Goal: Task Accomplishment & Management: Complete application form

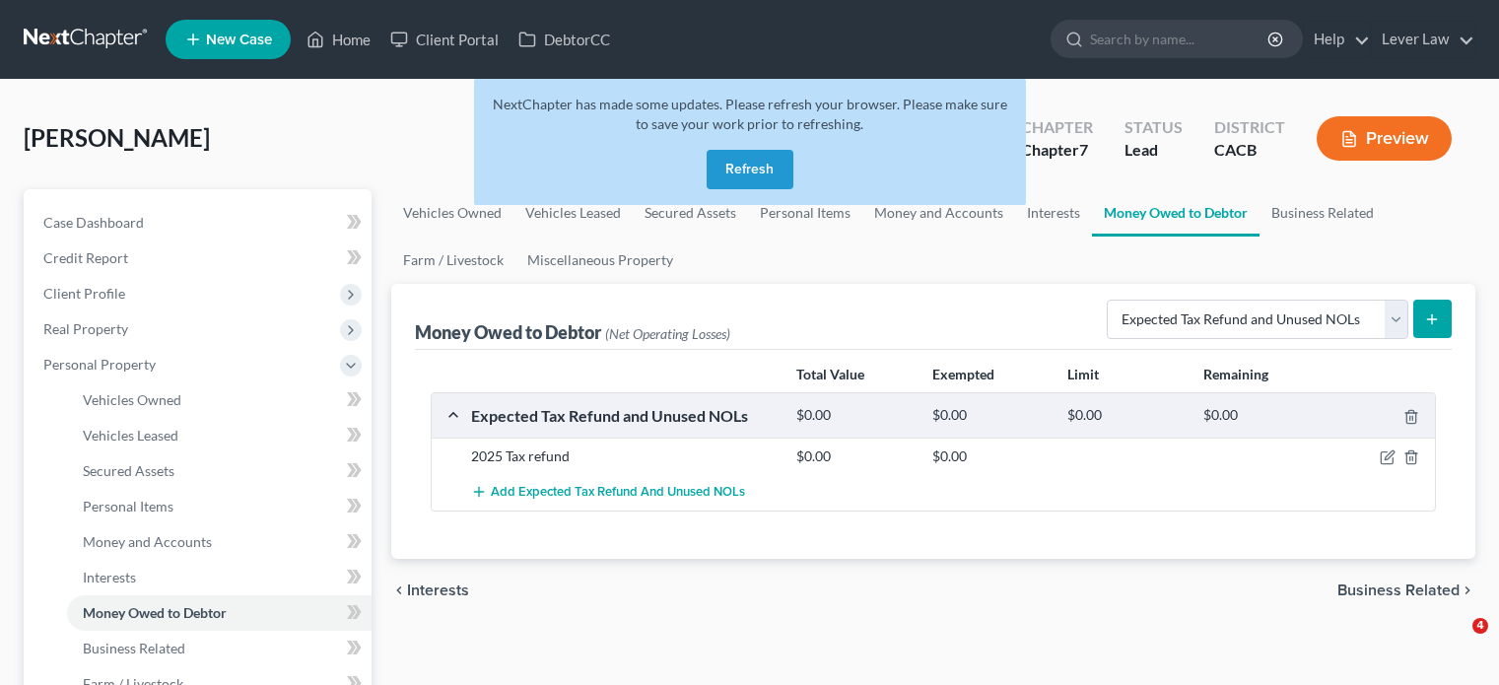
select select "expected_tax_refund"
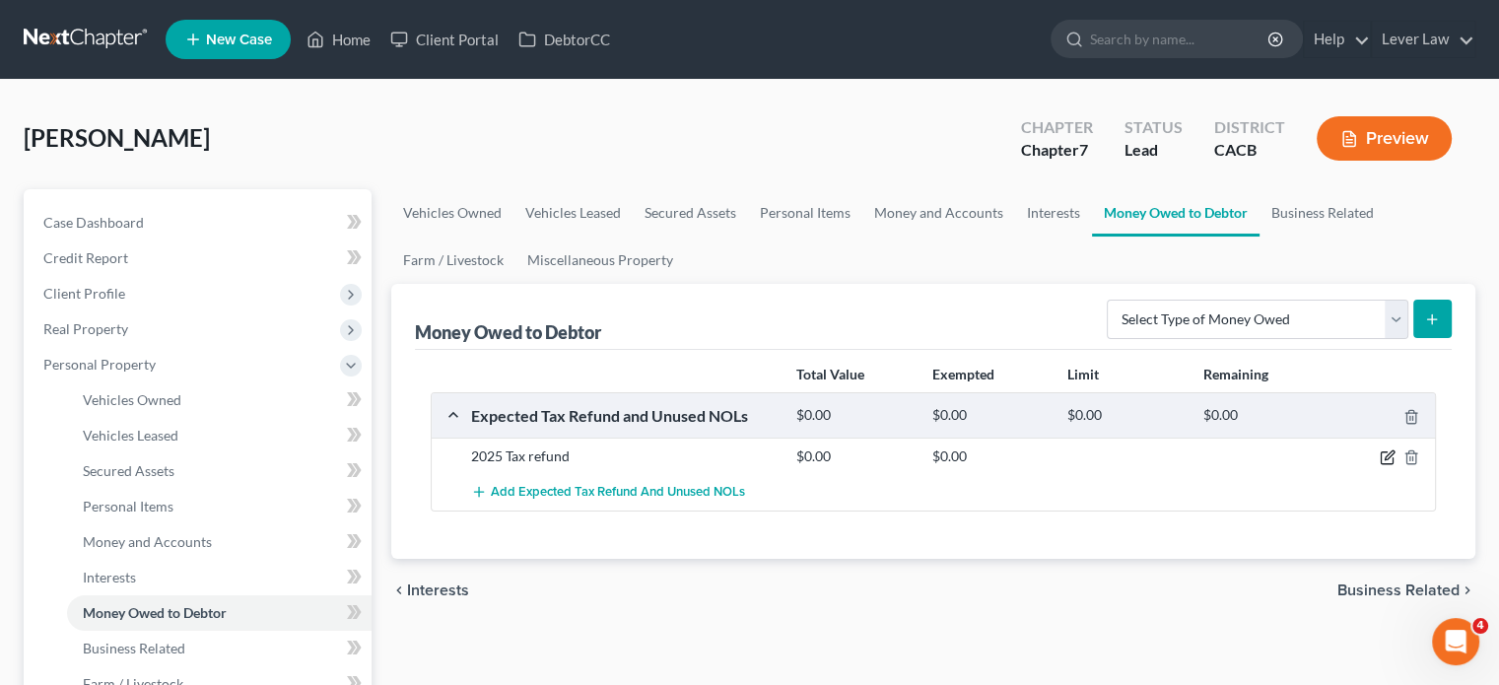
click at [1391, 456] on icon "button" at bounding box center [1387, 457] width 16 height 16
select select "0"
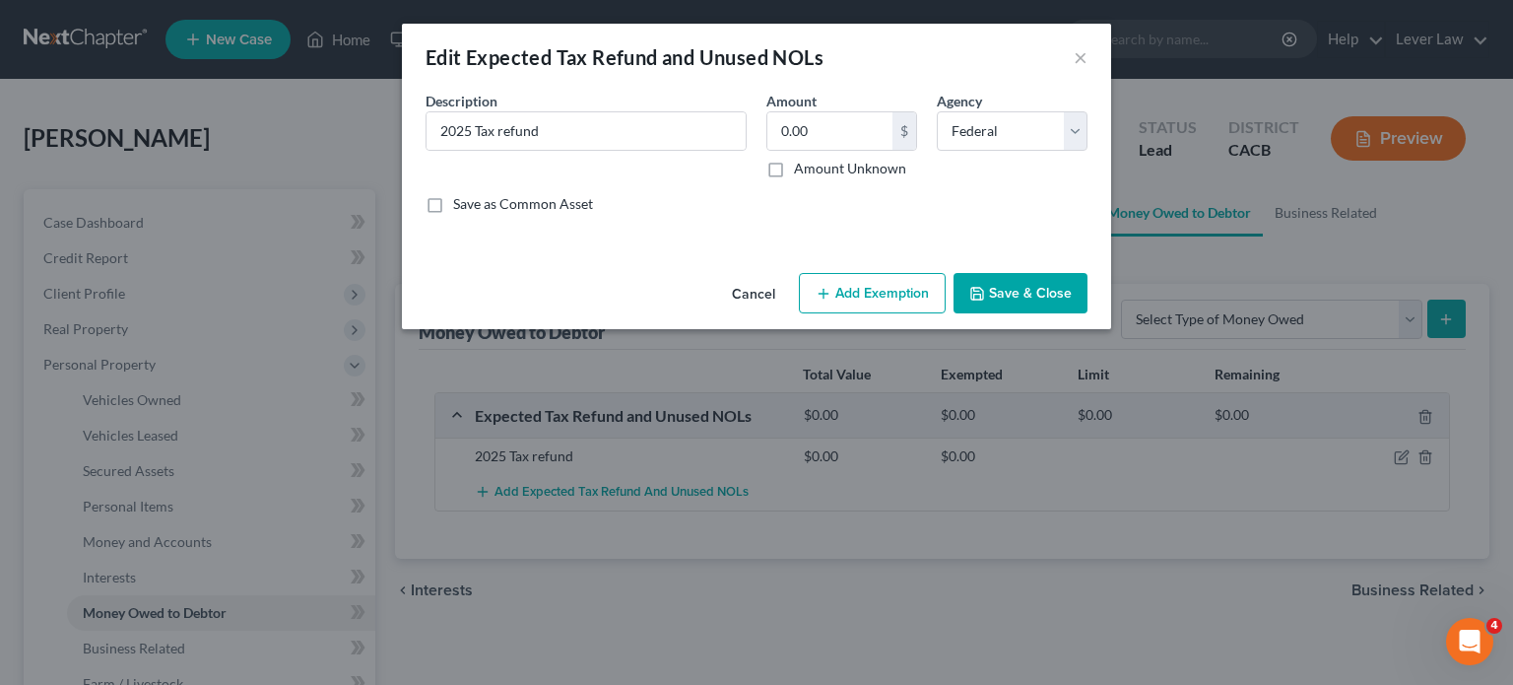
click at [839, 166] on label "Amount Unknown" at bounding box center [850, 169] width 112 height 20
click at [815, 166] on input "Amount Unknown" at bounding box center [808, 165] width 13 height 13
checkbox input "true"
click at [855, 286] on button "Add Exemption" at bounding box center [872, 293] width 147 height 41
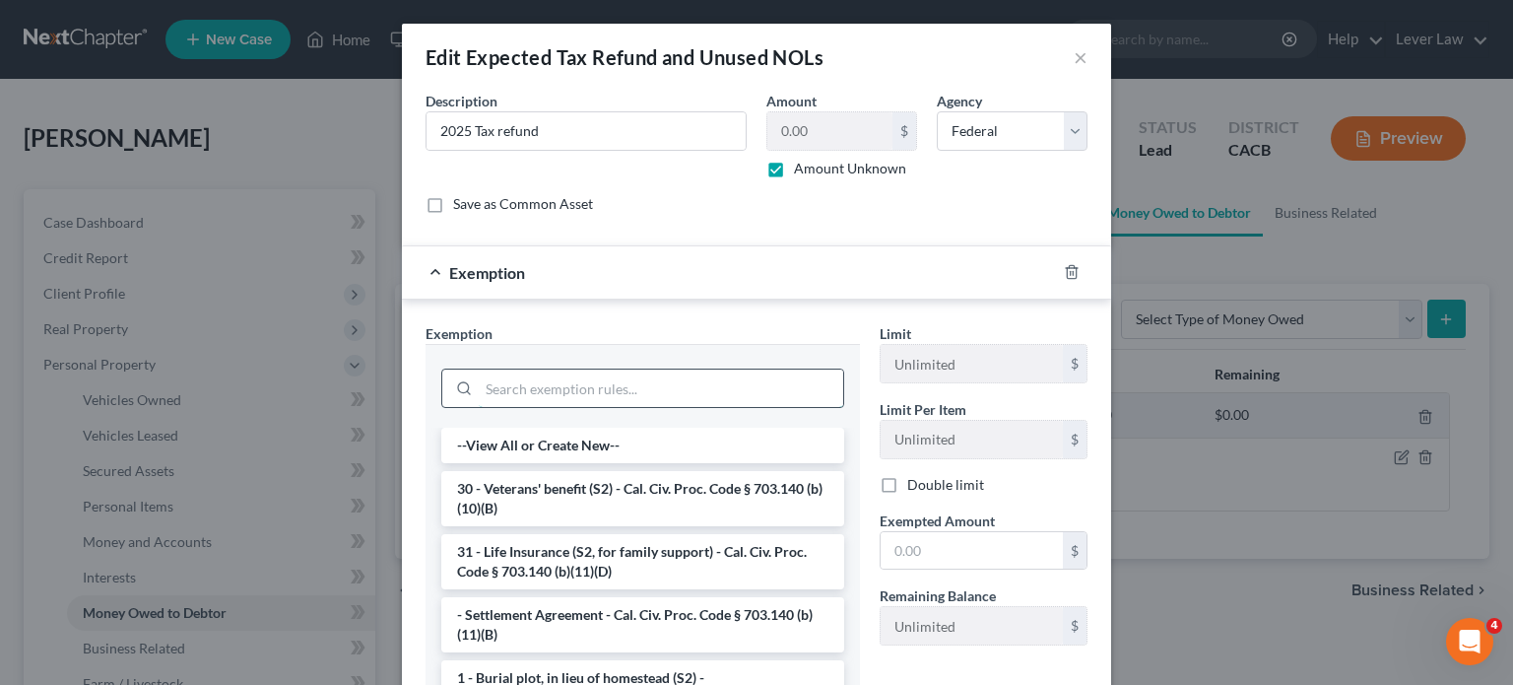
click at [623, 389] on input "search" at bounding box center [661, 387] width 365 height 37
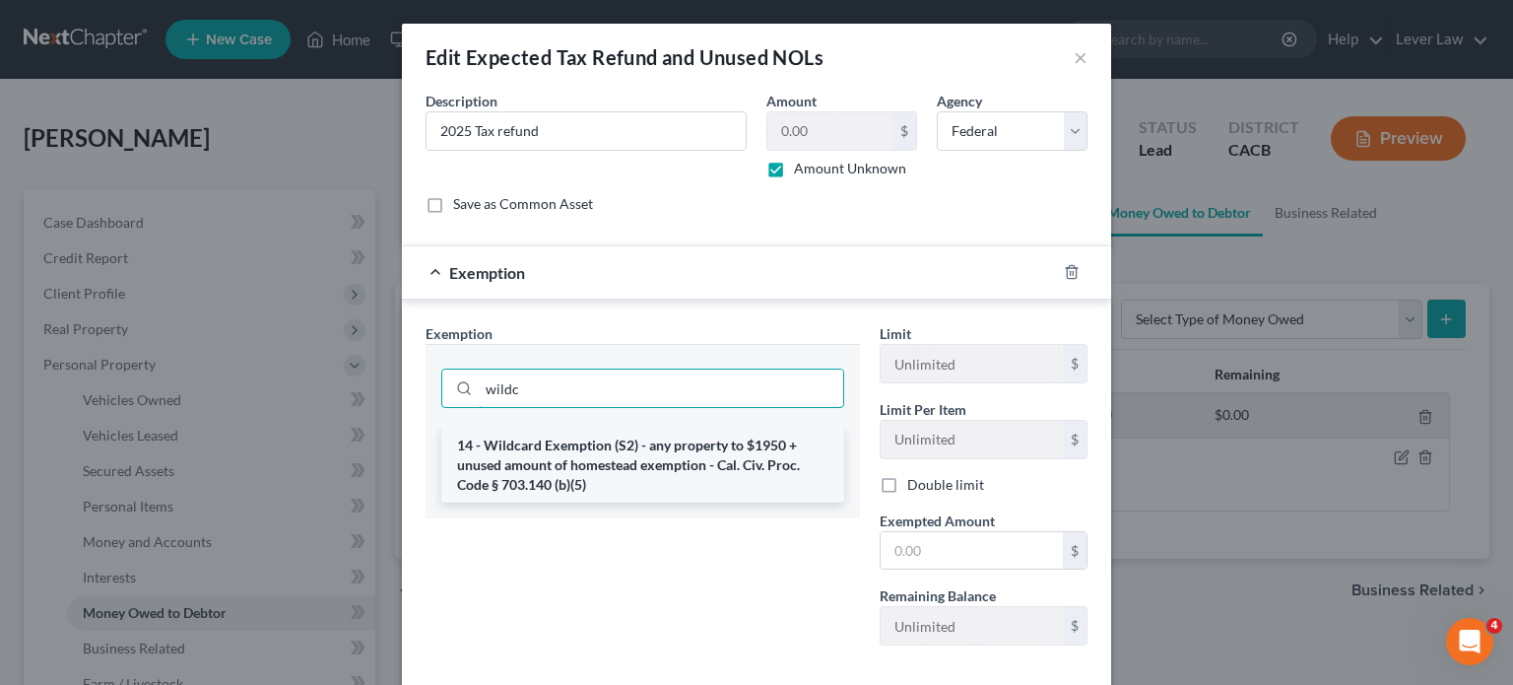
type input "wildc"
click at [634, 489] on li "14 - Wildcard Exemption (S2) - any property to $1950 + unused amount of homeste…" at bounding box center [642, 465] width 403 height 75
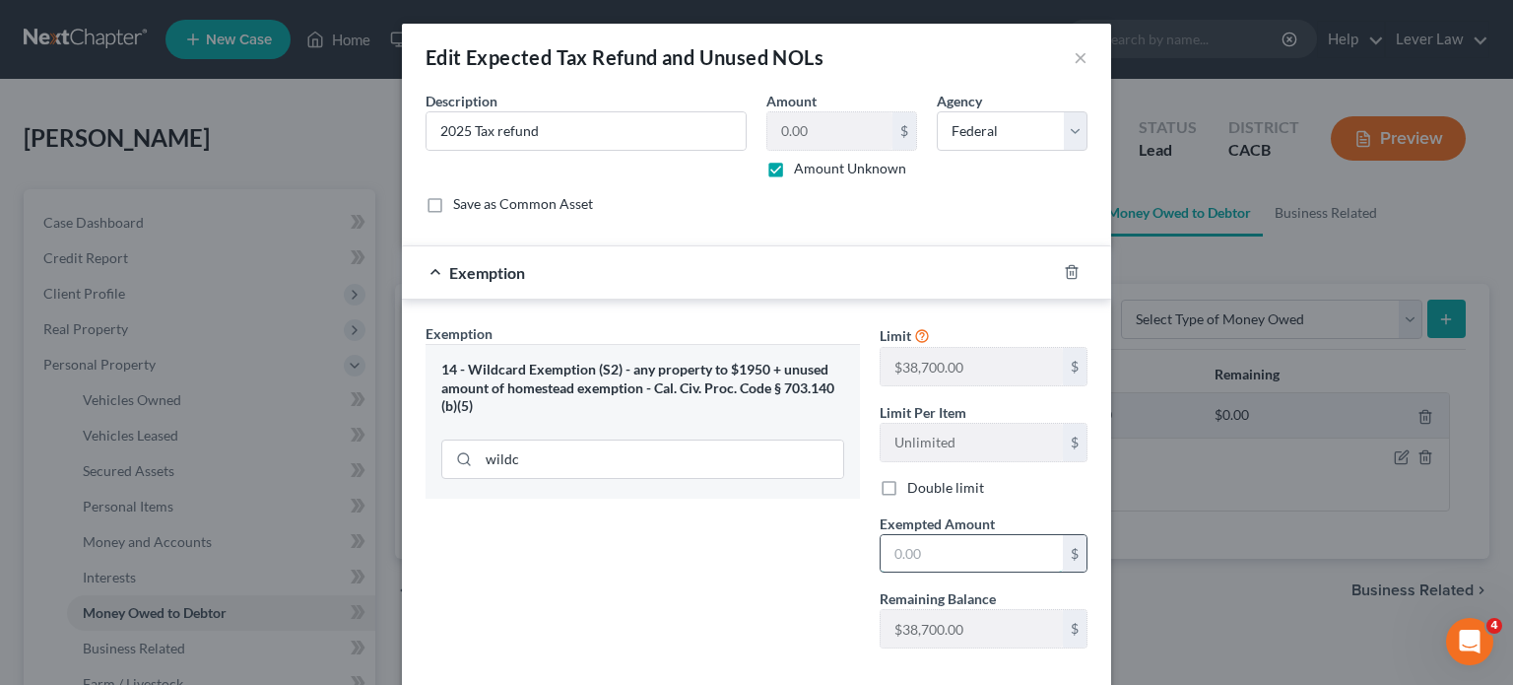
click at [960, 540] on input "text" at bounding box center [972, 553] width 182 height 37
type input "3,000"
click at [763, 610] on div "Exemption Set must be selected for CA. Exemption * 14 - Wildcard Exemption (S2)…" at bounding box center [643, 493] width 454 height 341
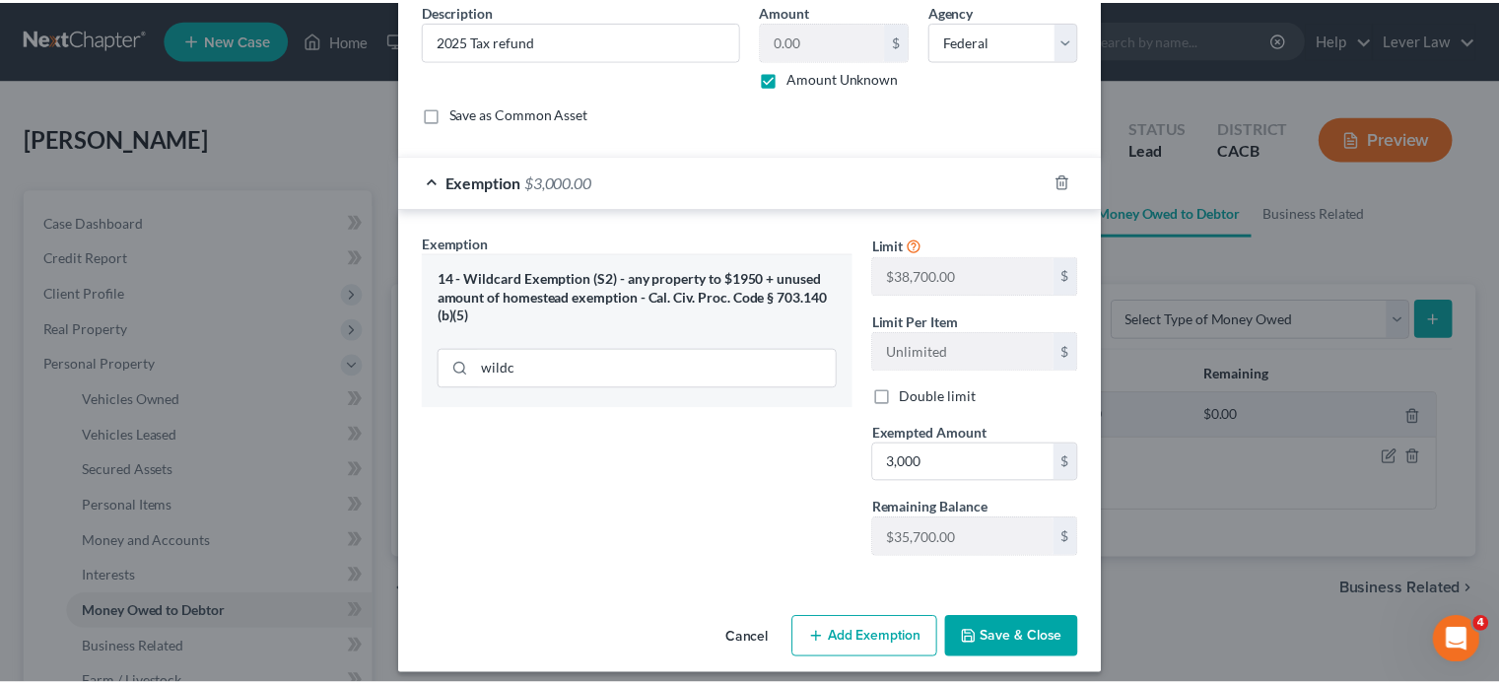
scroll to position [101, 0]
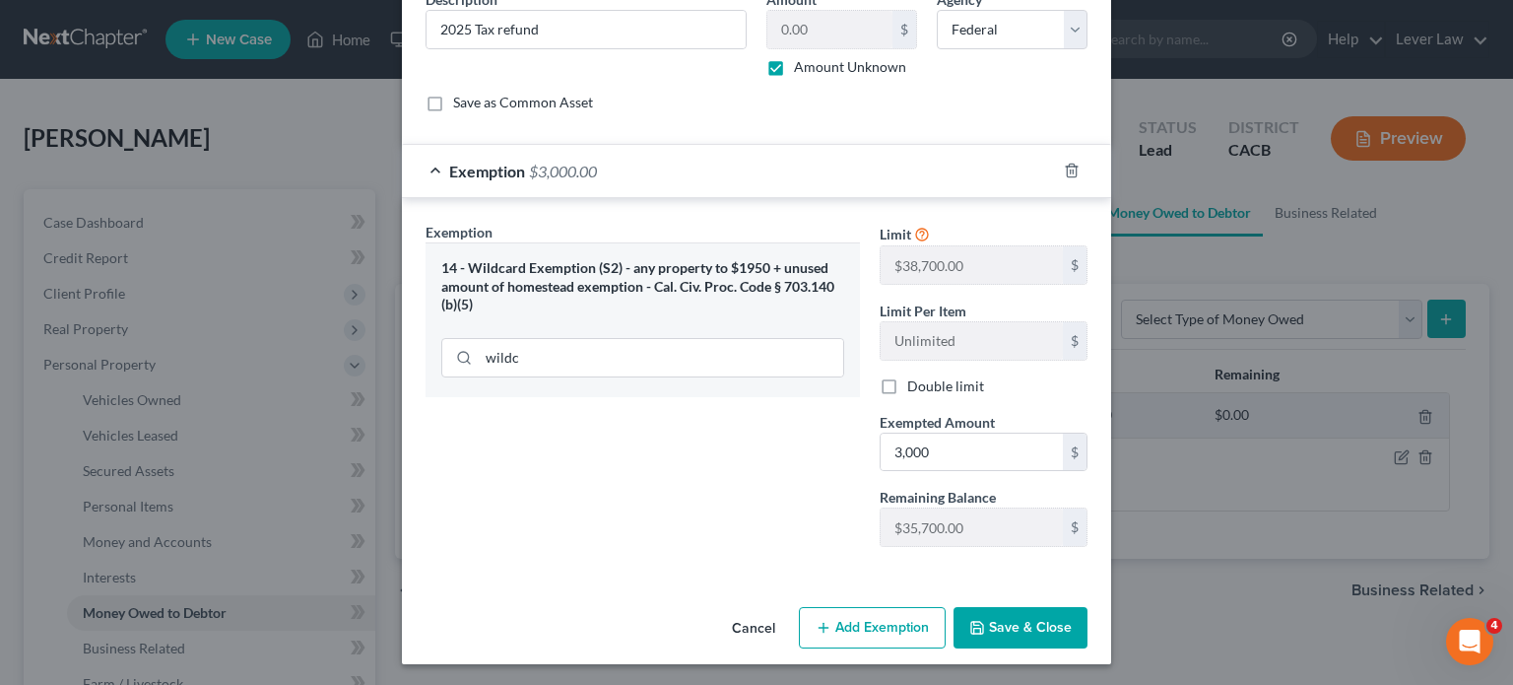
click at [982, 640] on button "Save & Close" at bounding box center [1021, 627] width 134 height 41
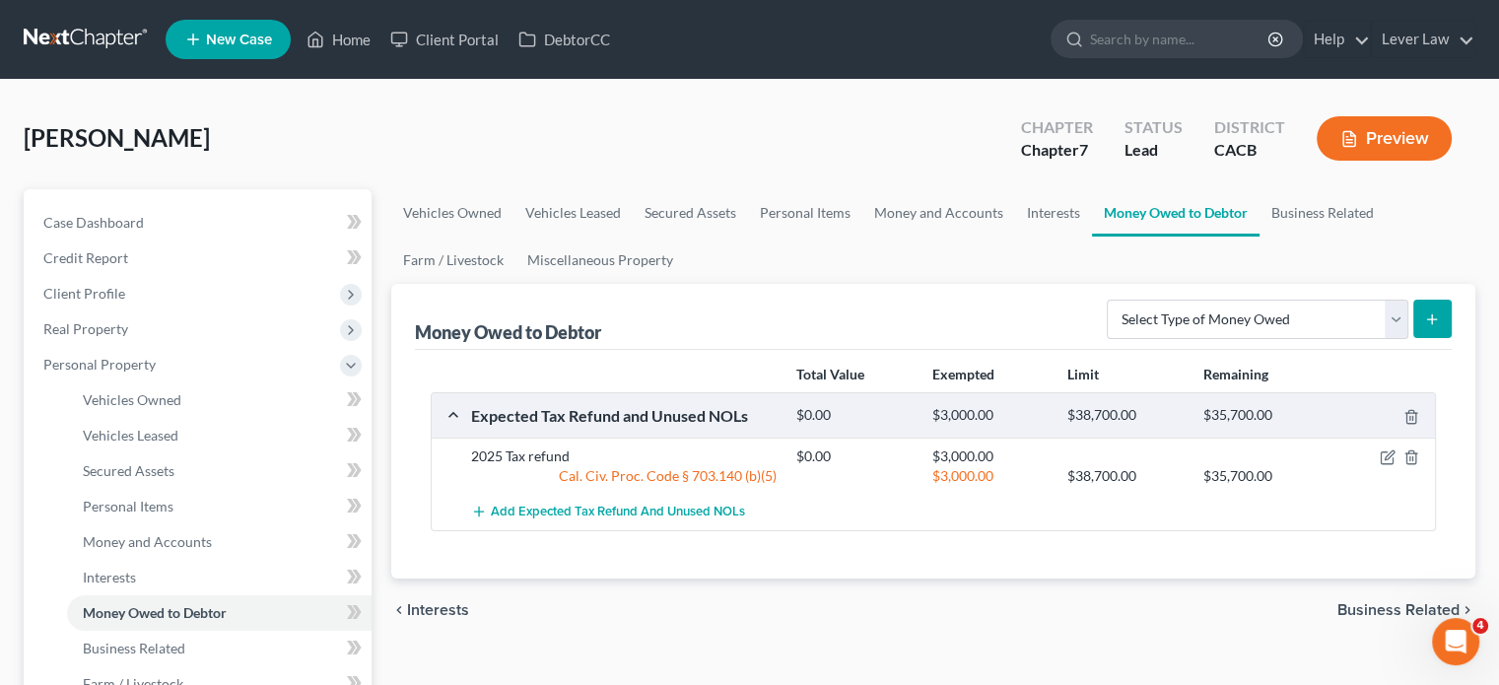
click at [75, 28] on link at bounding box center [87, 39] width 126 height 35
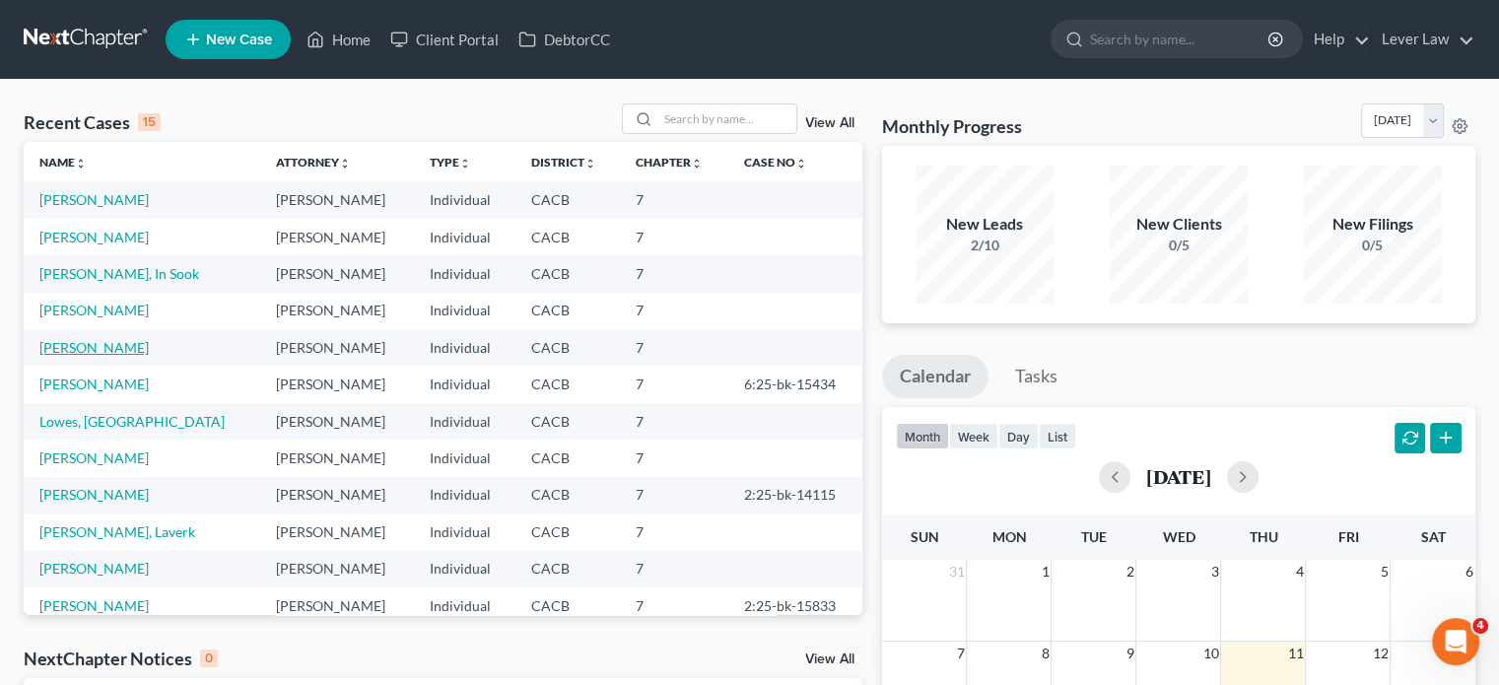
click at [102, 342] on link "[PERSON_NAME]" at bounding box center [93, 347] width 109 height 17
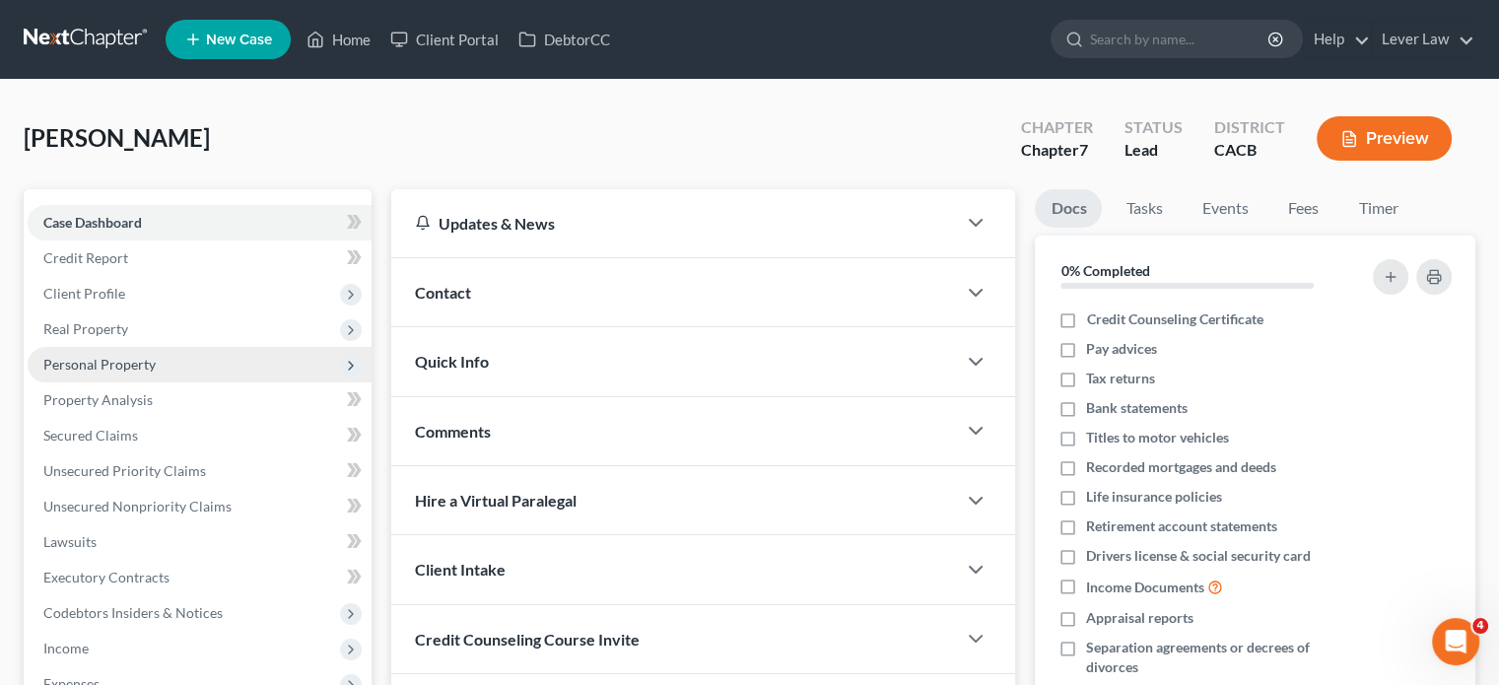
click at [146, 369] on span "Personal Property" at bounding box center [99, 364] width 112 height 17
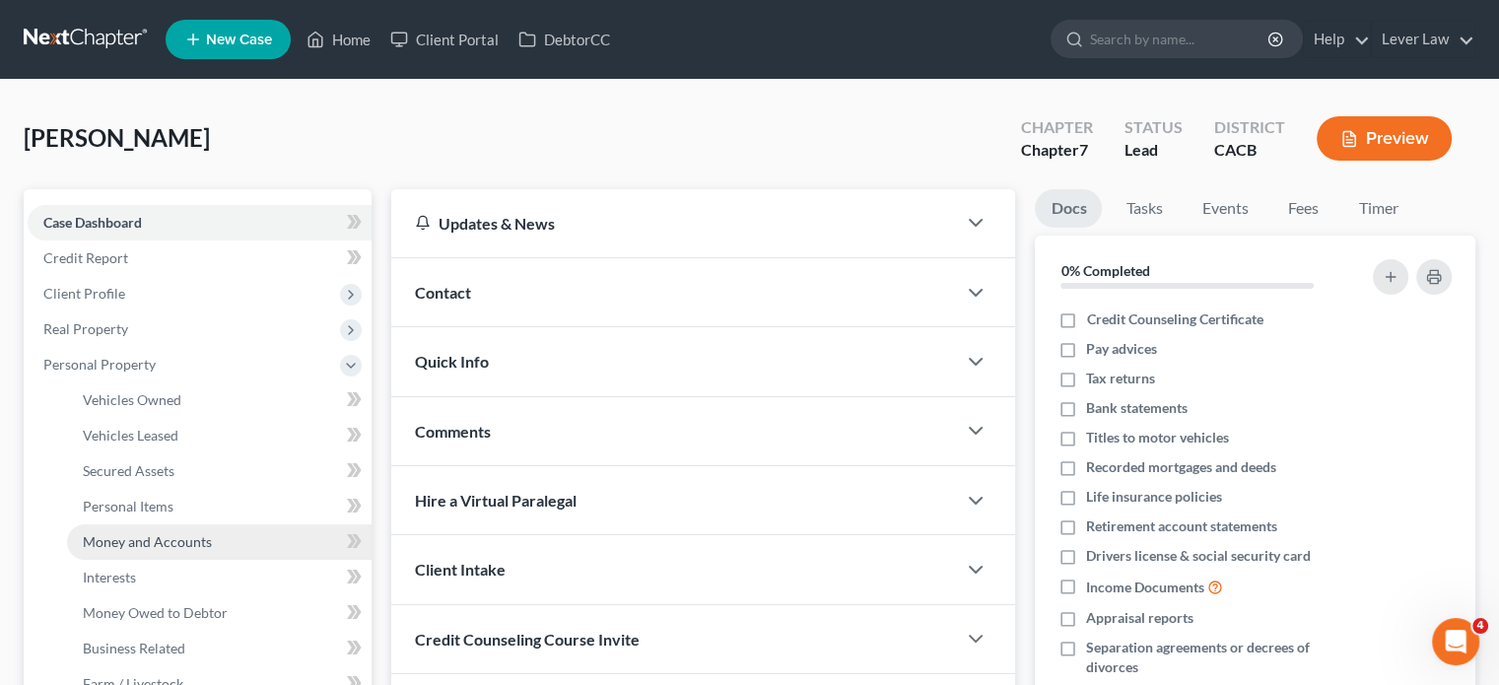
click at [179, 555] on link "Money and Accounts" at bounding box center [219, 541] width 304 height 35
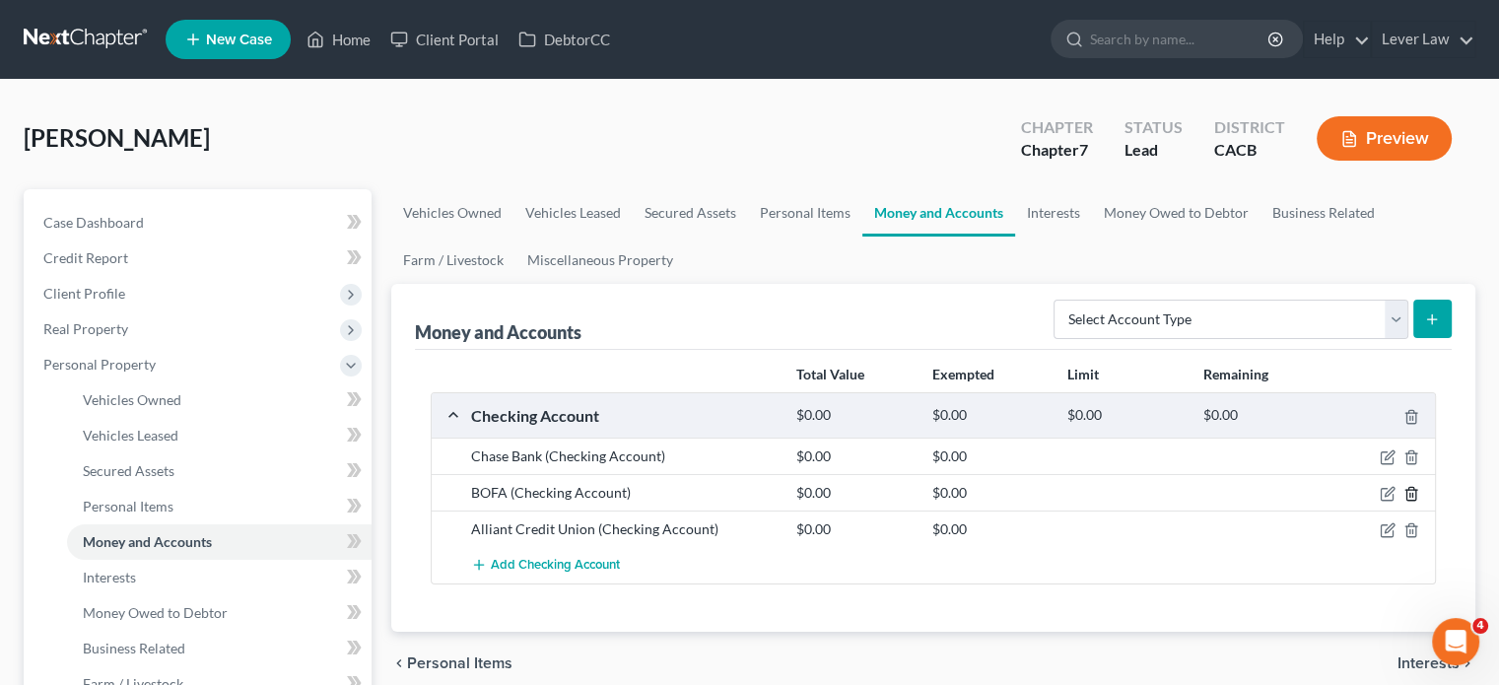
click at [1408, 492] on icon "button" at bounding box center [1411, 494] width 16 height 16
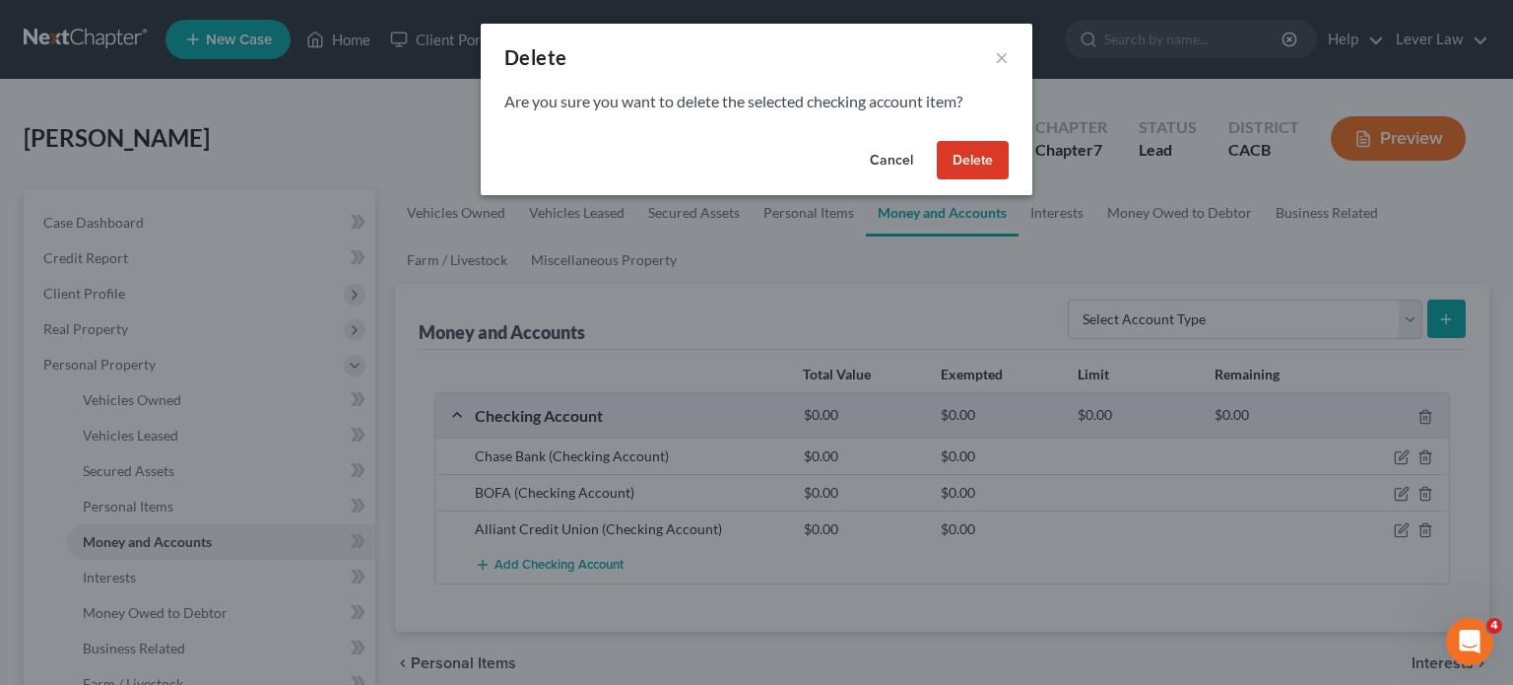
click at [991, 161] on button "Delete" at bounding box center [973, 160] width 72 height 39
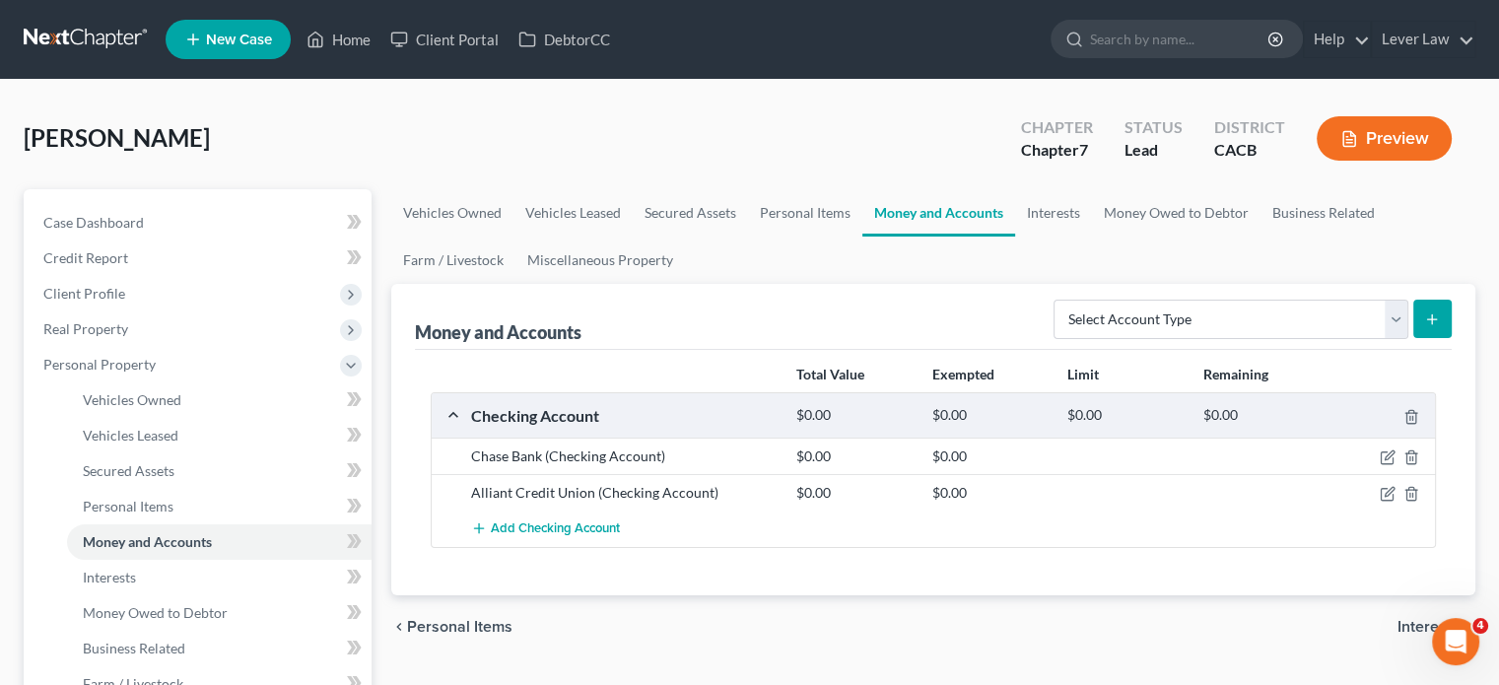
click at [1198, 298] on div "Select Account Type Brokerage Cash on Hand Certificates of Deposit Checking Acc…" at bounding box center [1248, 318] width 406 height 52
click at [1212, 323] on select "Select Account Type Brokerage Cash on Hand Certificates of Deposit Checking Acc…" at bounding box center [1230, 319] width 355 height 39
select select "savings"
click at [1057, 300] on select "Select Account Type Brokerage Cash on Hand Certificates of Deposit Checking Acc…" at bounding box center [1230, 319] width 355 height 39
click at [1432, 327] on button "submit" at bounding box center [1432, 319] width 38 height 38
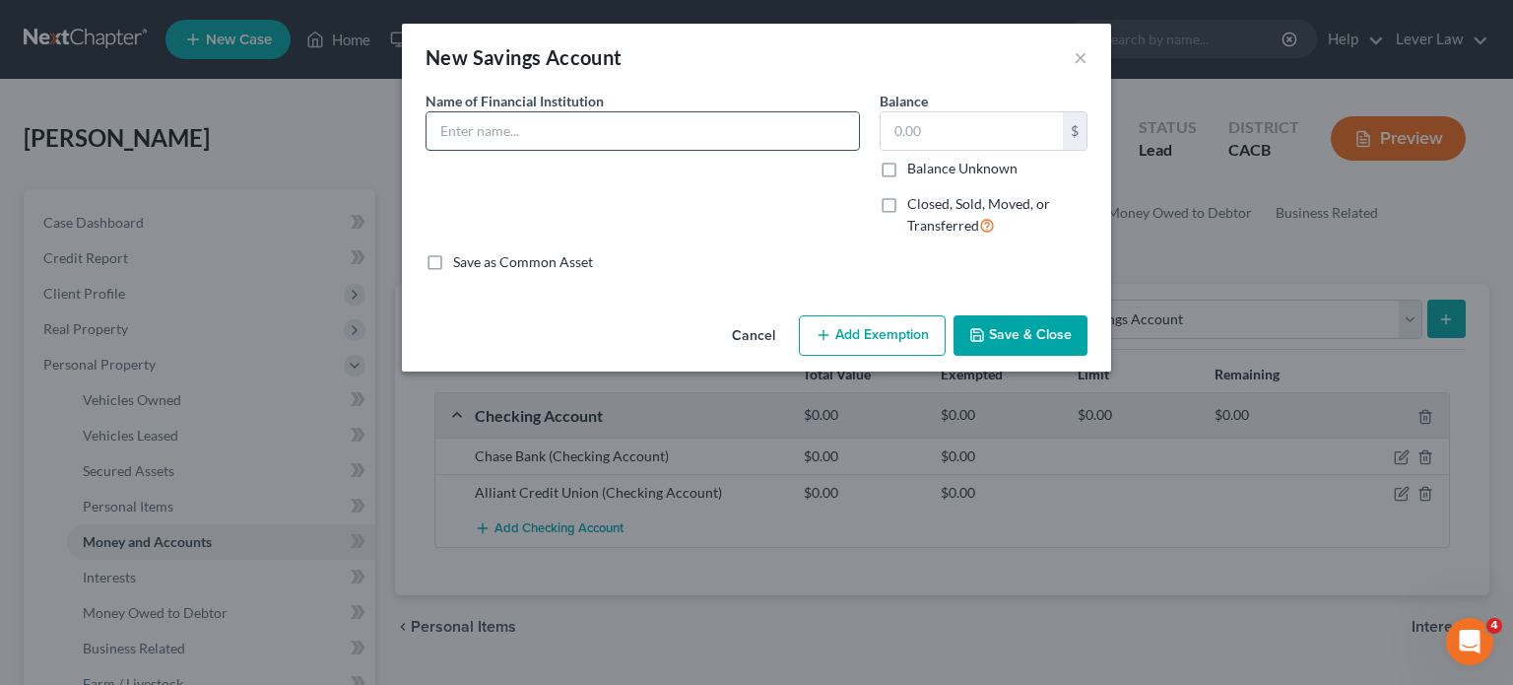
click at [672, 147] on input "text" at bounding box center [643, 130] width 433 height 37
type input "Chase Bank"
click at [895, 141] on input "text" at bounding box center [972, 130] width 182 height 37
type input "7"
type input "3.09"
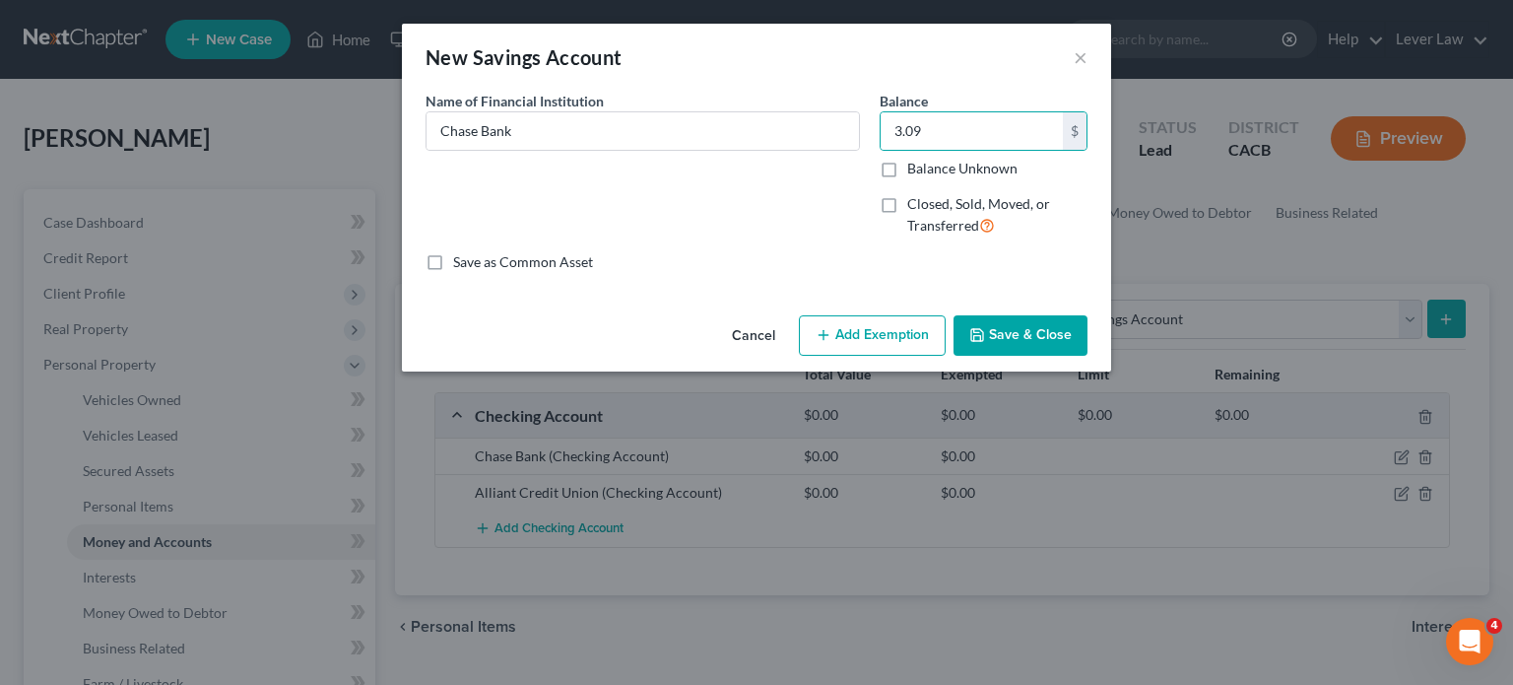
click at [887, 344] on button "Add Exemption" at bounding box center [872, 335] width 147 height 41
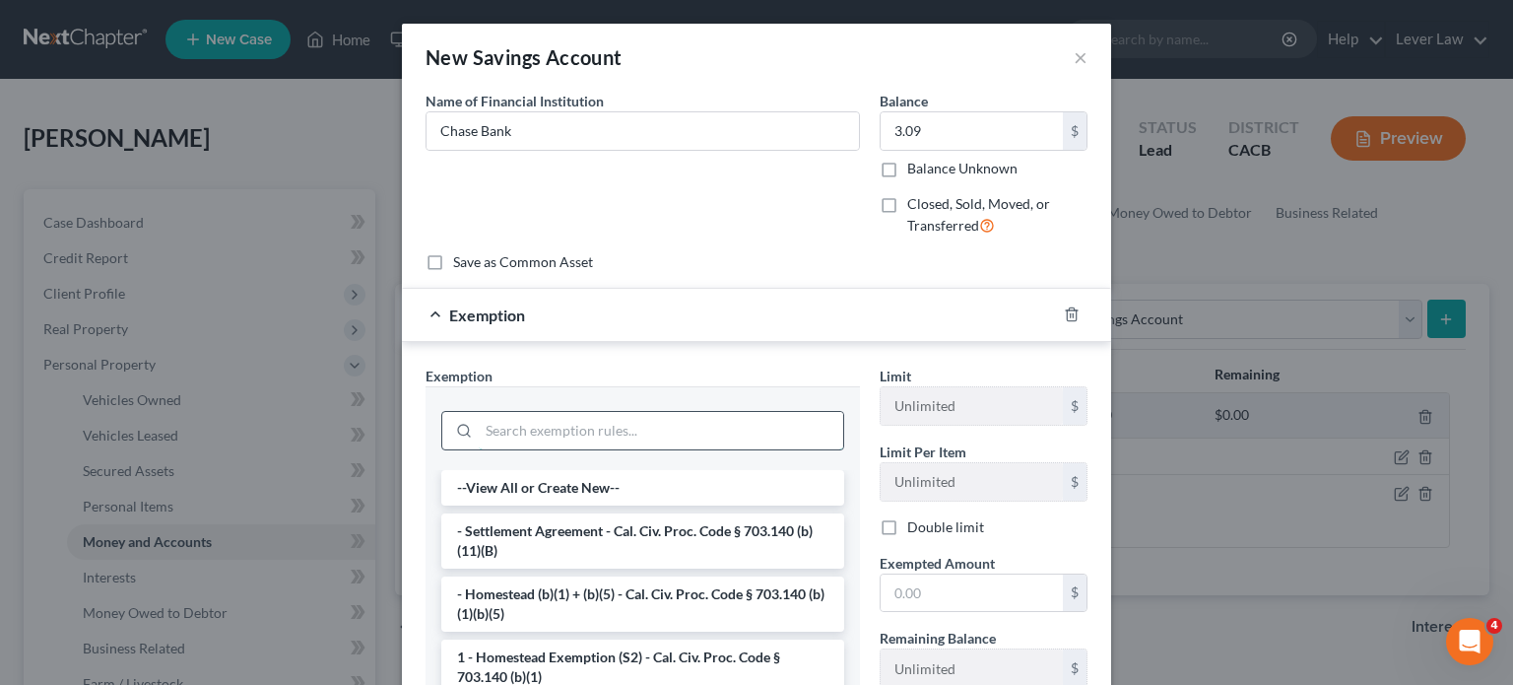
click at [579, 431] on input "search" at bounding box center [661, 430] width 365 height 37
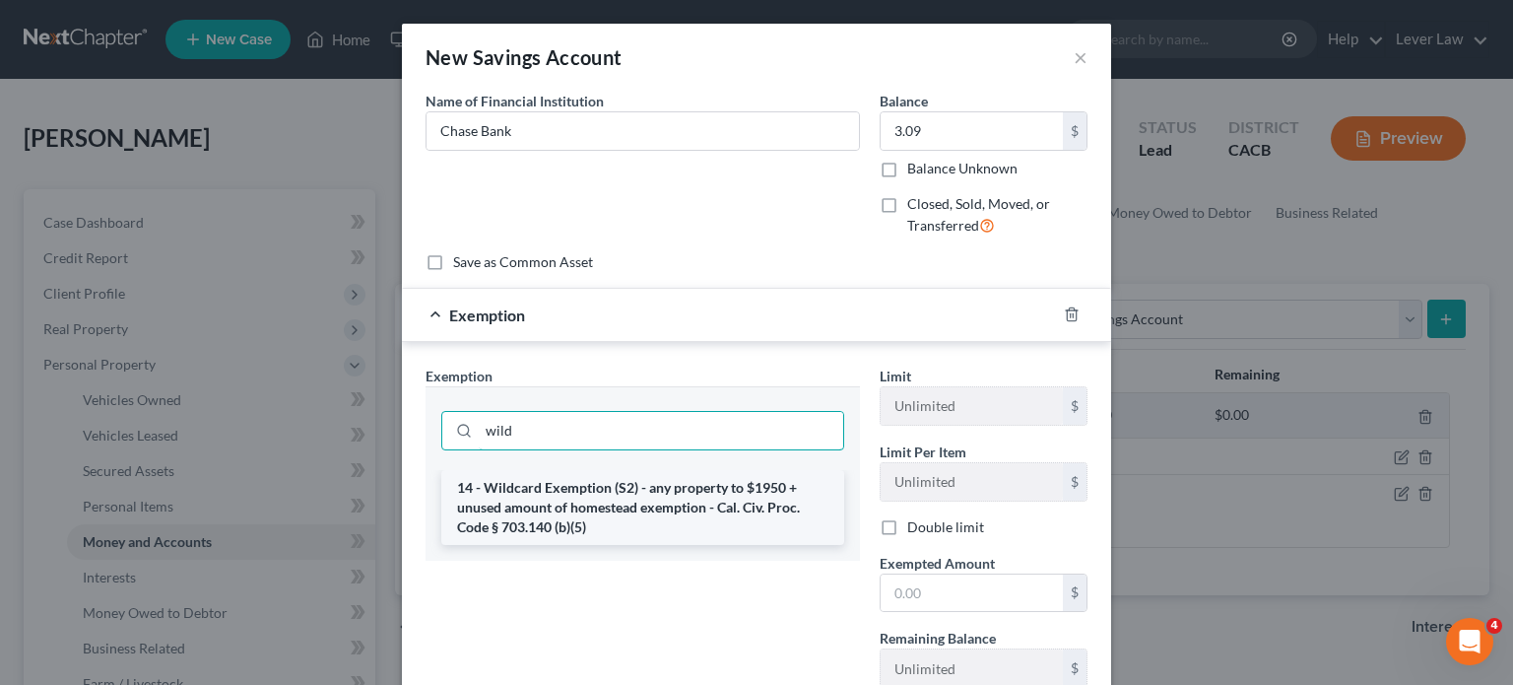
type input "wild"
click at [627, 515] on li "14 - Wildcard Exemption (S2) - any property to $1950 + unused amount of homeste…" at bounding box center [642, 507] width 403 height 75
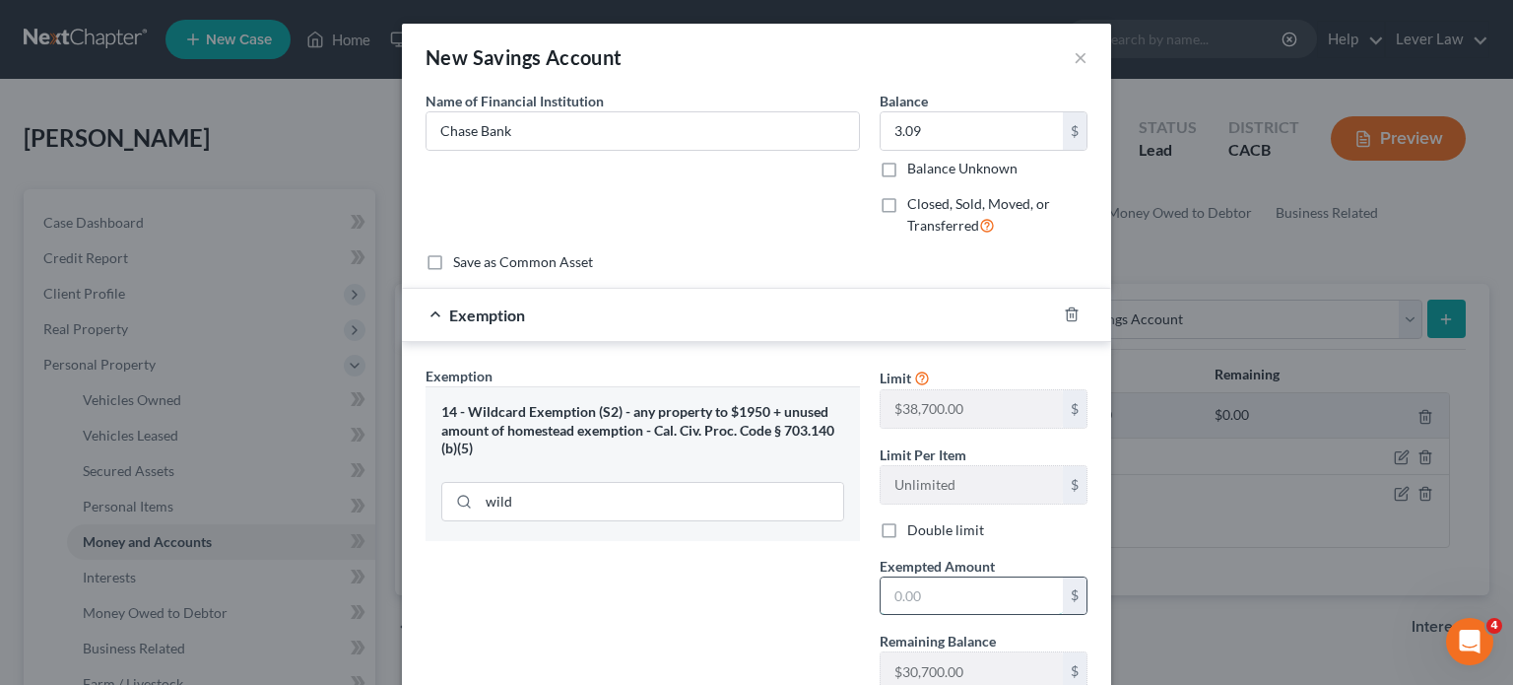
click at [987, 602] on input "text" at bounding box center [972, 595] width 182 height 37
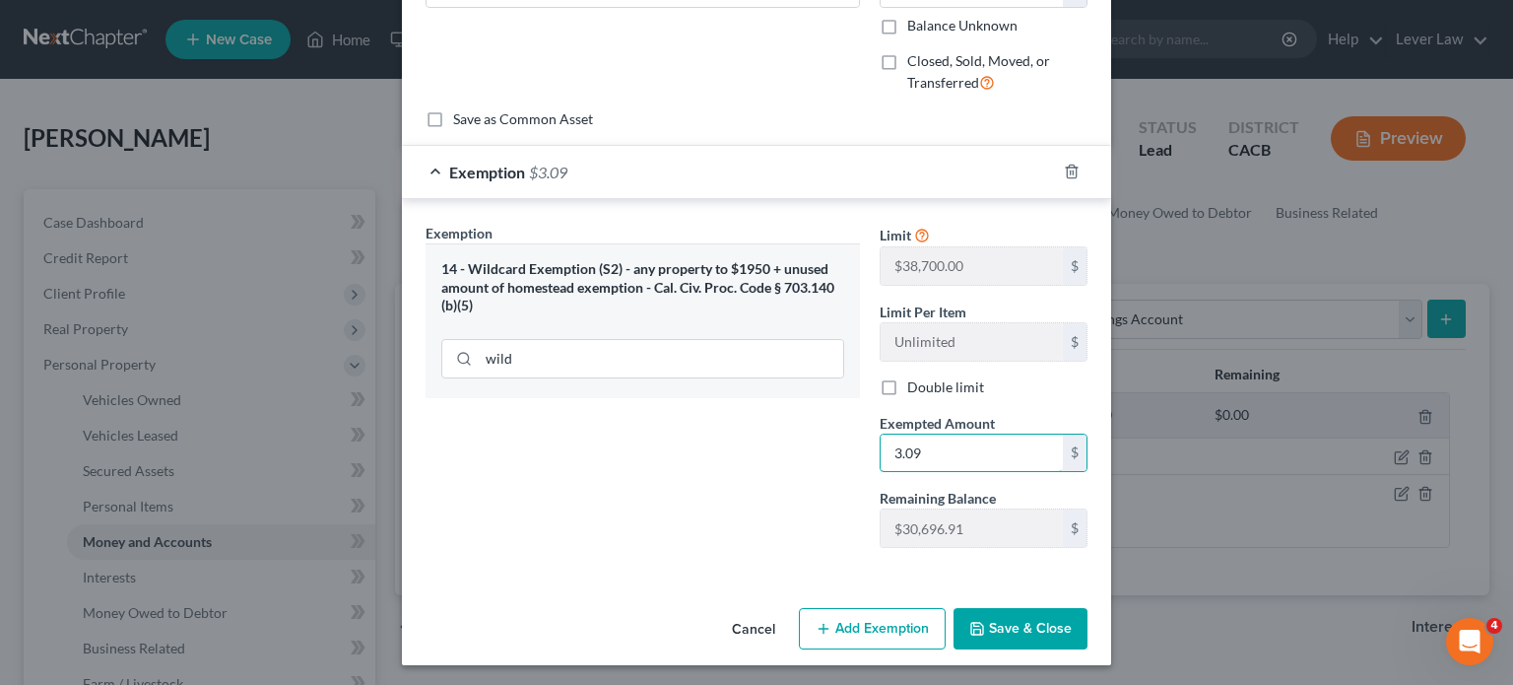
scroll to position [144, 0]
type input "3.09"
click at [990, 622] on button "Save & Close" at bounding box center [1021, 627] width 134 height 41
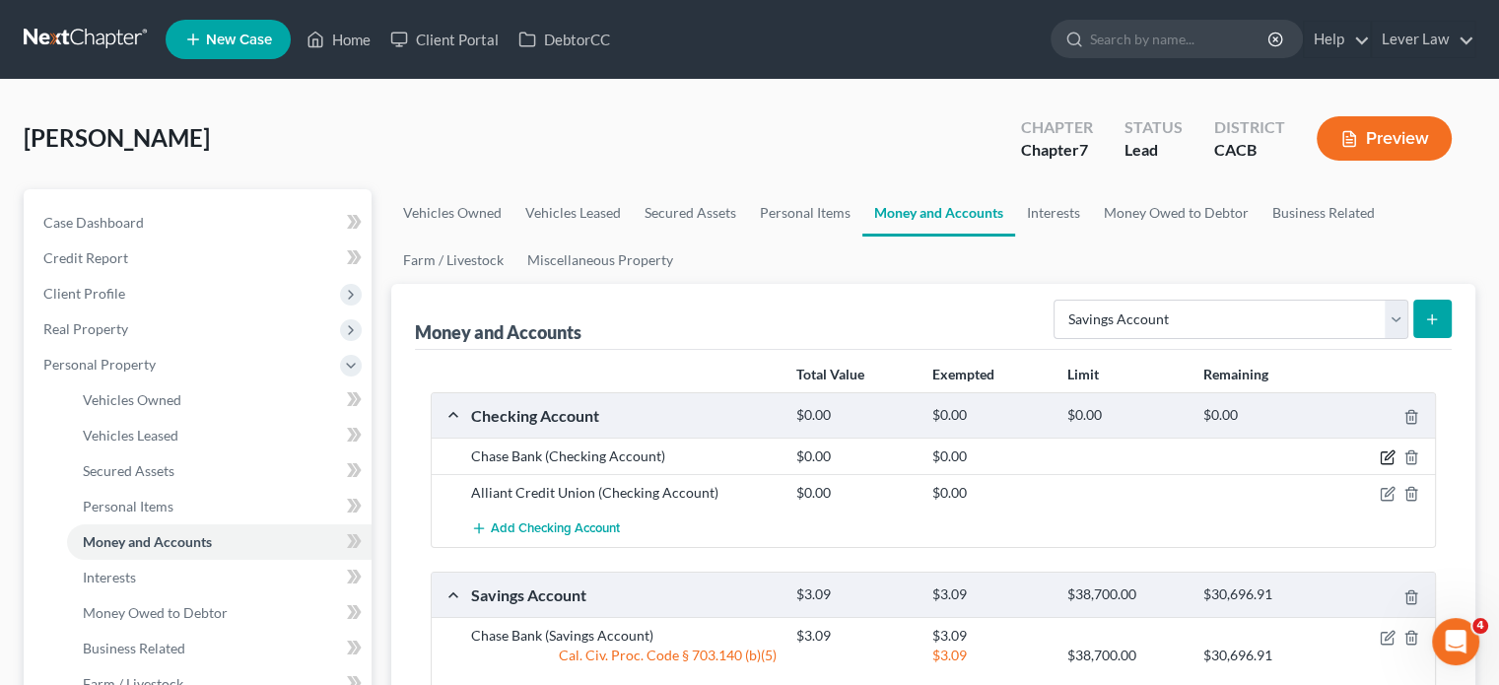
click at [1386, 456] on icon "button" at bounding box center [1387, 457] width 16 height 16
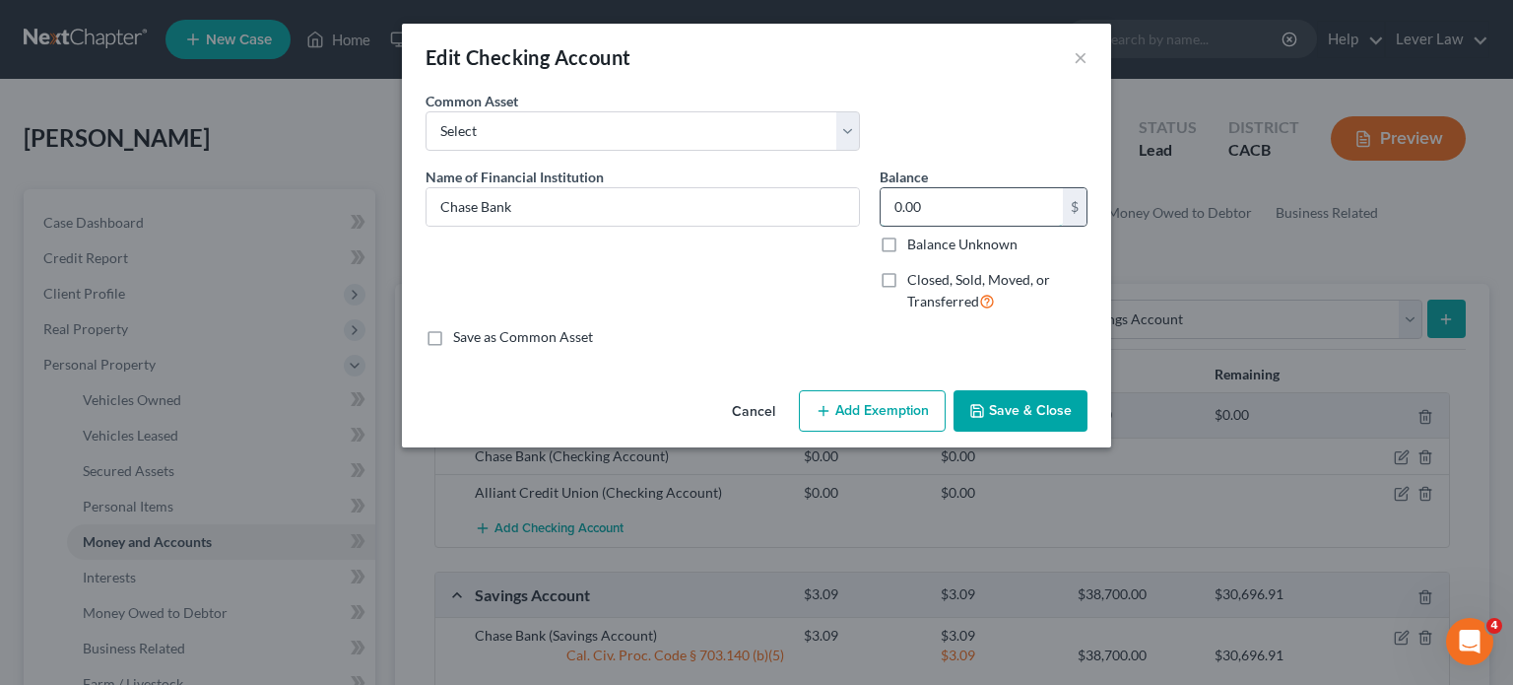
click at [954, 218] on input "0.00" at bounding box center [972, 206] width 182 height 37
type input "770.89"
click at [879, 406] on button "Add Exemption" at bounding box center [872, 410] width 147 height 41
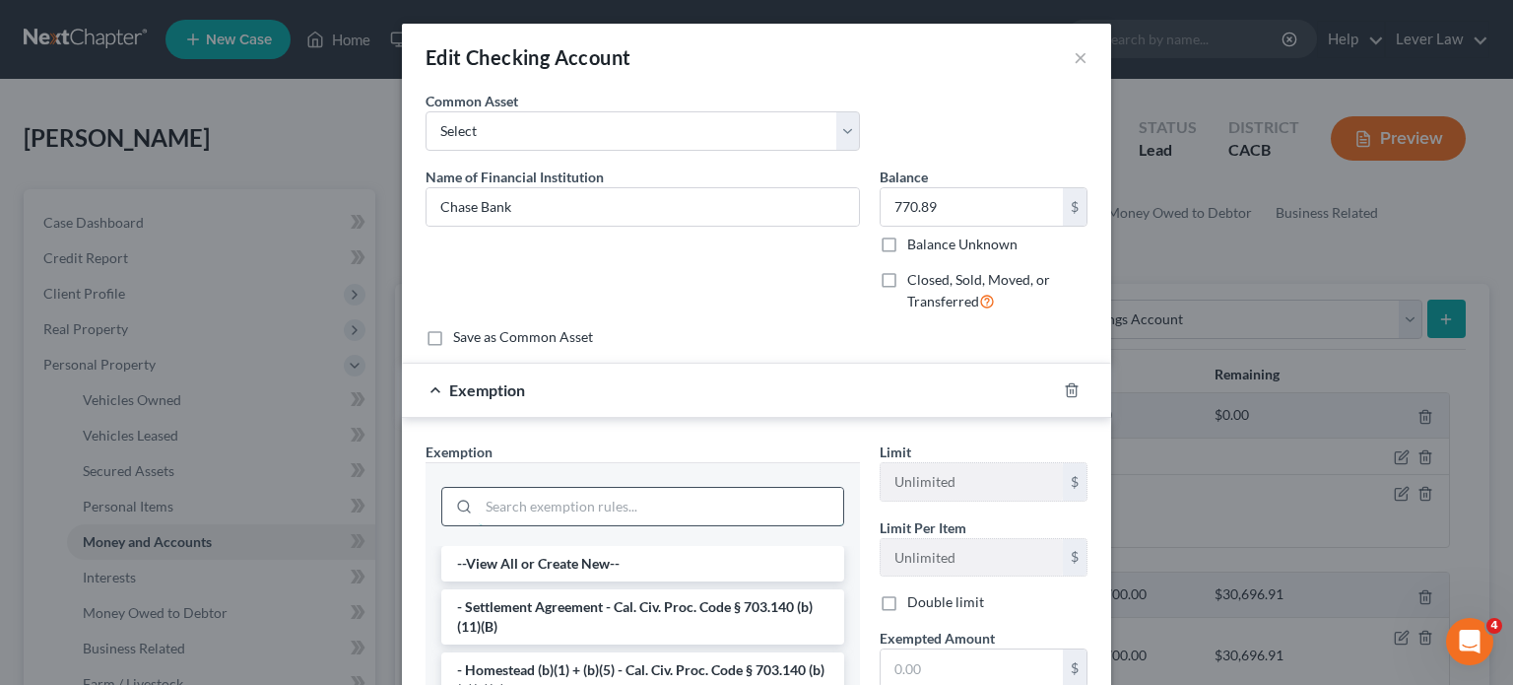
click at [581, 488] on input "search" at bounding box center [661, 506] width 365 height 37
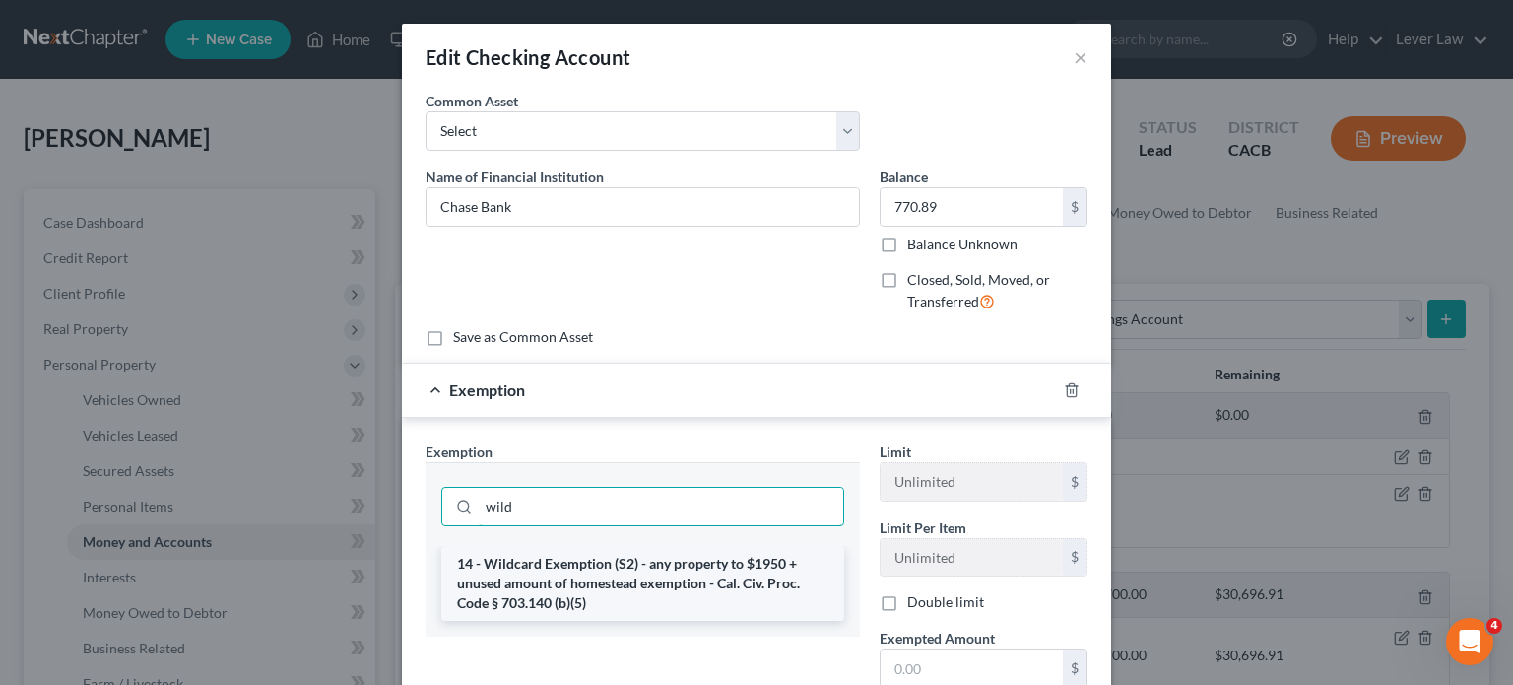
type input "wild"
click at [586, 566] on li "14 - Wildcard Exemption (S2) - any property to $1950 + unused amount of homeste…" at bounding box center [642, 583] width 403 height 75
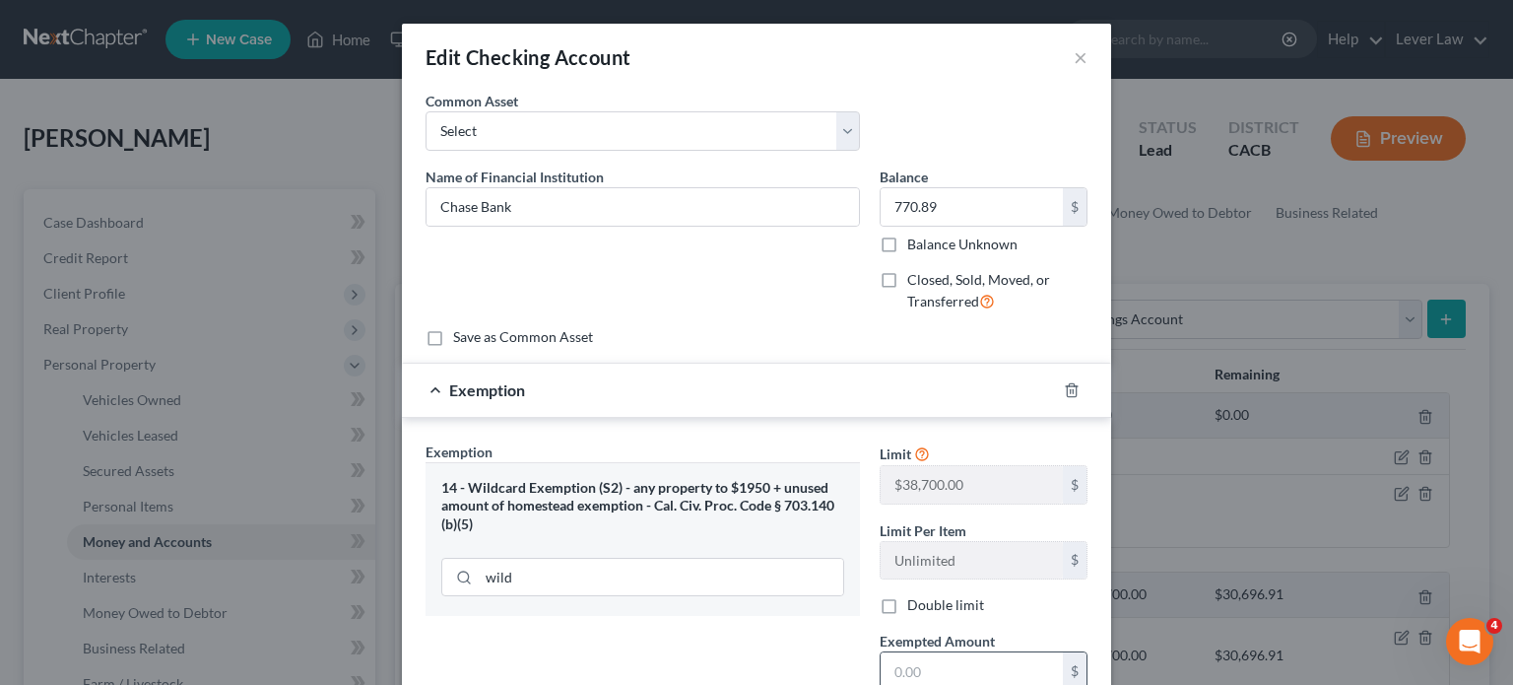
click at [948, 659] on input "text" at bounding box center [972, 670] width 182 height 37
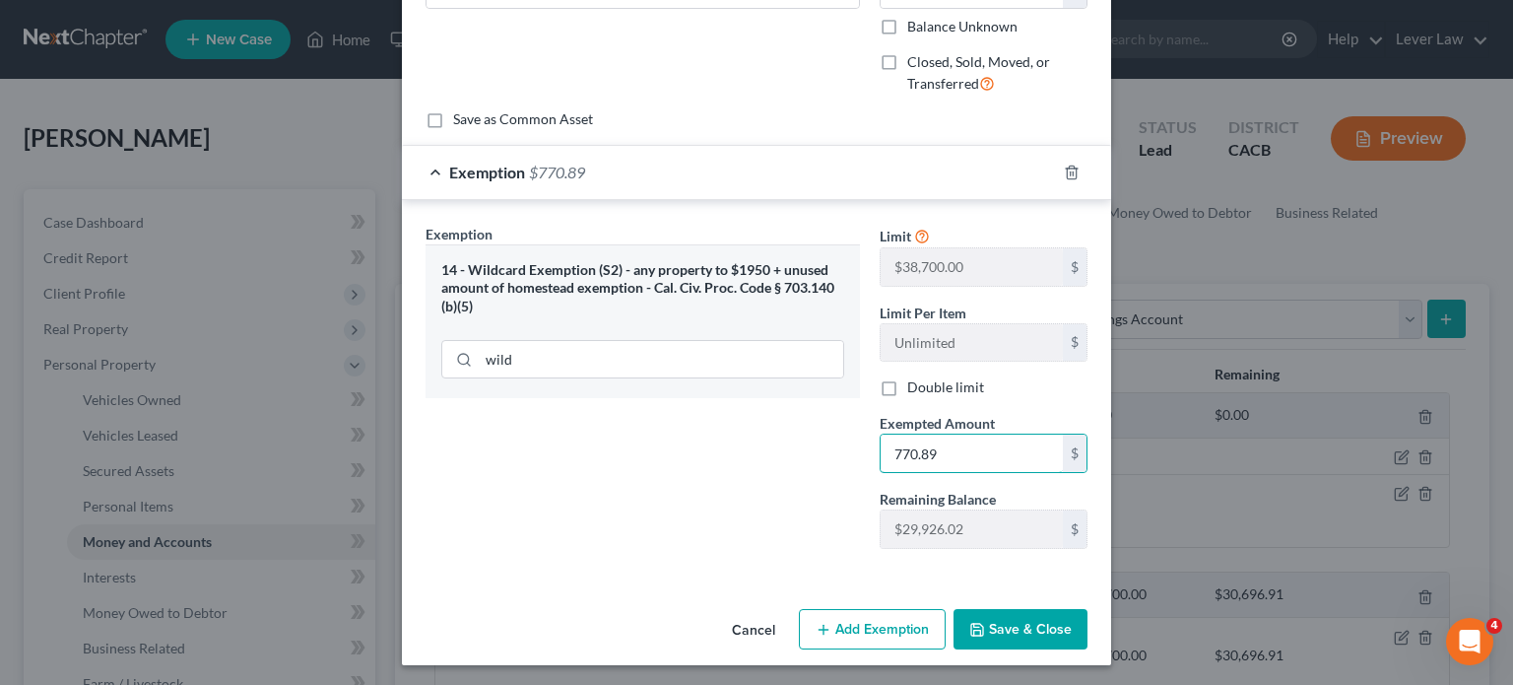
scroll to position [219, 0]
type input "770.89"
click at [994, 634] on button "Save & Close" at bounding box center [1021, 628] width 134 height 41
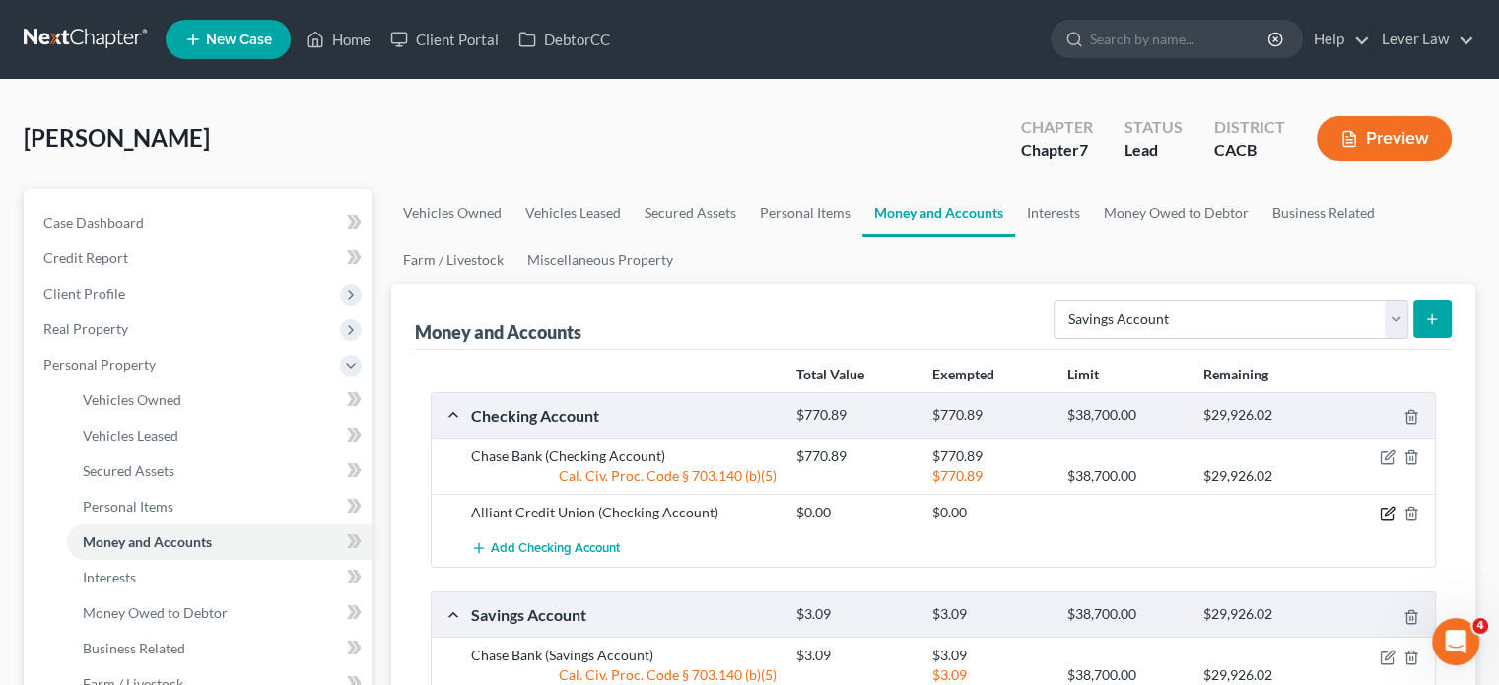
click at [1387, 512] on icon "button" at bounding box center [1387, 513] width 16 height 16
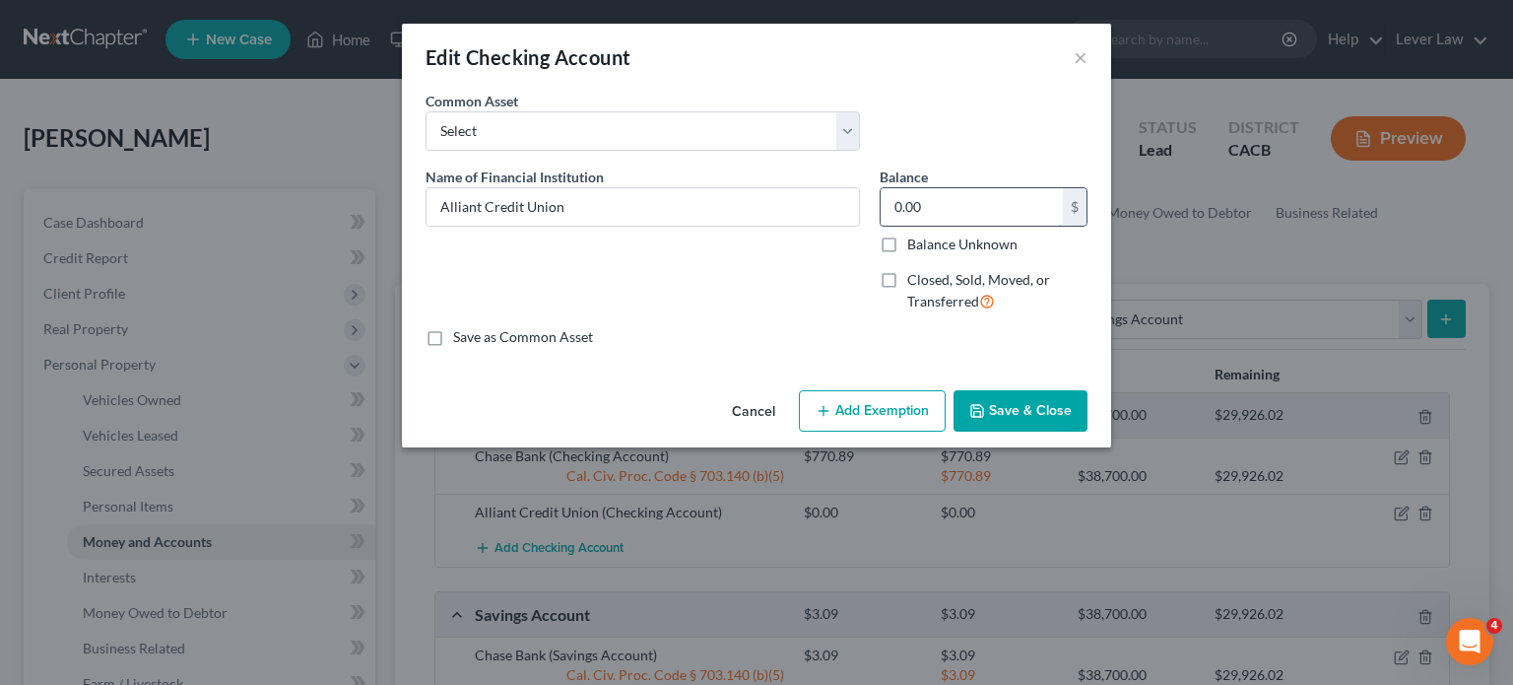
click at [968, 206] on input "0.00" at bounding box center [972, 206] width 182 height 37
type input "25.00"
click at [891, 409] on button "Add Exemption" at bounding box center [872, 410] width 147 height 41
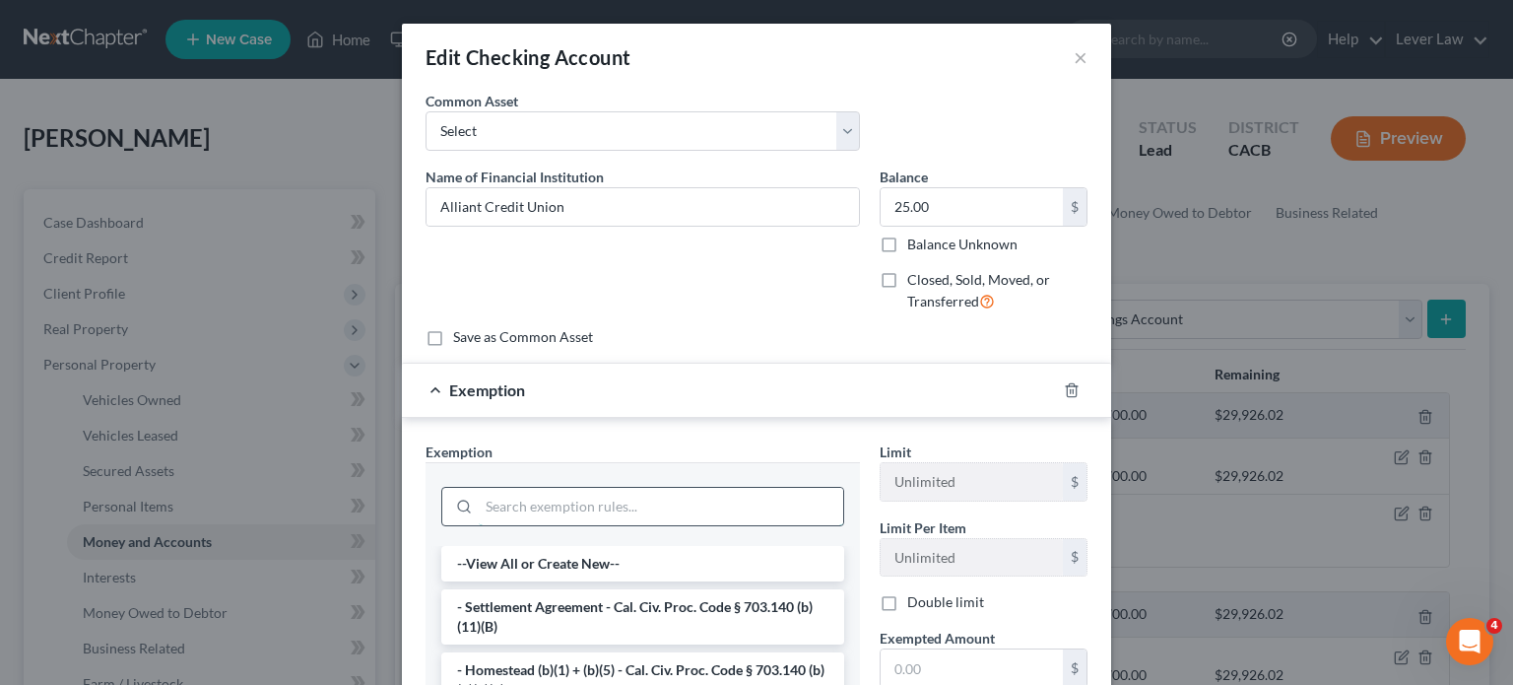
click at [673, 498] on input "search" at bounding box center [661, 506] width 365 height 37
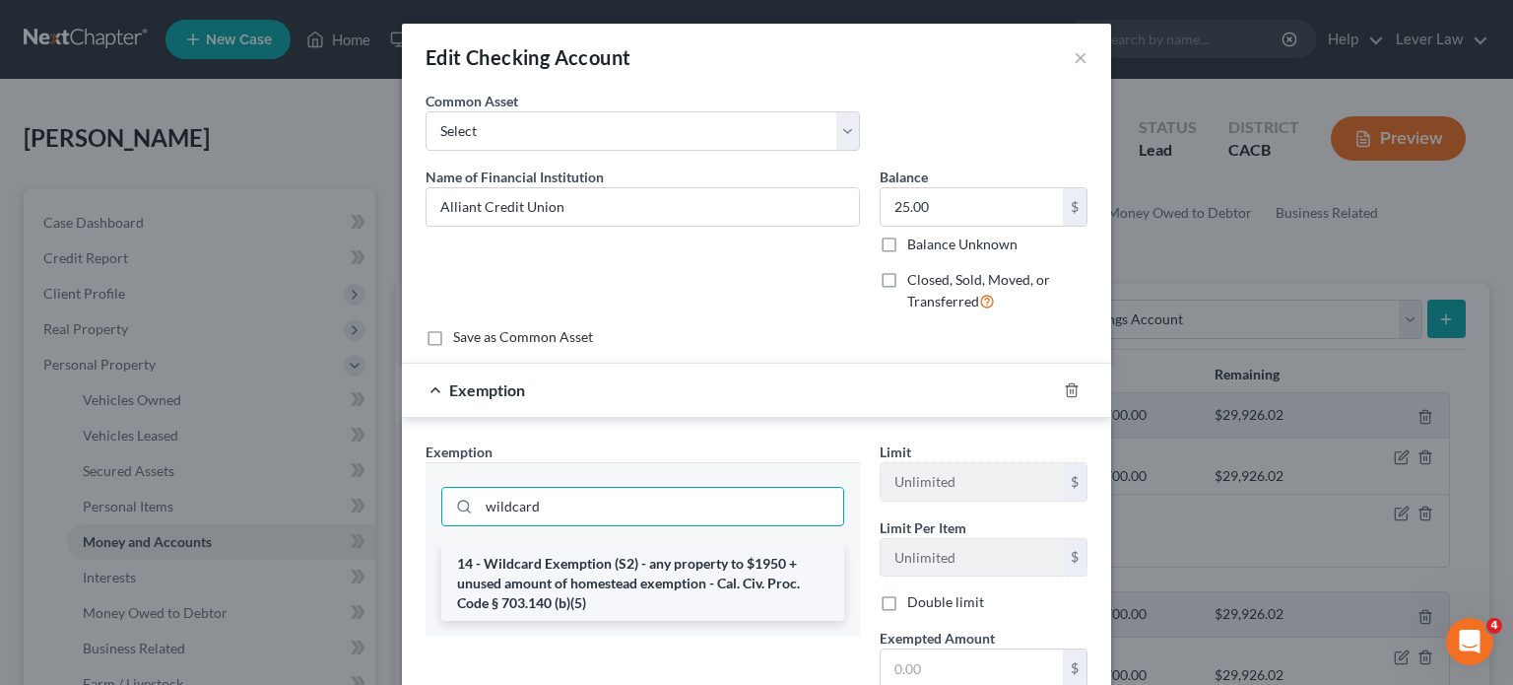
type input "wildcard"
click at [694, 578] on li "14 - Wildcard Exemption (S2) - any property to $1950 + unused amount of homeste…" at bounding box center [642, 583] width 403 height 75
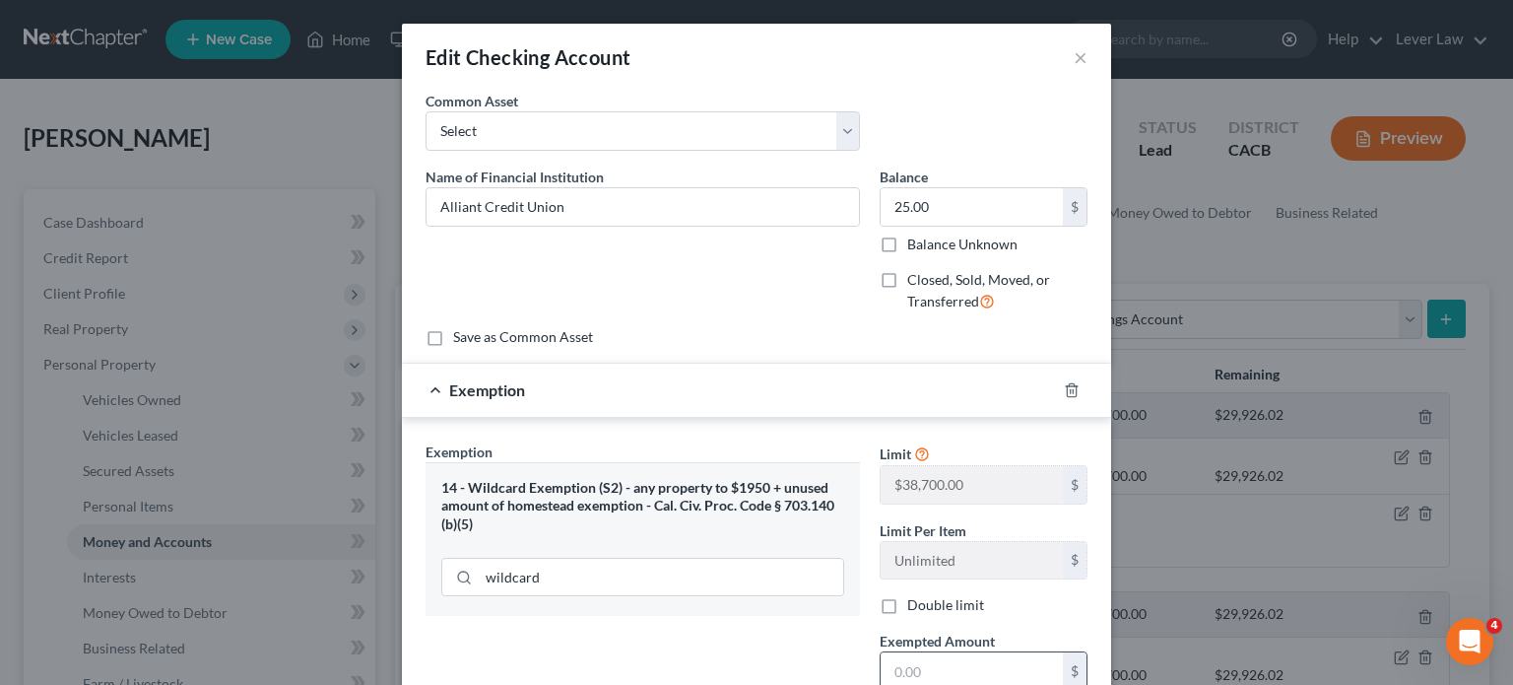
click at [942, 669] on input "text" at bounding box center [972, 670] width 182 height 37
type input "25.00"
click at [632, 633] on div "Exemption Set must be selected for CA. Exemption * 14 - Wildcard Exemption (S2)…" at bounding box center [643, 611] width 454 height 341
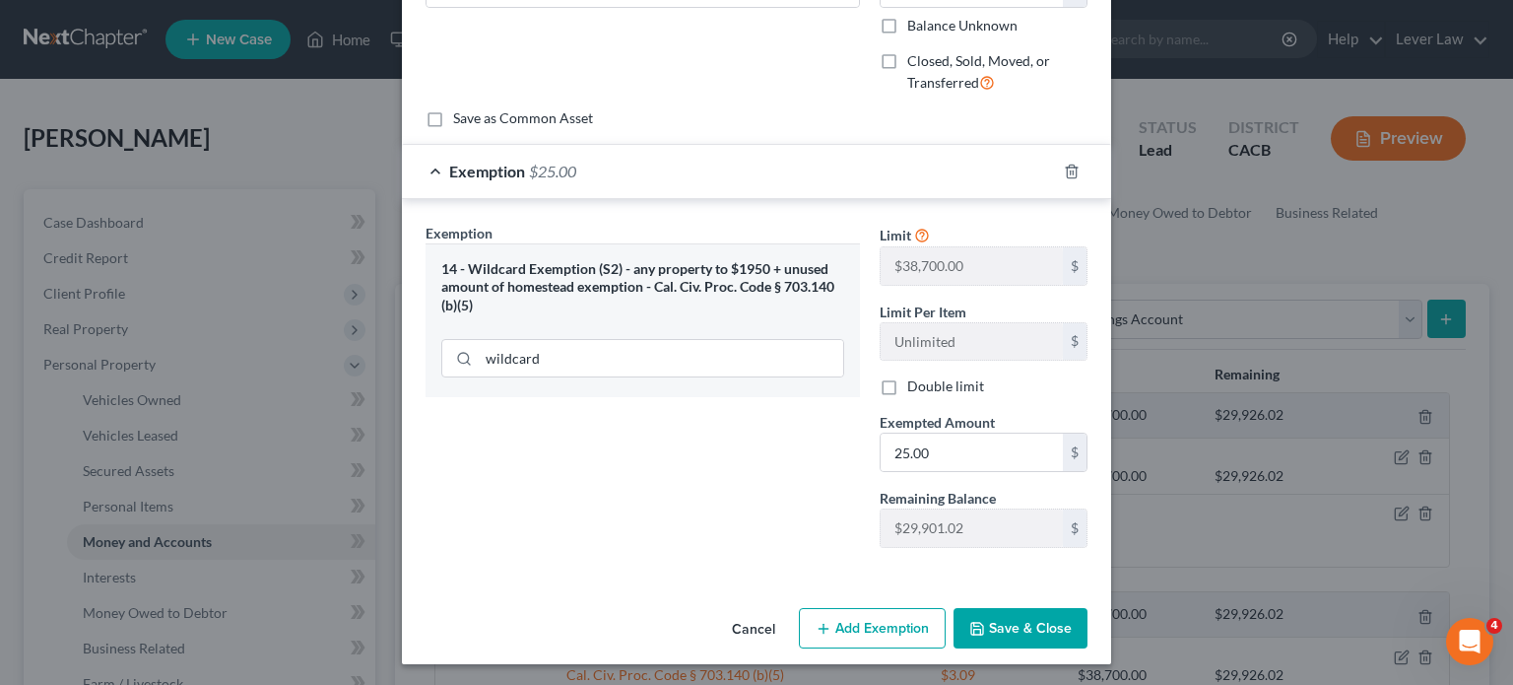
click at [977, 623] on icon "button" at bounding box center [977, 629] width 12 height 12
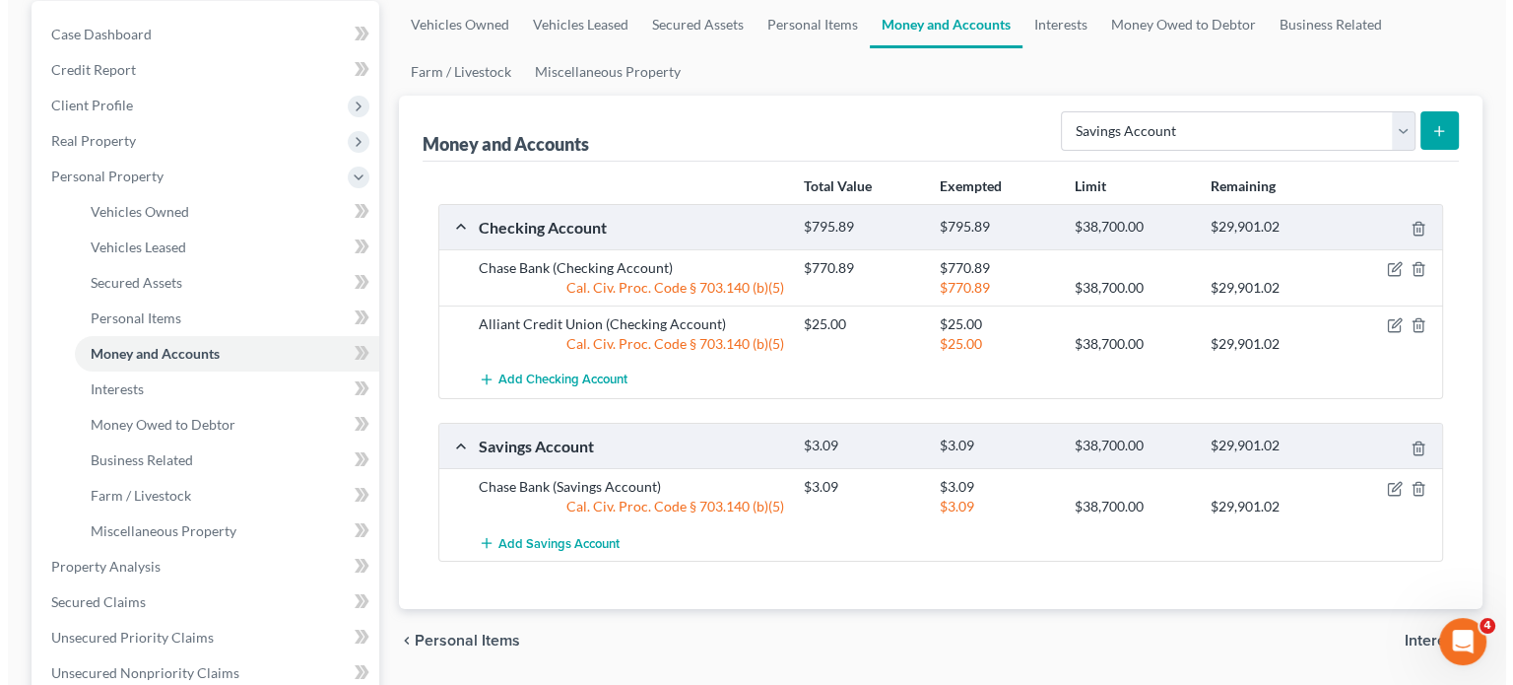
scroll to position [197, 0]
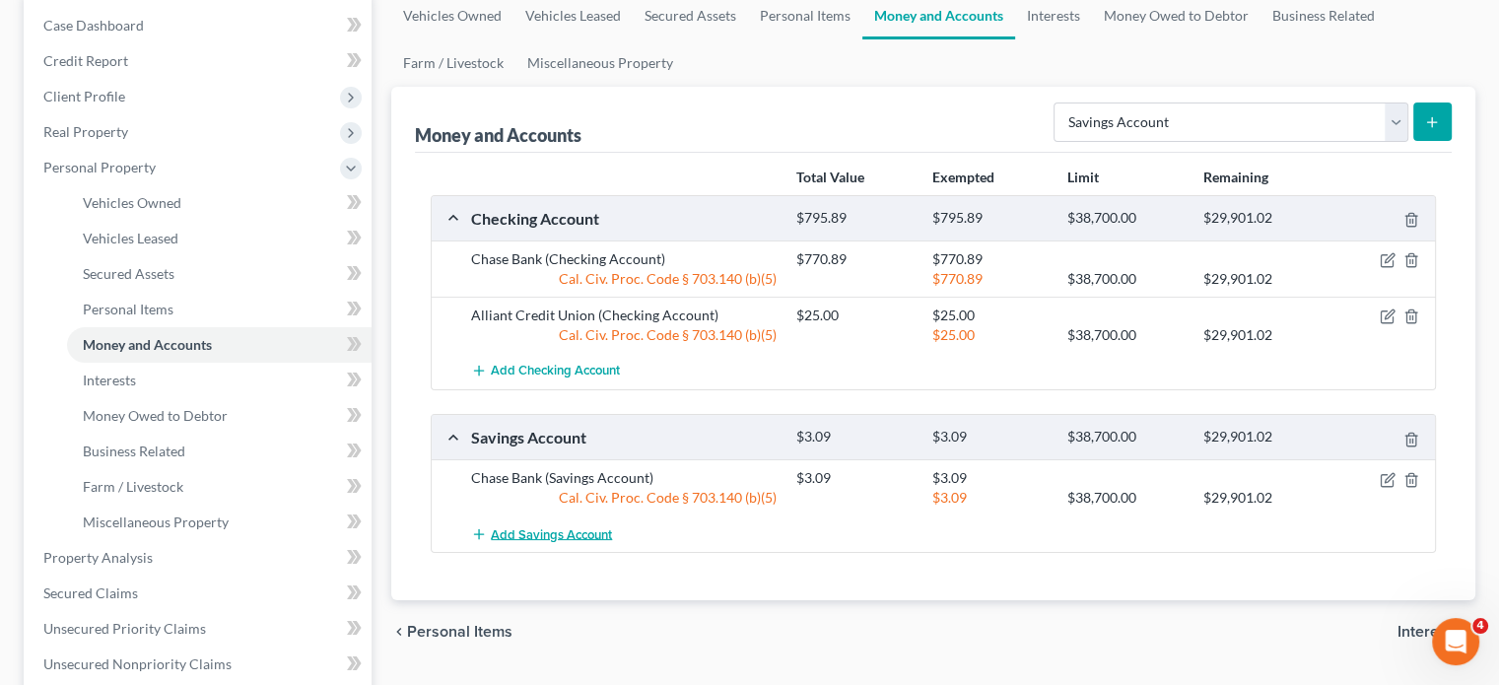
click at [561, 542] on button "Add Savings Account" at bounding box center [541, 533] width 141 height 36
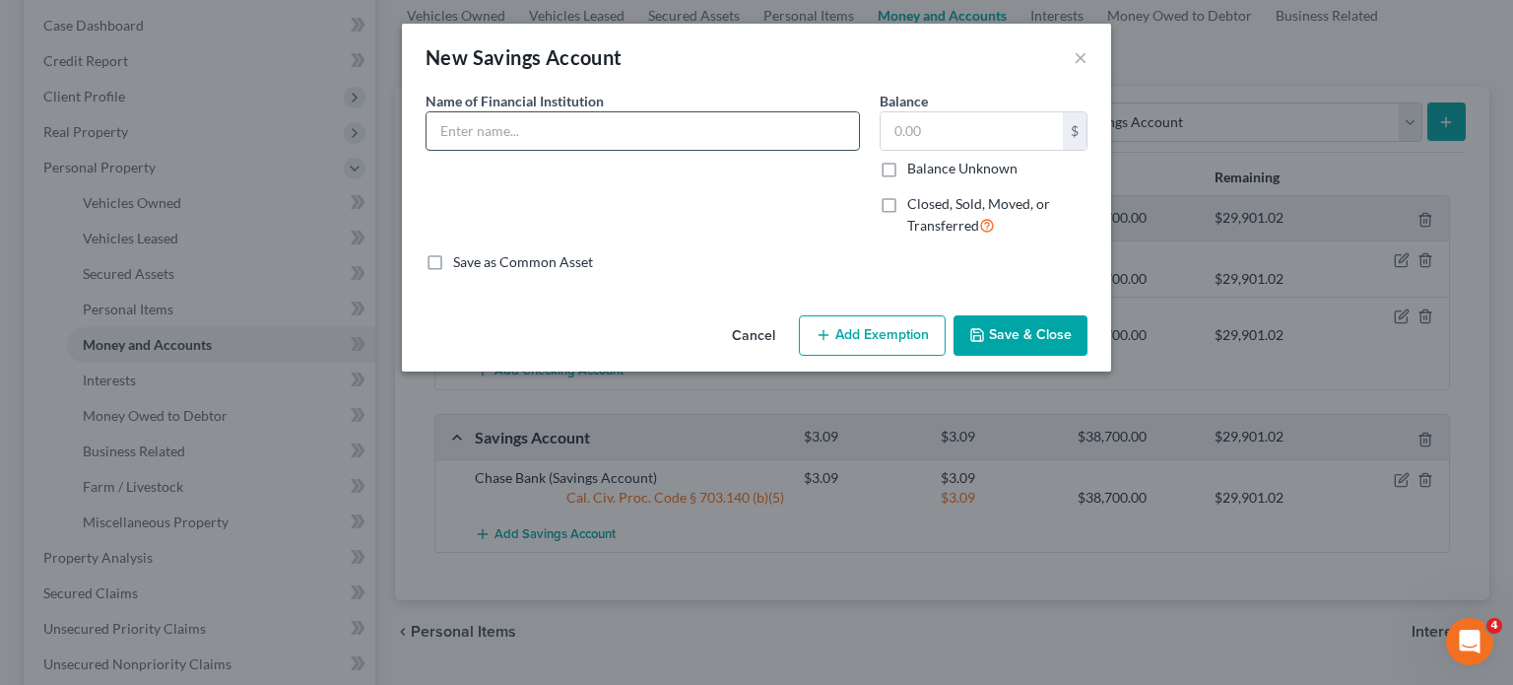
click at [564, 133] on input "text" at bounding box center [643, 130] width 433 height 37
type input "Alliant Credit Union"
click at [993, 132] on input "text" at bounding box center [972, 130] width 182 height 37
type input "7,006.46"
click at [877, 338] on button "Add Exemption" at bounding box center [872, 335] width 147 height 41
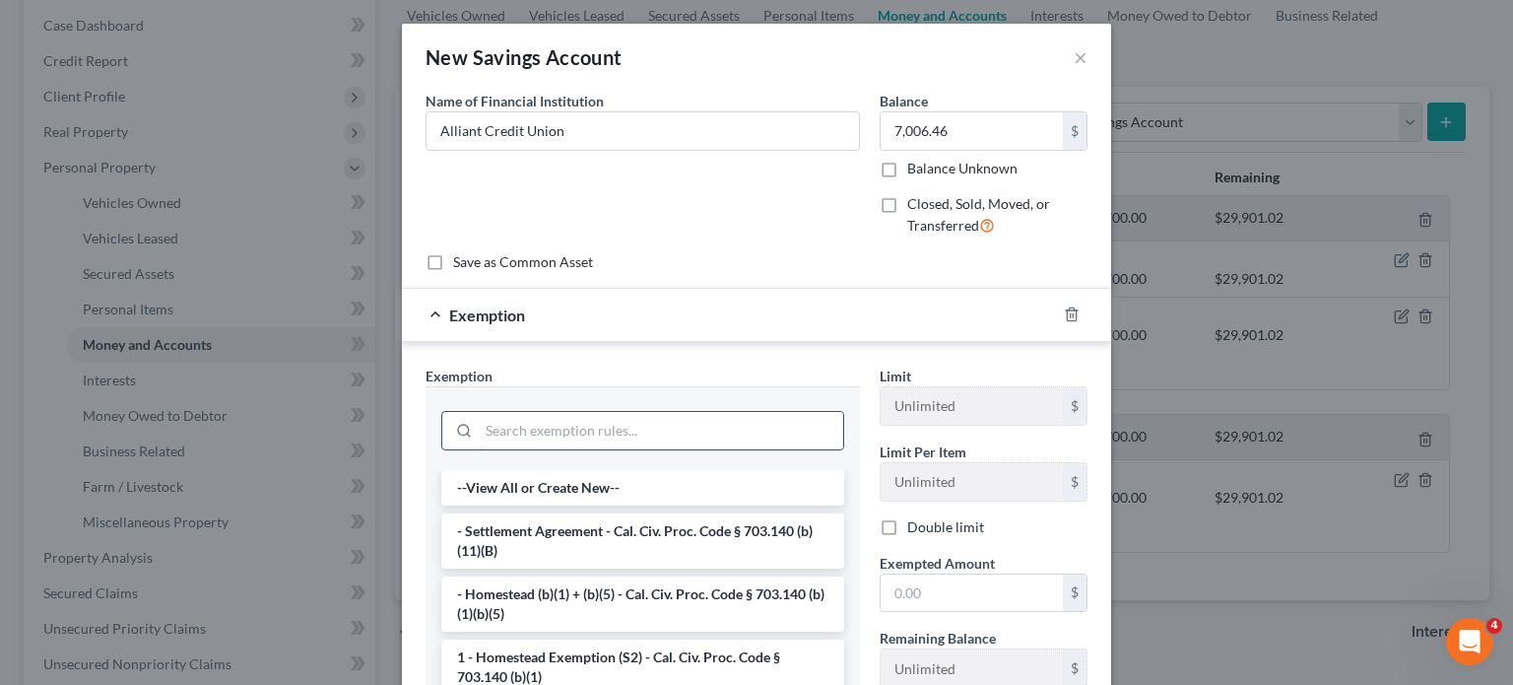
click at [563, 428] on input "search" at bounding box center [661, 430] width 365 height 37
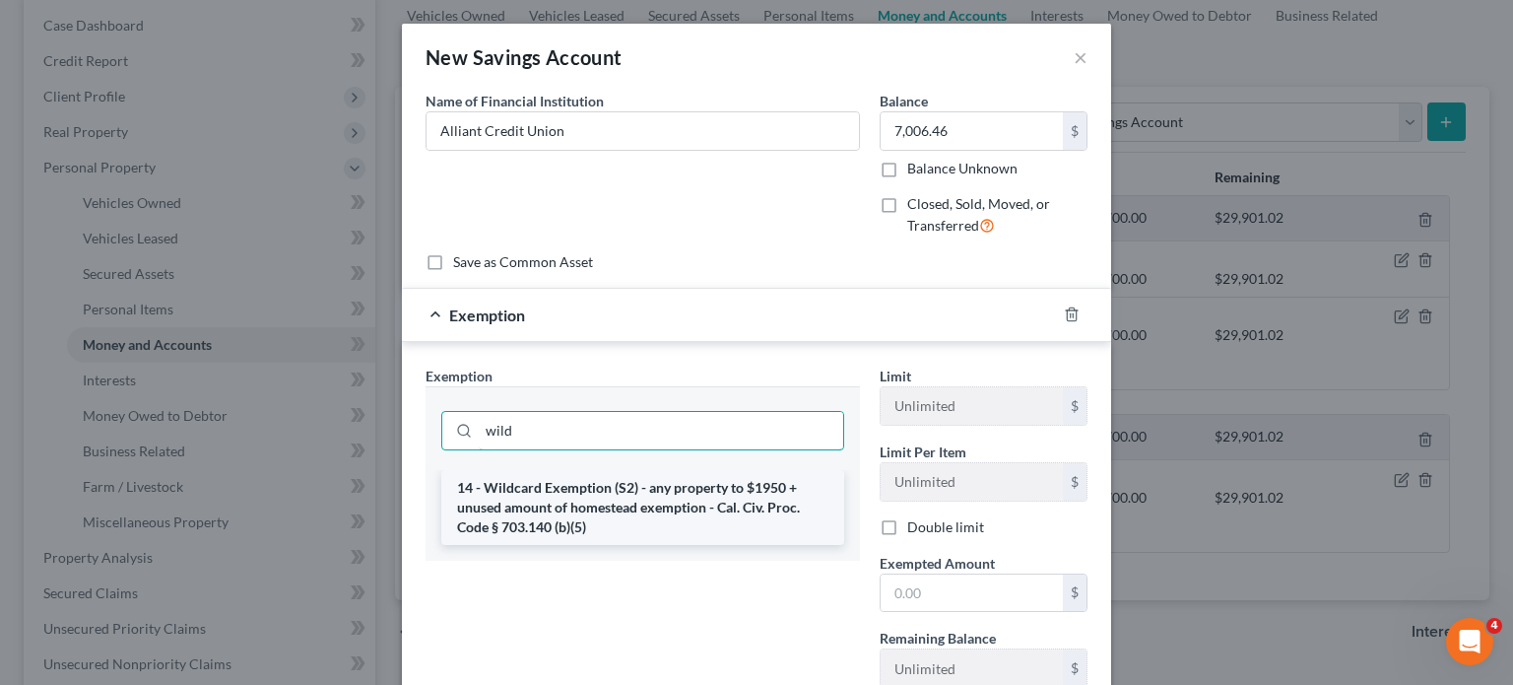
type input "wild"
click at [583, 508] on li "14 - Wildcard Exemption (S2) - any property to $1950 + unused amount of homeste…" at bounding box center [642, 507] width 403 height 75
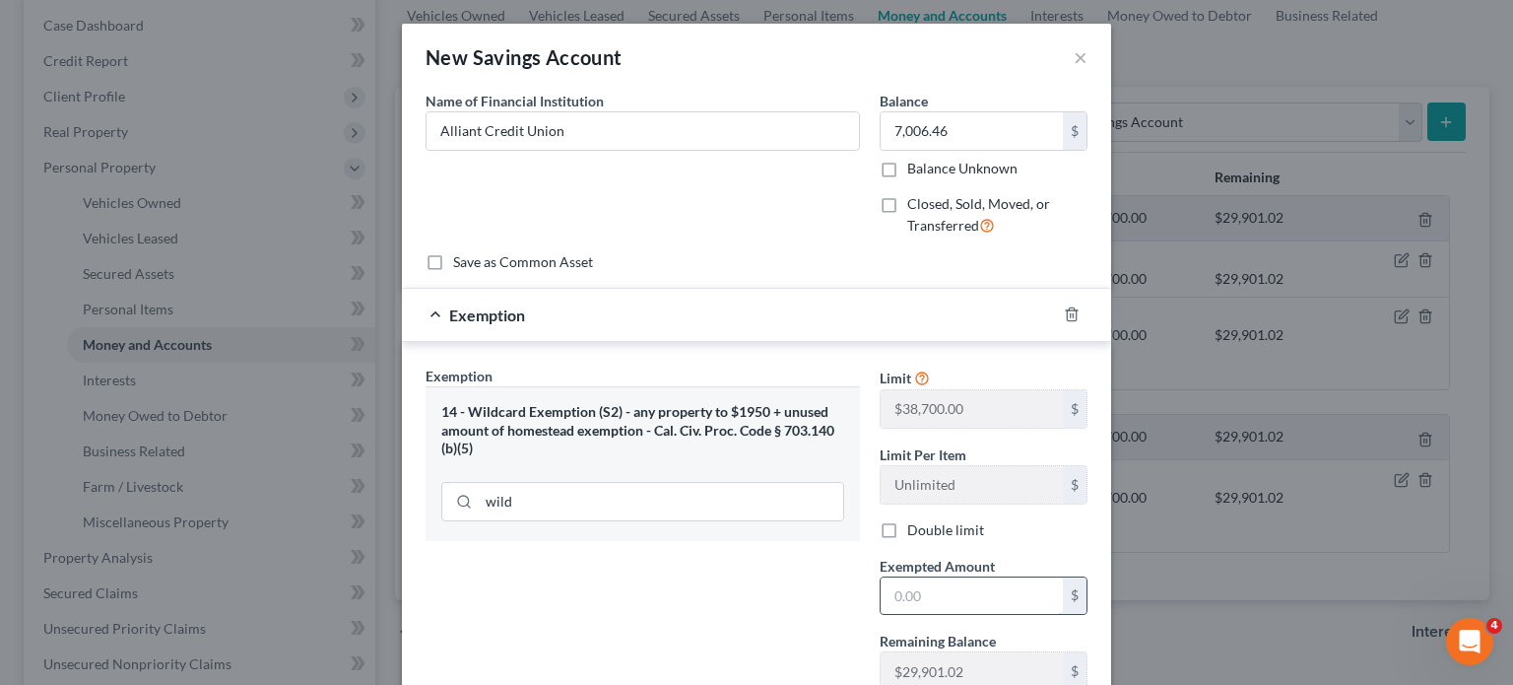
click at [926, 594] on input "text" at bounding box center [972, 595] width 182 height 37
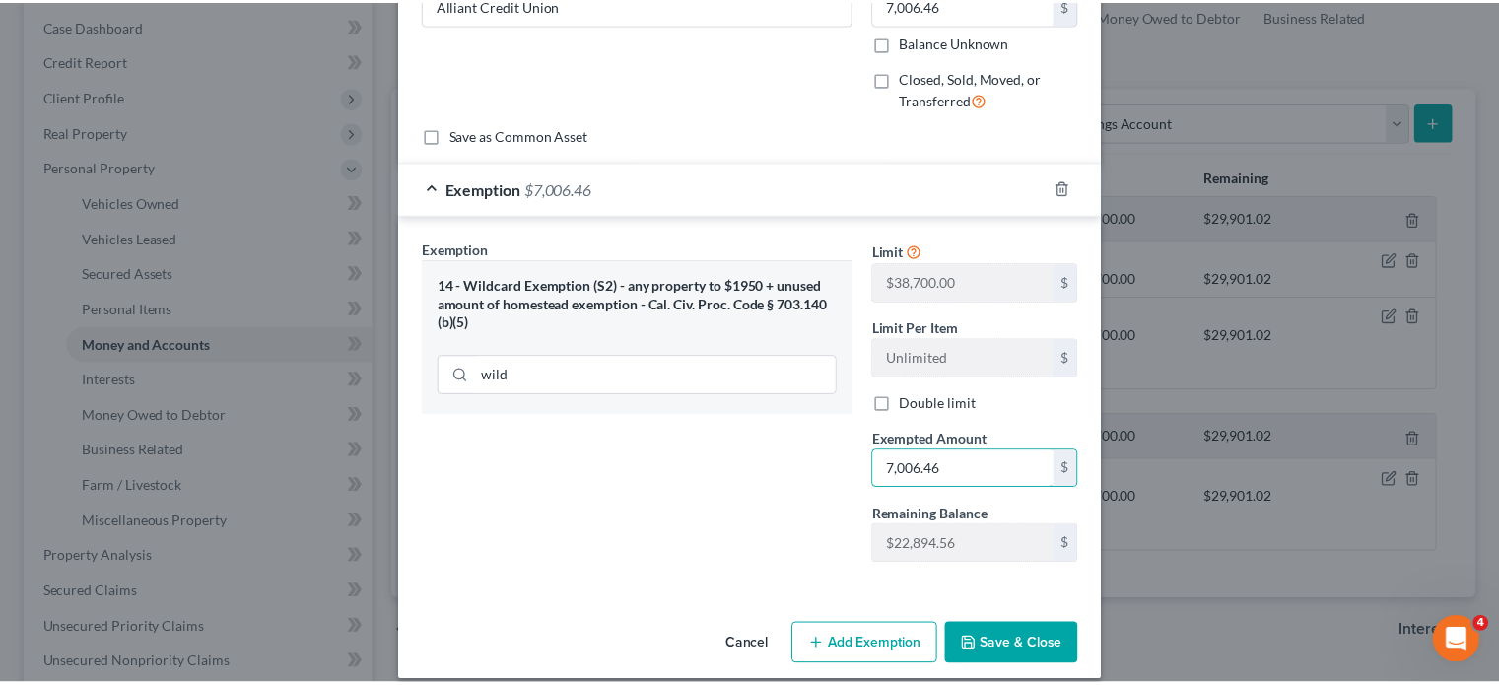
scroll to position [144, 0]
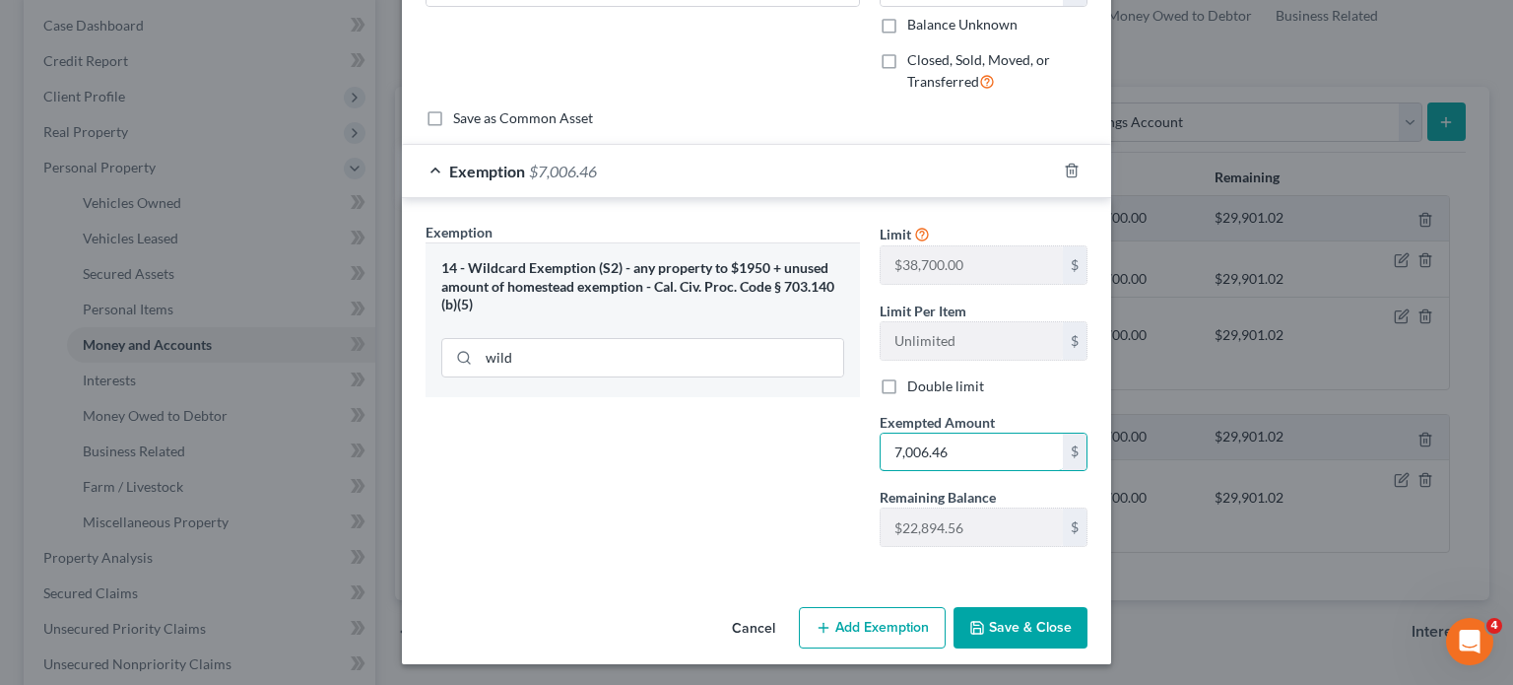
type input "7,006.46"
click at [977, 626] on icon "button" at bounding box center [977, 628] width 12 height 12
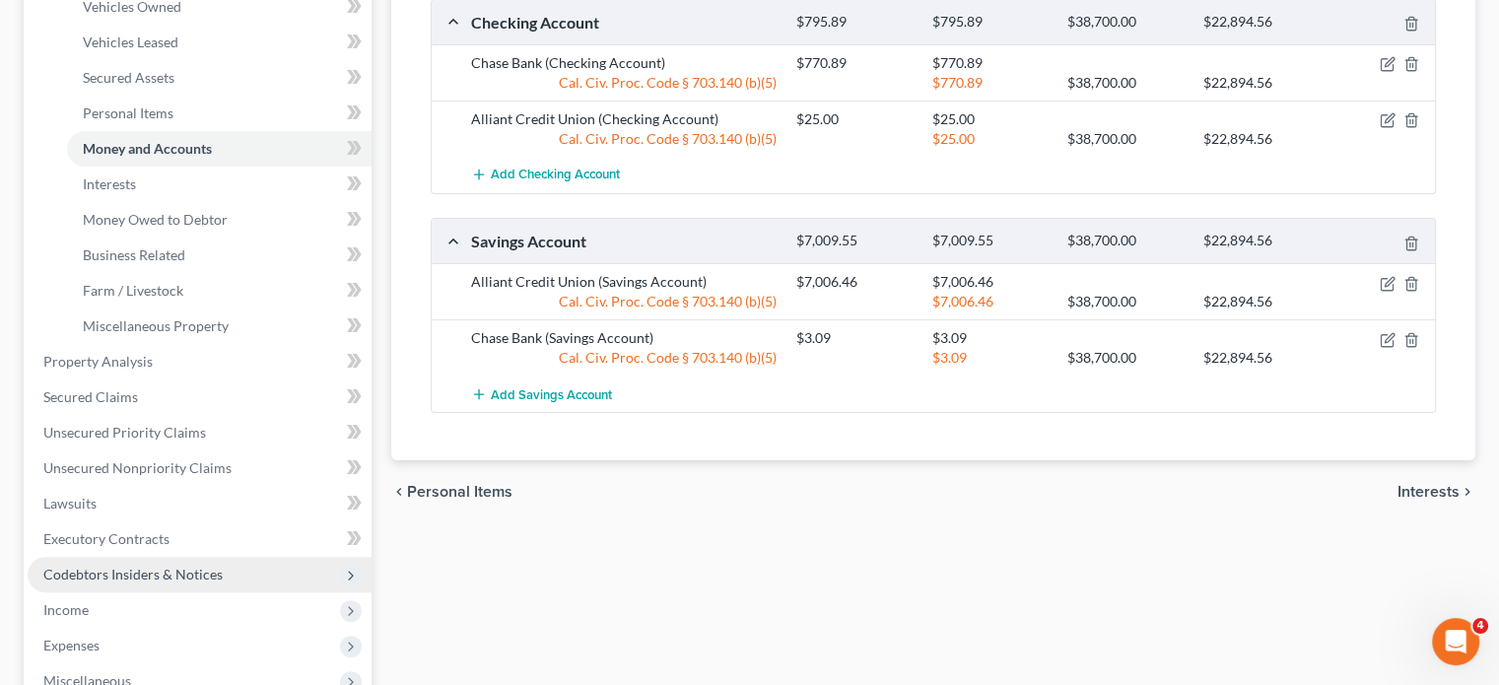
scroll to position [394, 0]
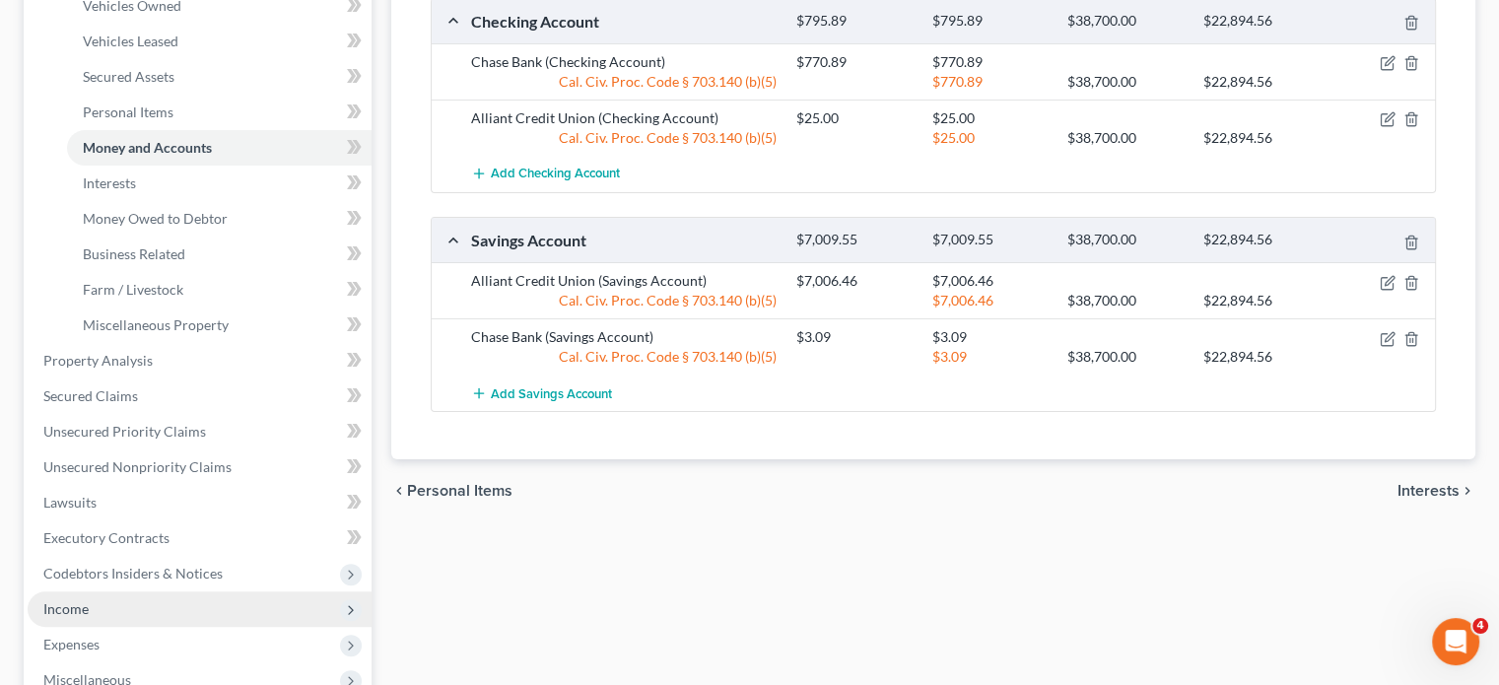
click at [81, 608] on span "Income" at bounding box center [65, 608] width 45 height 17
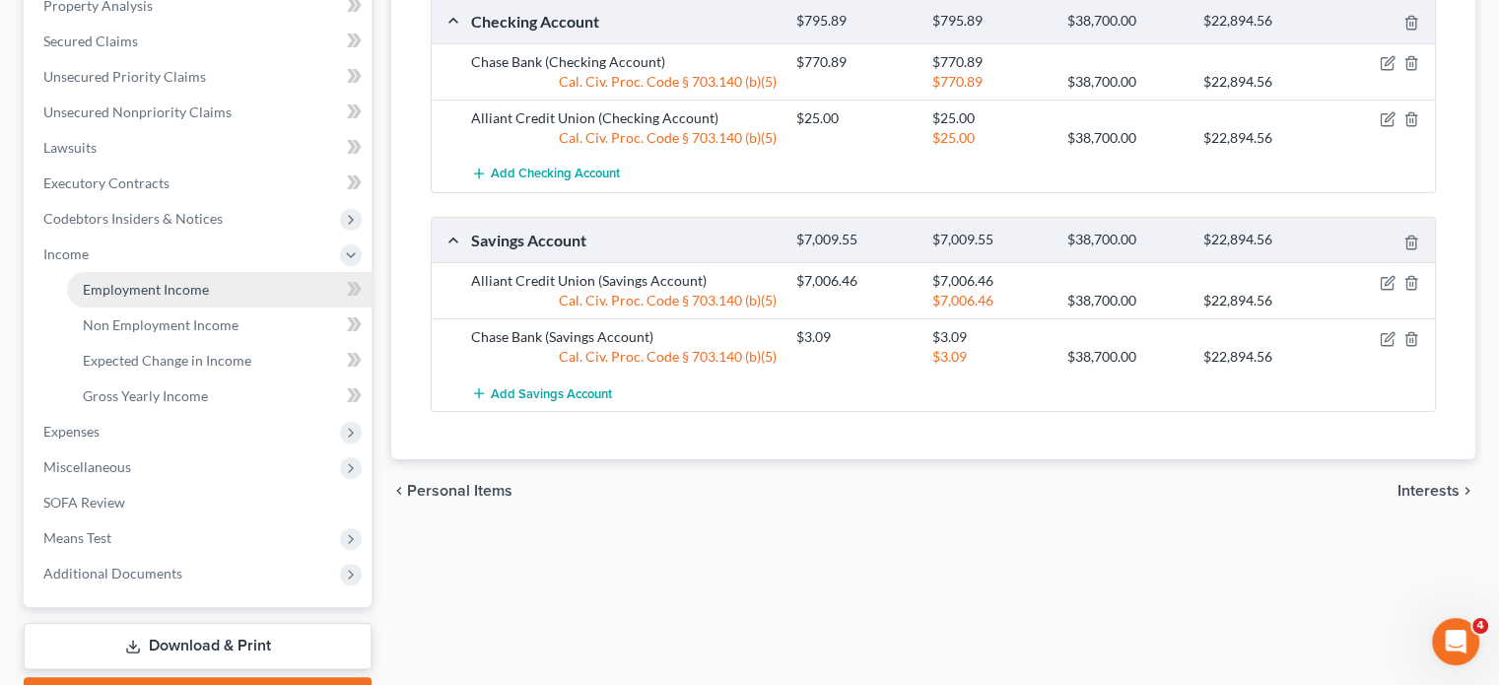
click at [134, 298] on link "Employment Income" at bounding box center [219, 289] width 304 height 35
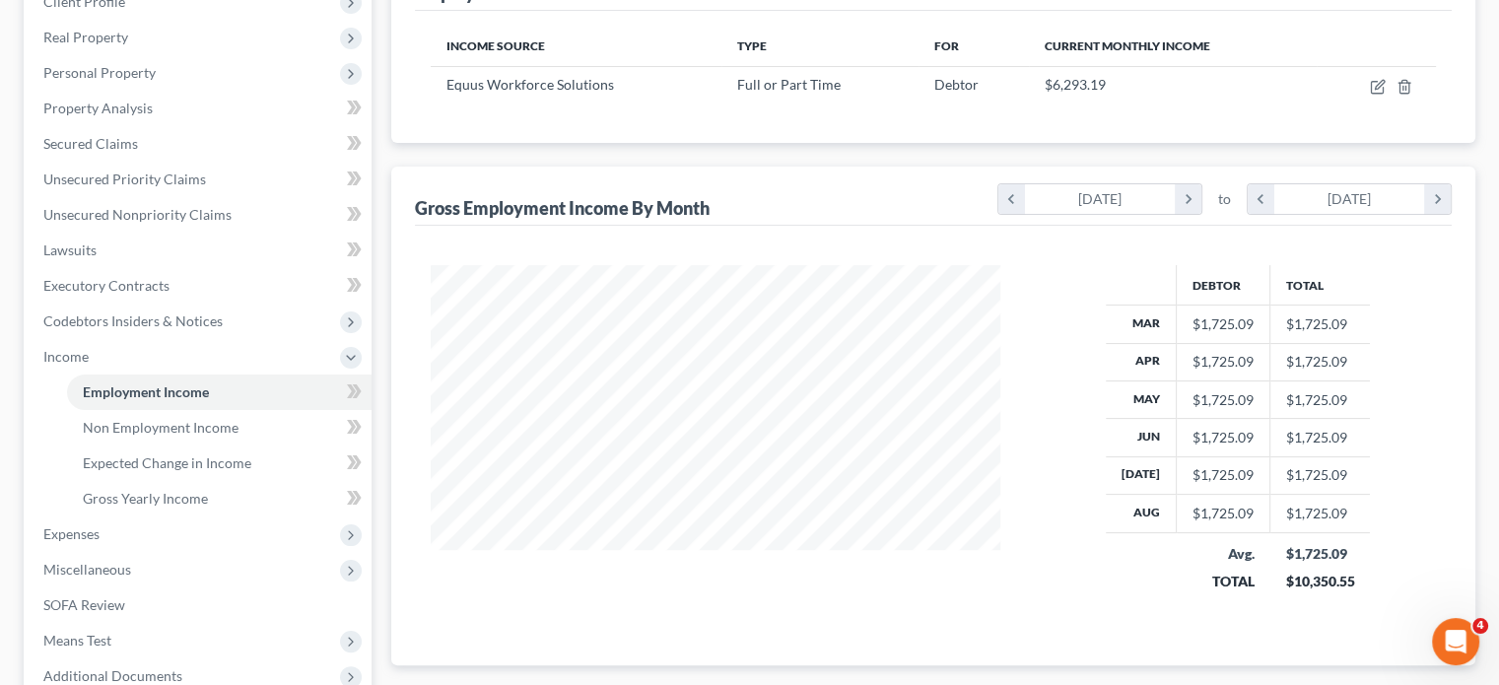
scroll to position [502, 0]
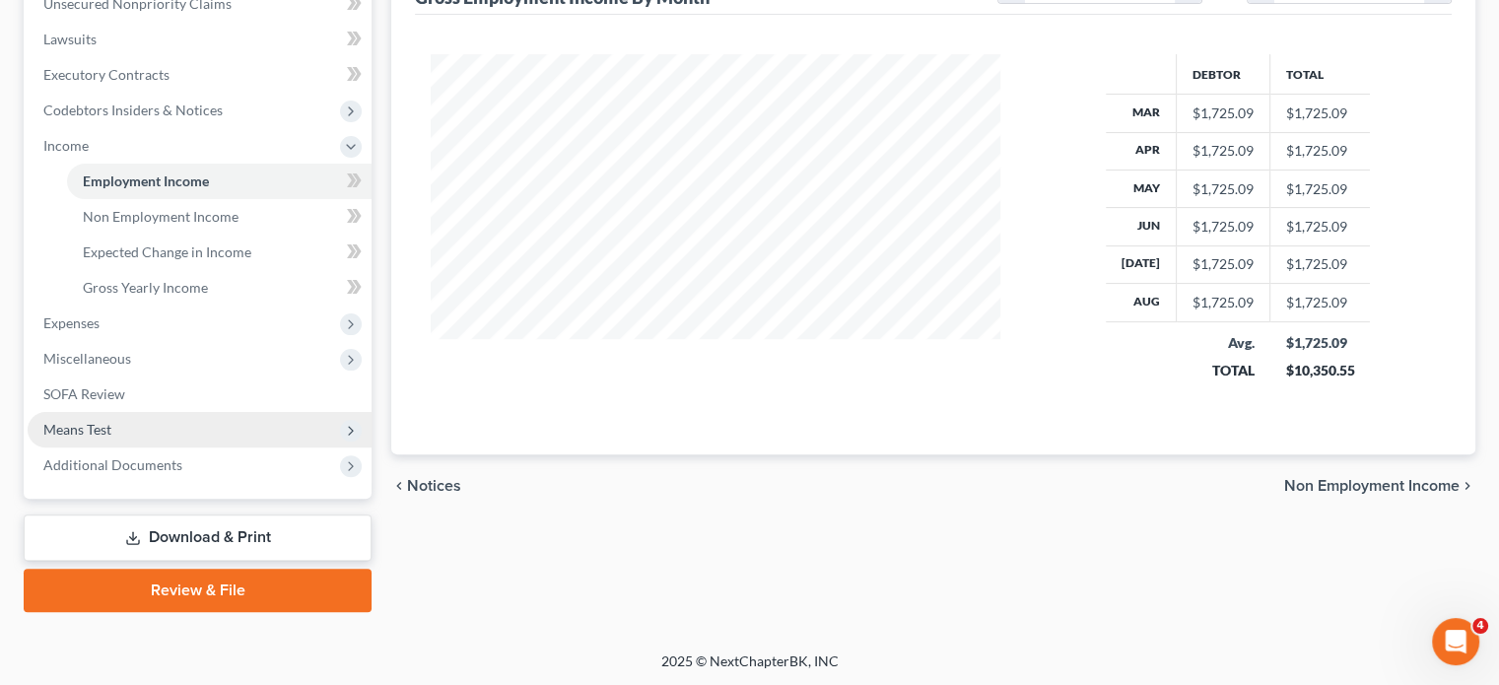
click at [106, 433] on span "Means Test" at bounding box center [77, 429] width 68 height 17
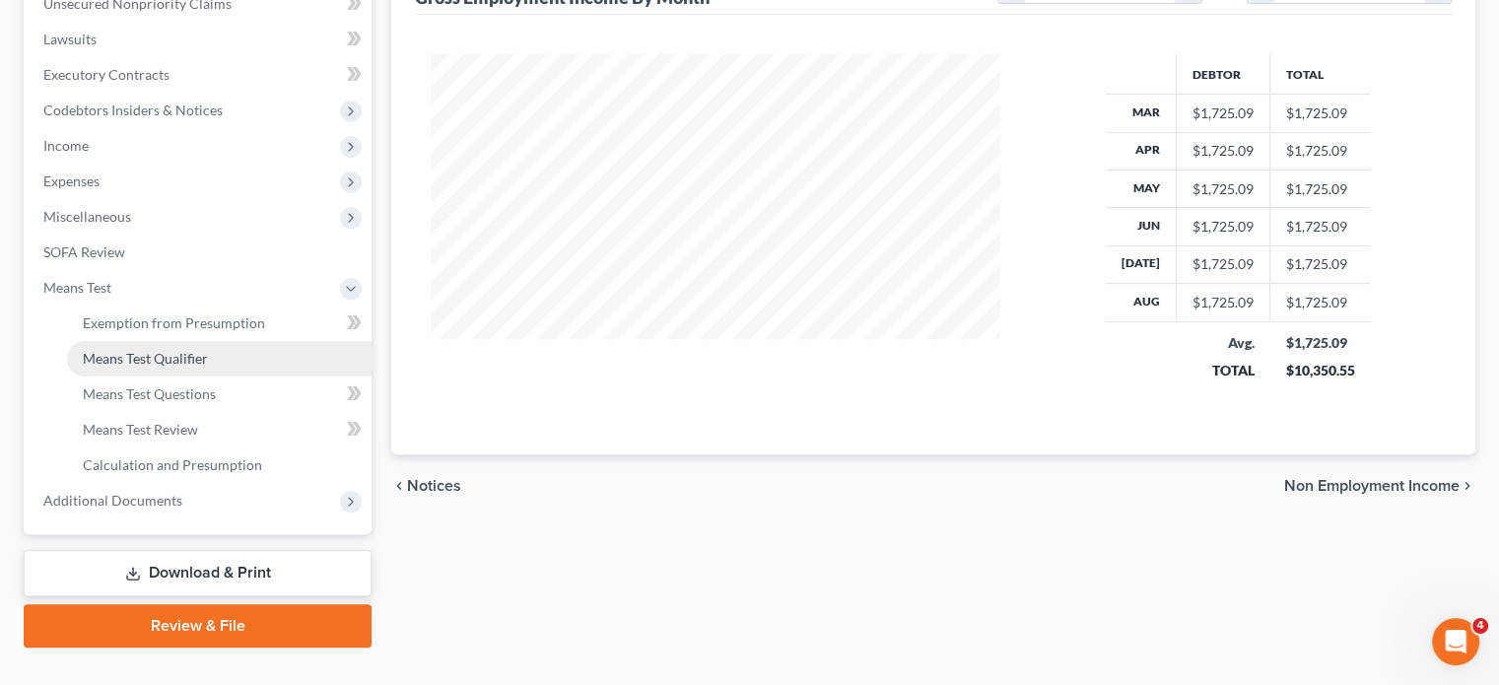
click at [121, 355] on span "Means Test Qualifier" at bounding box center [145, 358] width 125 height 17
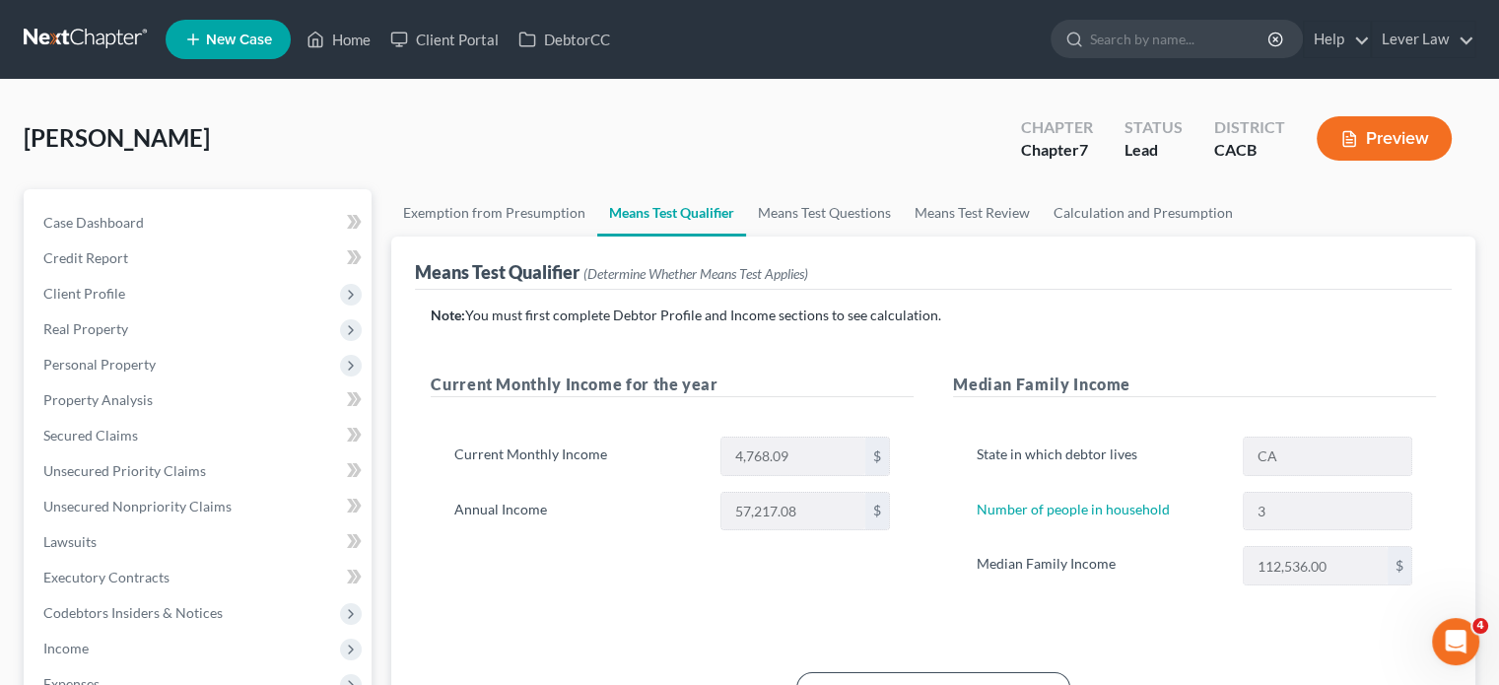
scroll to position [99, 0]
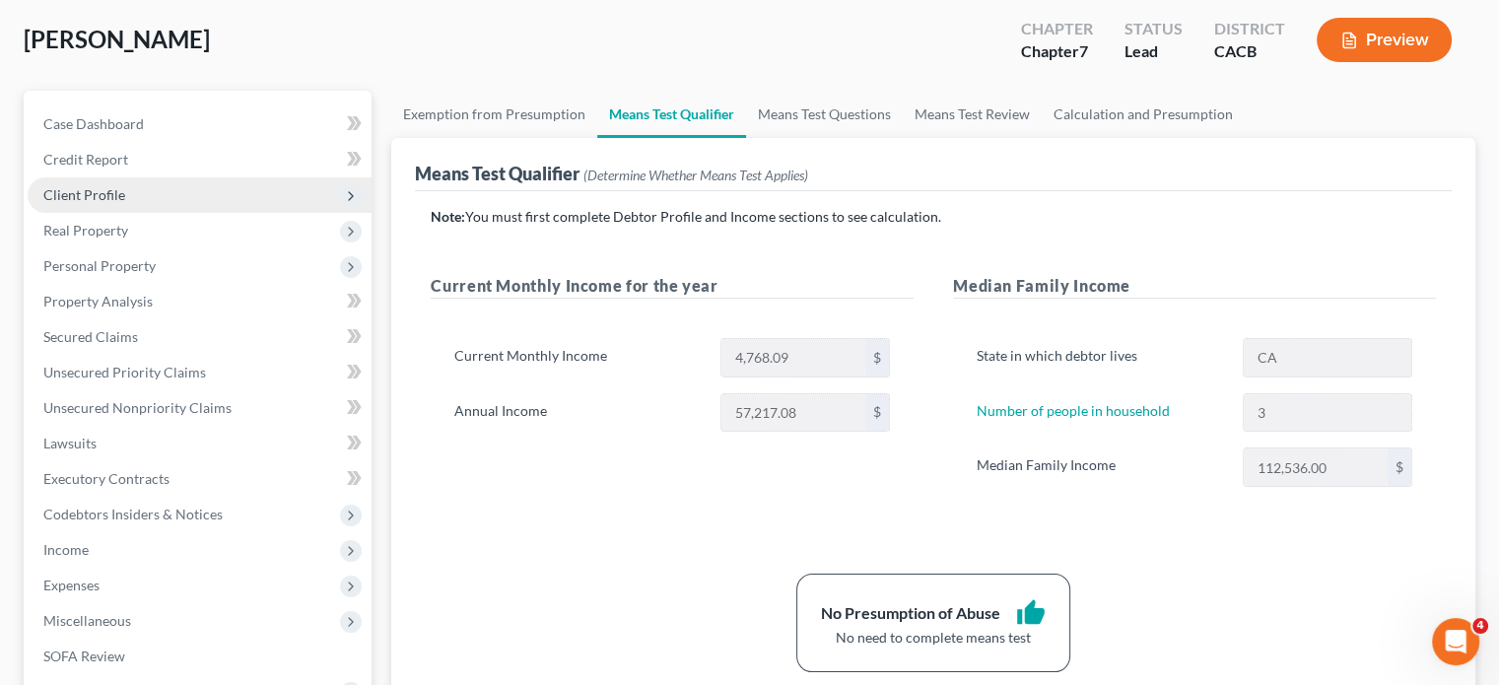
click at [111, 202] on span "Client Profile" at bounding box center [84, 194] width 82 height 17
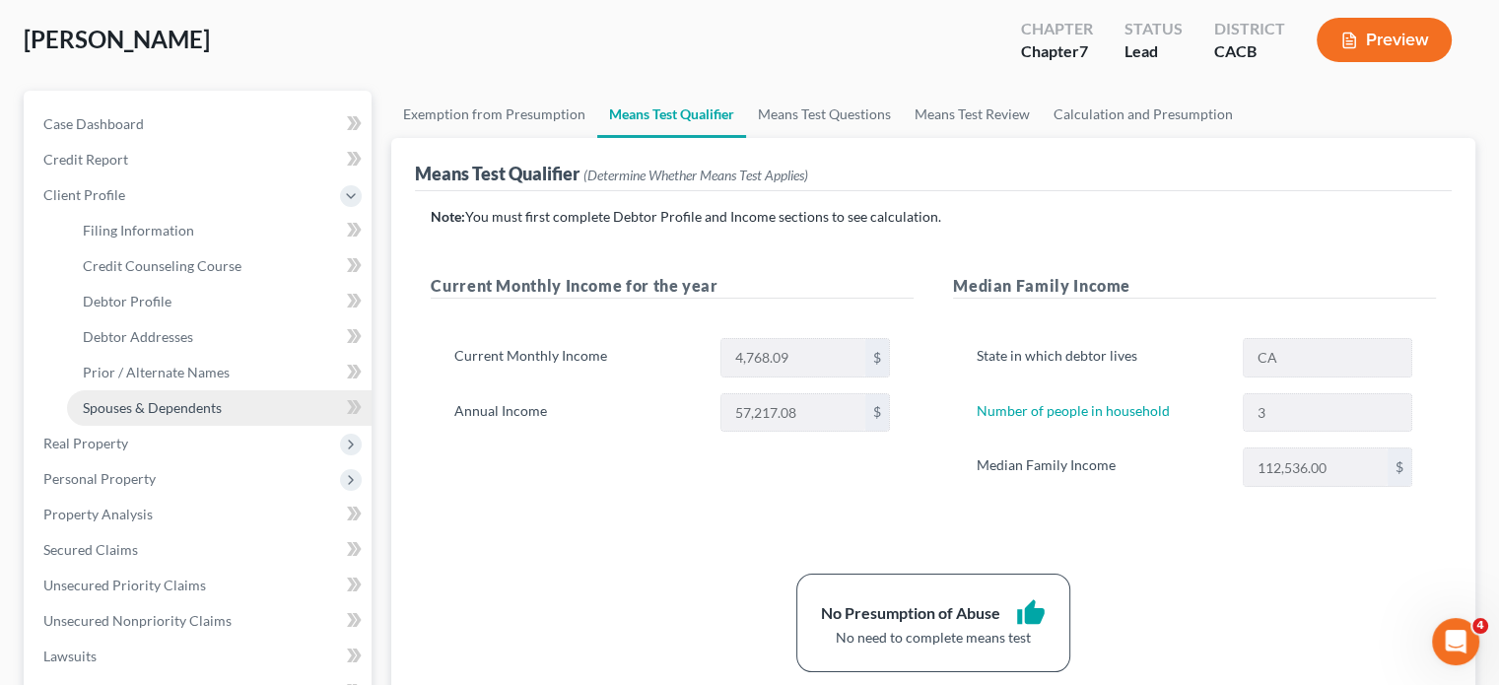
click at [122, 401] on span "Spouses & Dependents" at bounding box center [152, 407] width 139 height 17
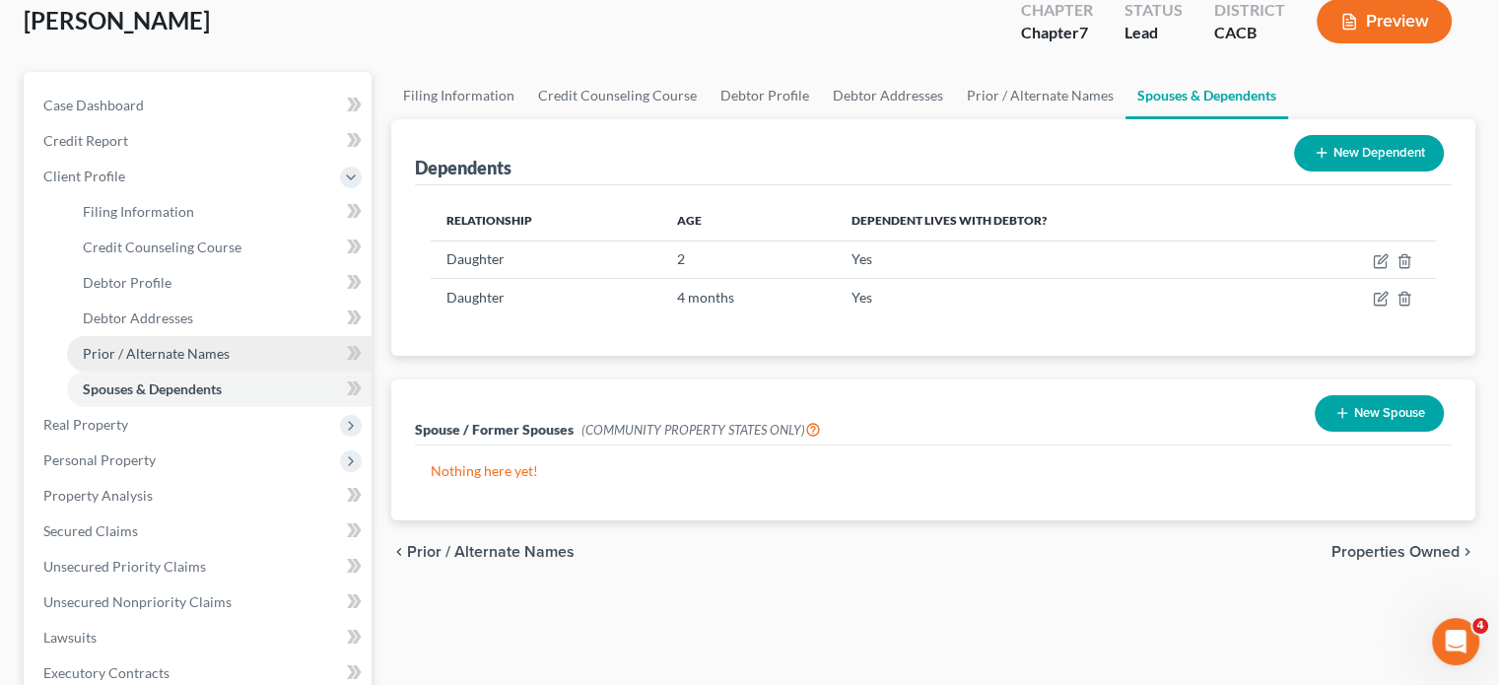
scroll to position [99, 0]
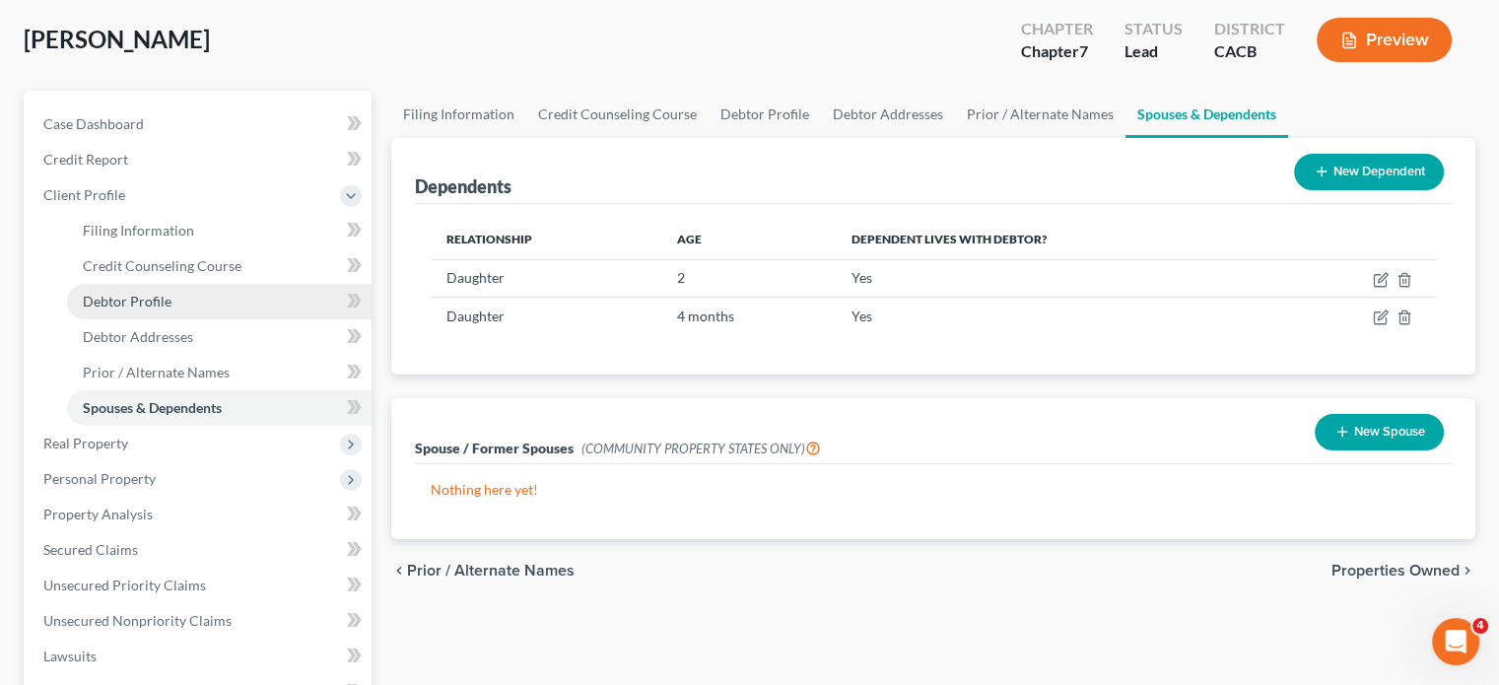
click at [160, 293] on span "Debtor Profile" at bounding box center [127, 301] width 89 height 17
select select "0"
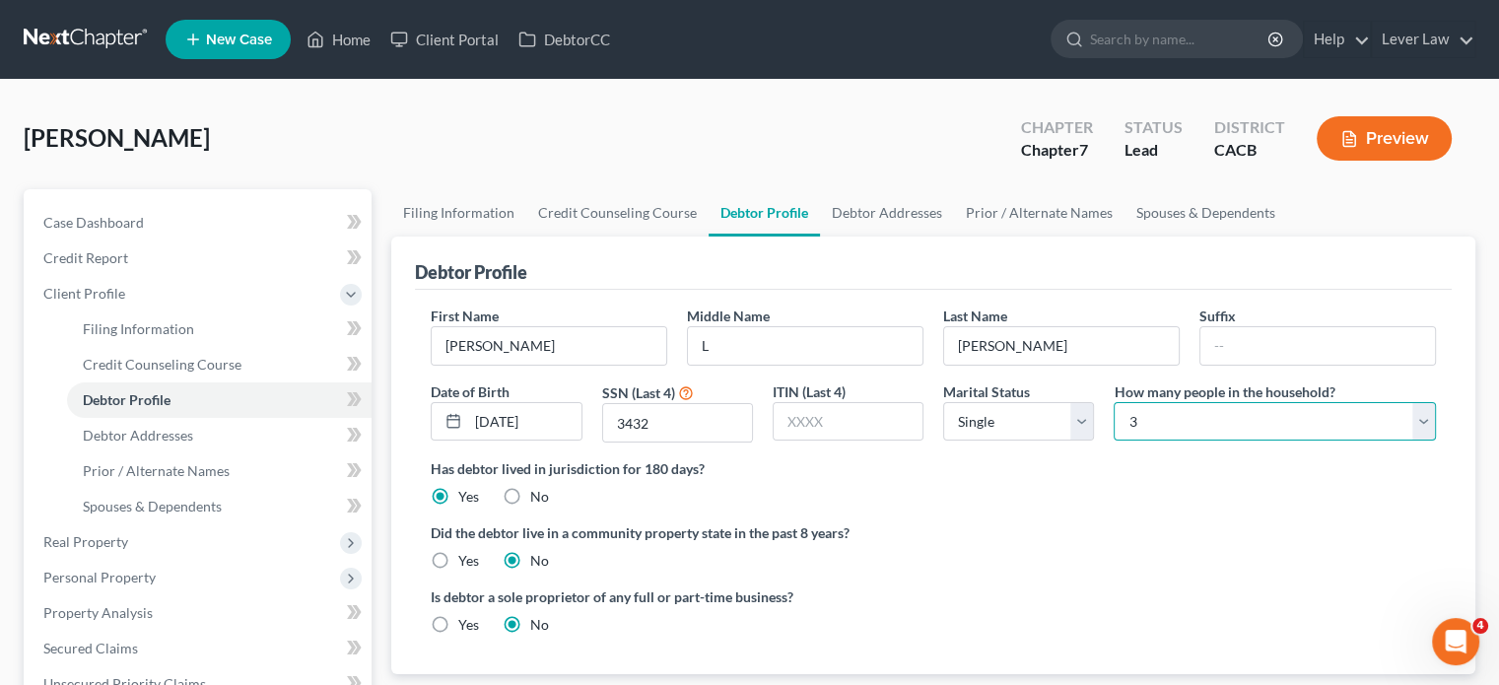
drag, startPoint x: 1277, startPoint y: 423, endPoint x: 1262, endPoint y: 434, distance: 18.9
click at [1277, 423] on select "Select 1 2 3 4 5 6 7 8 9 10 11 12 13 14 15 16 17 18 19 20" at bounding box center [1274, 421] width 322 height 39
select select "3"
click at [1113, 402] on select "Select 1 2 3 4 5 6 7 8 9 10 11 12 13 14 15 16 17 18 19 20" at bounding box center [1274, 421] width 322 height 39
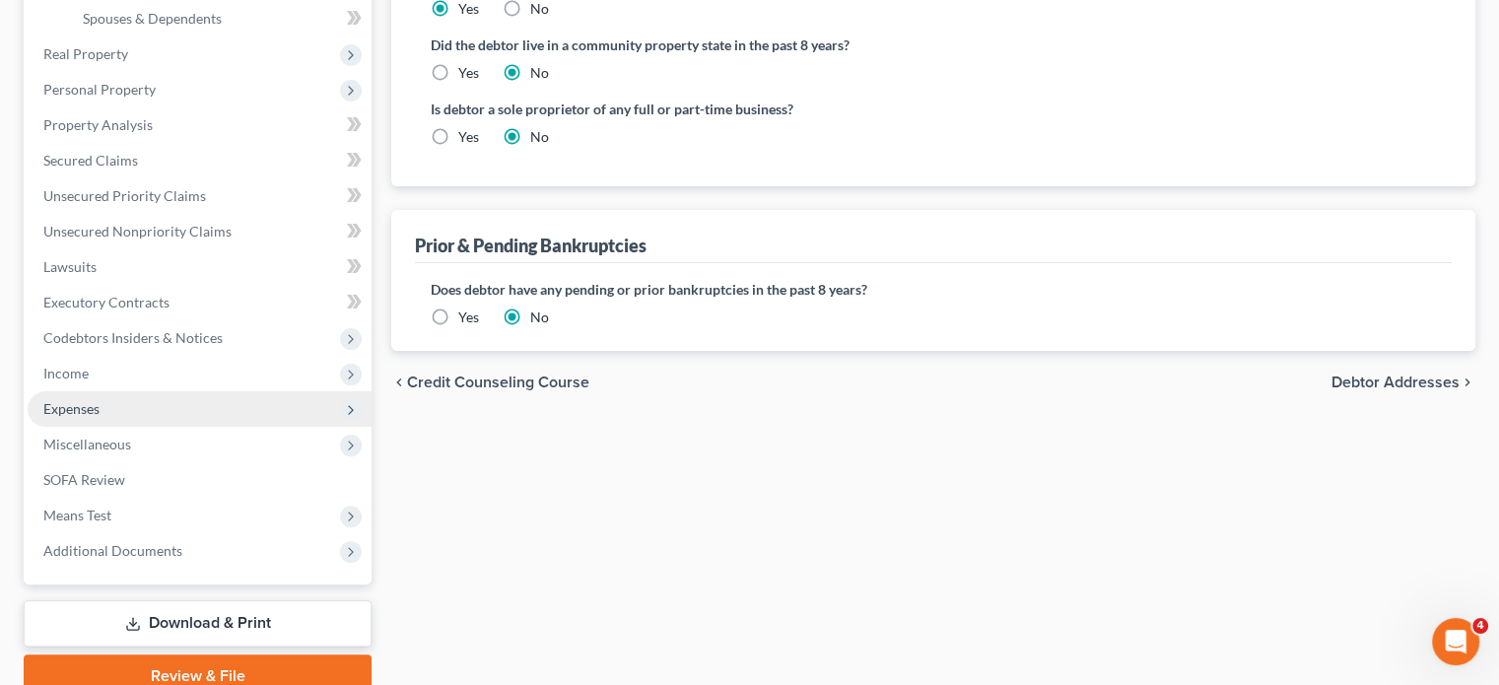
scroll to position [493, 0]
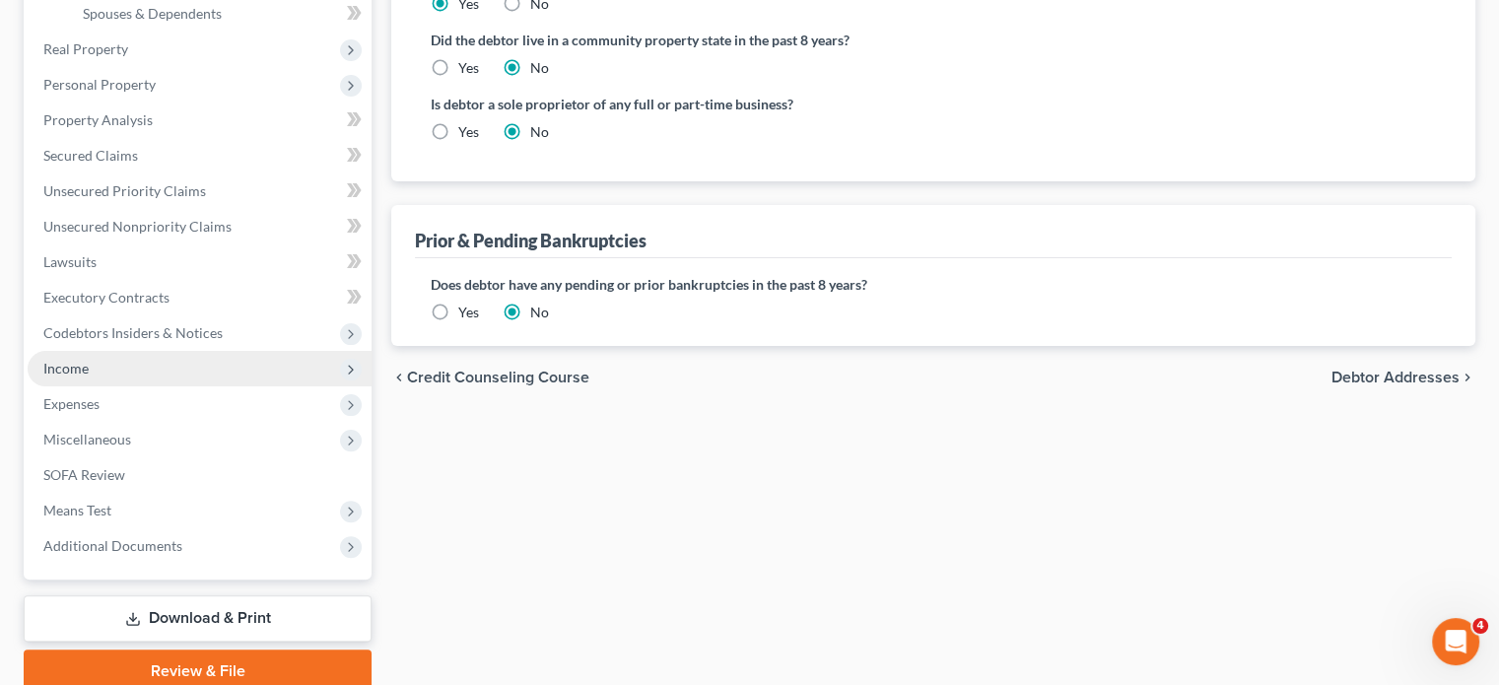
click at [114, 360] on span "Income" at bounding box center [200, 368] width 344 height 35
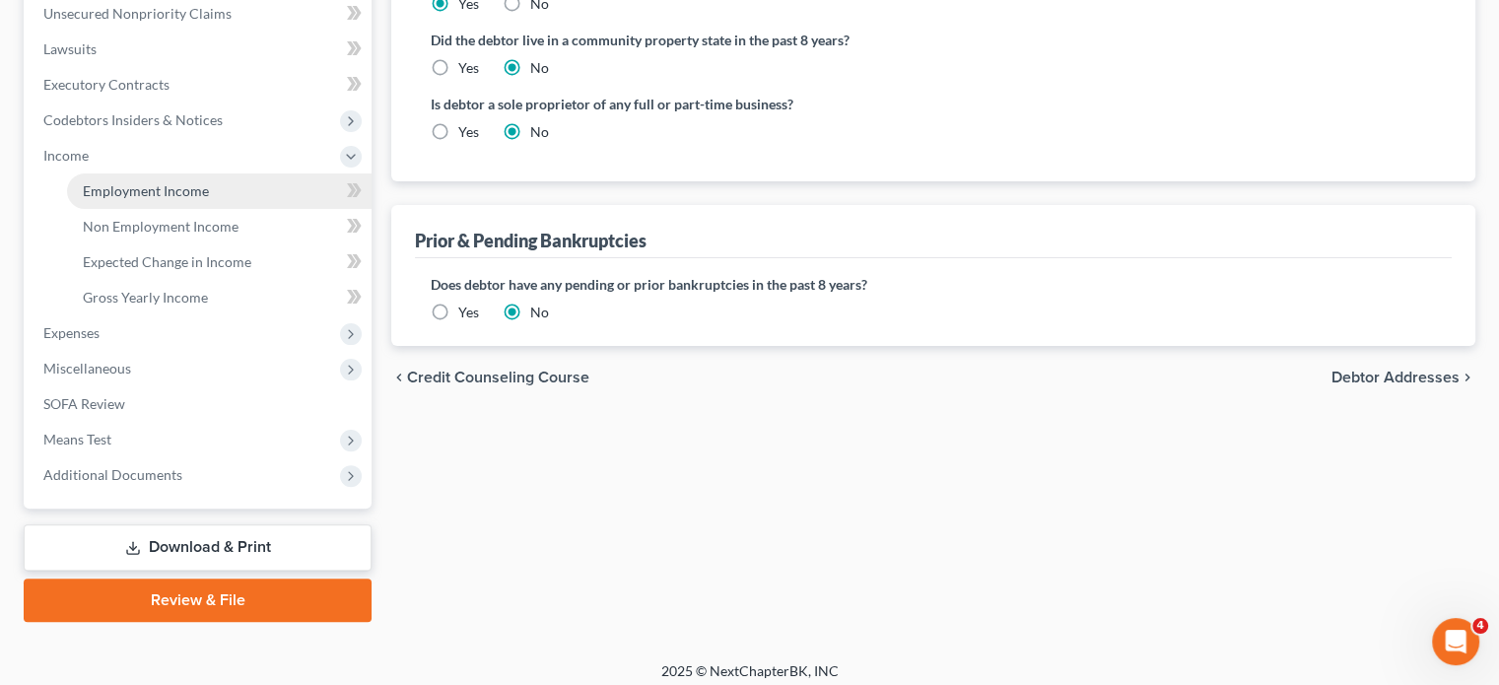
click at [156, 186] on span "Employment Income" at bounding box center [146, 190] width 126 height 17
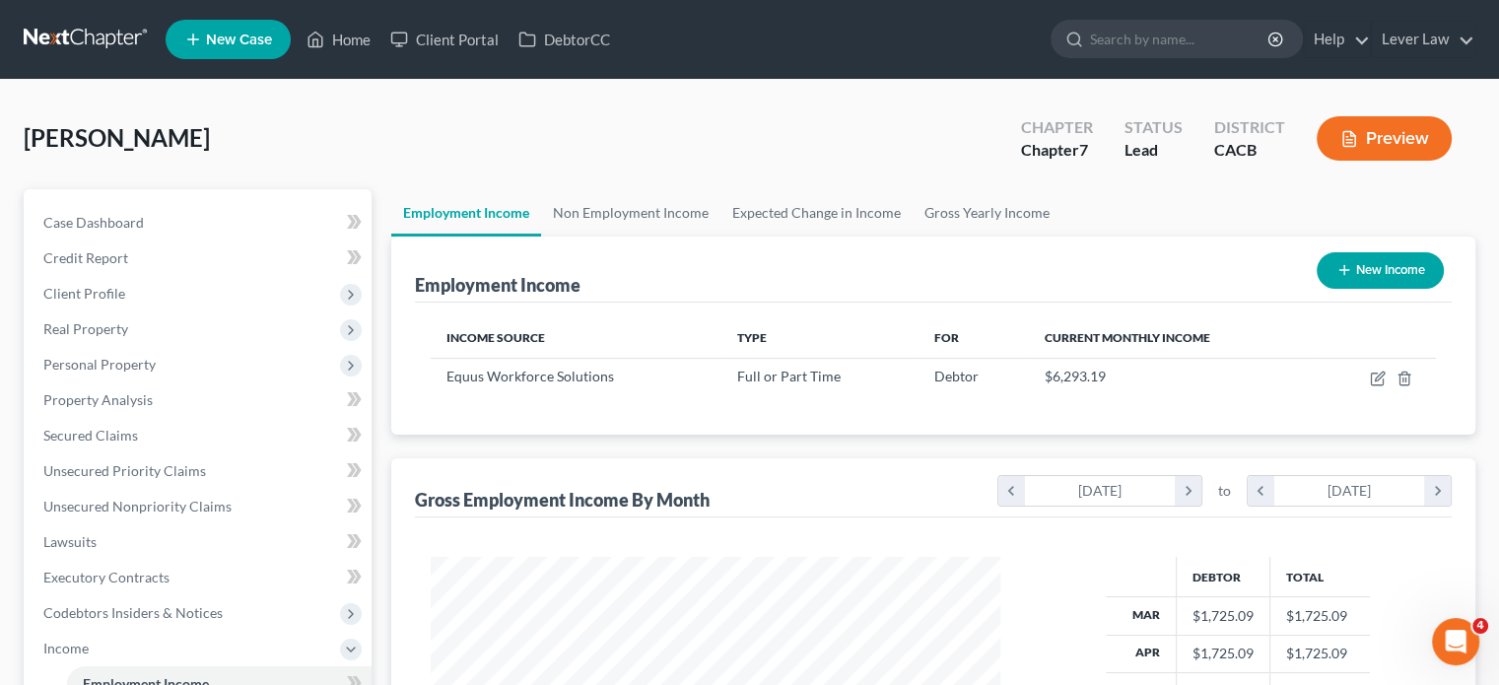
scroll to position [351, 608]
click at [576, 234] on link "Non Employment Income" at bounding box center [630, 212] width 179 height 47
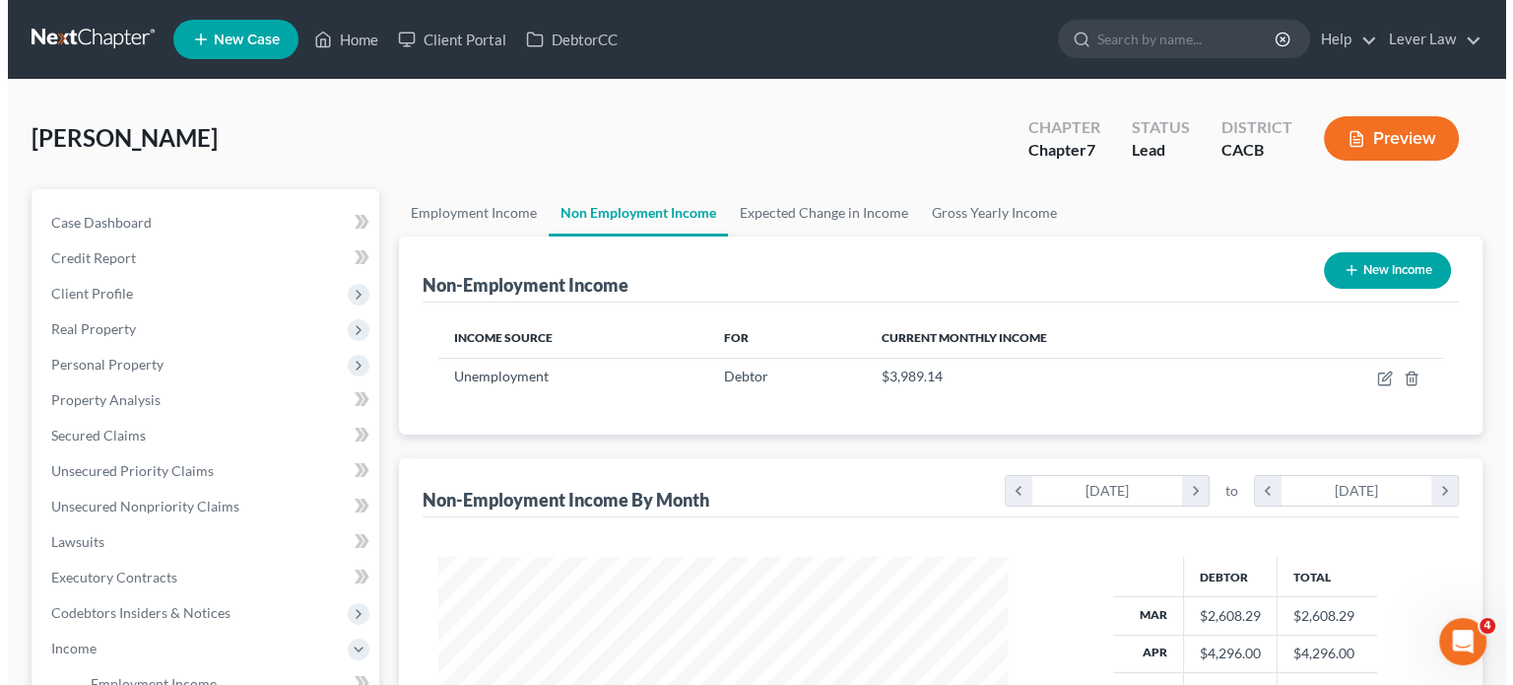
scroll to position [351, 608]
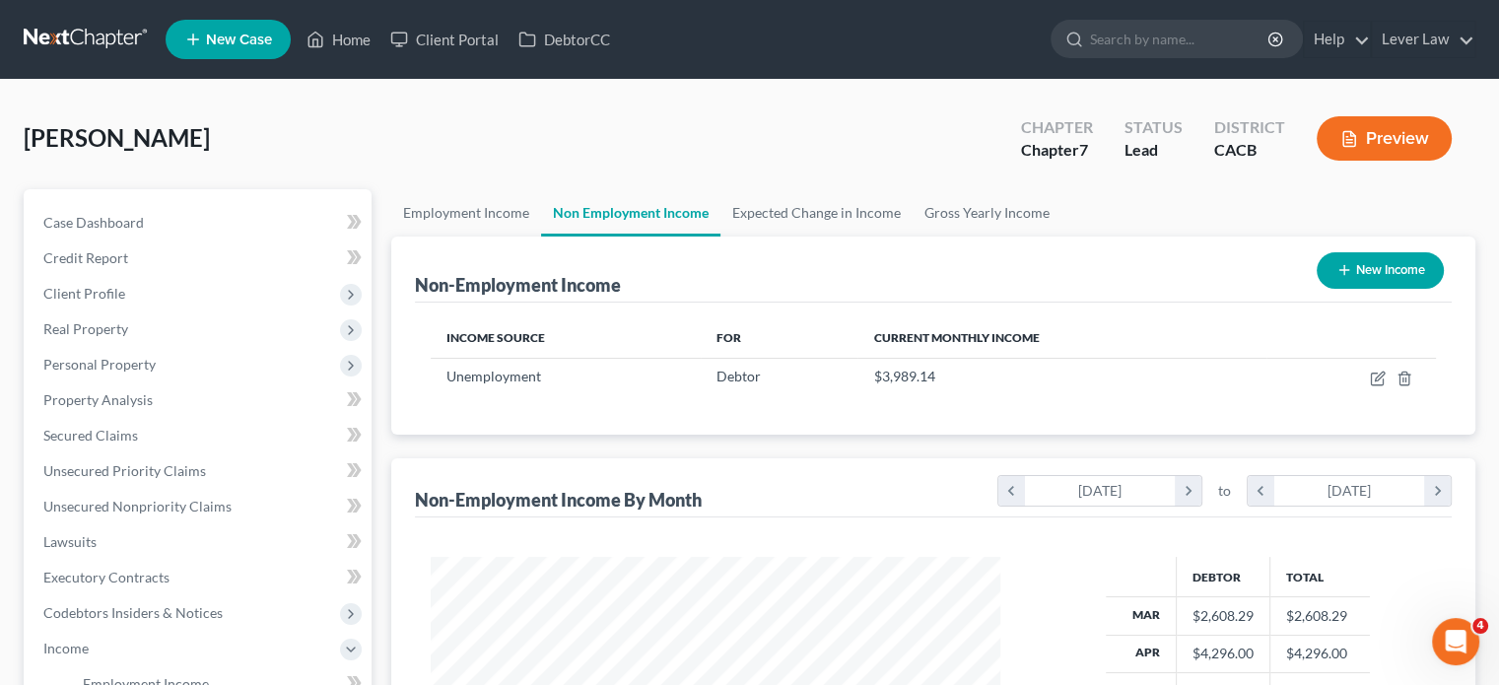
click at [1367, 263] on button "New Income" at bounding box center [1379, 270] width 127 height 36
select select "0"
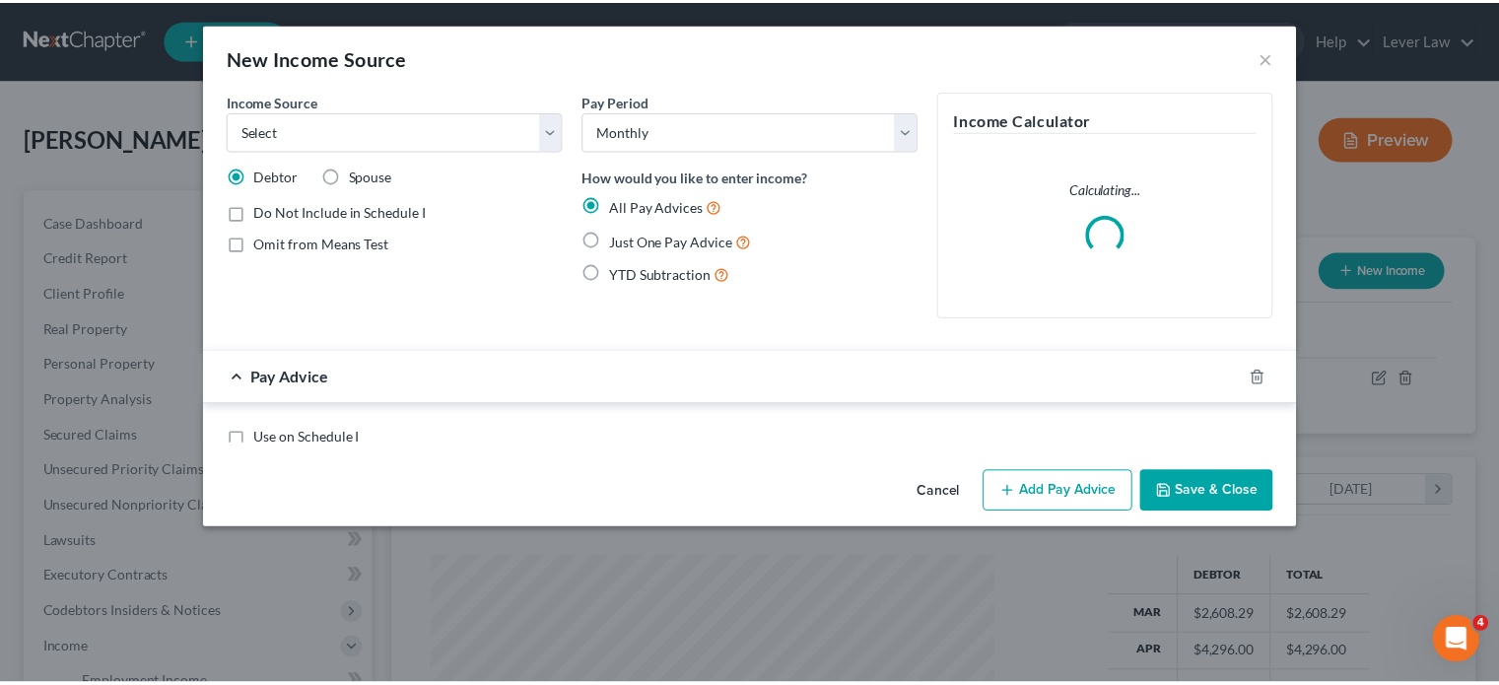
scroll to position [351, 615]
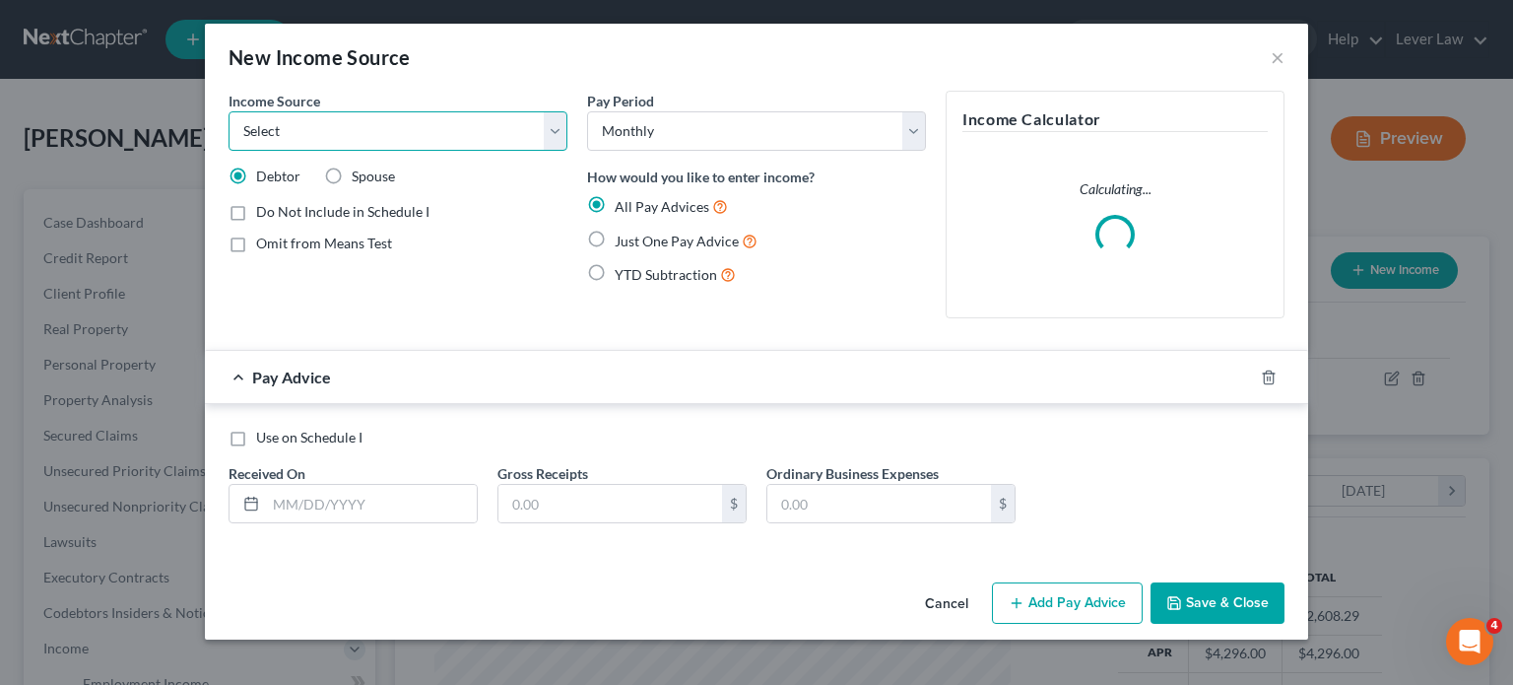
click at [321, 139] on select "Select Unemployment Disability (from employer) Pension Retirement Social Securi…" at bounding box center [398, 130] width 339 height 39
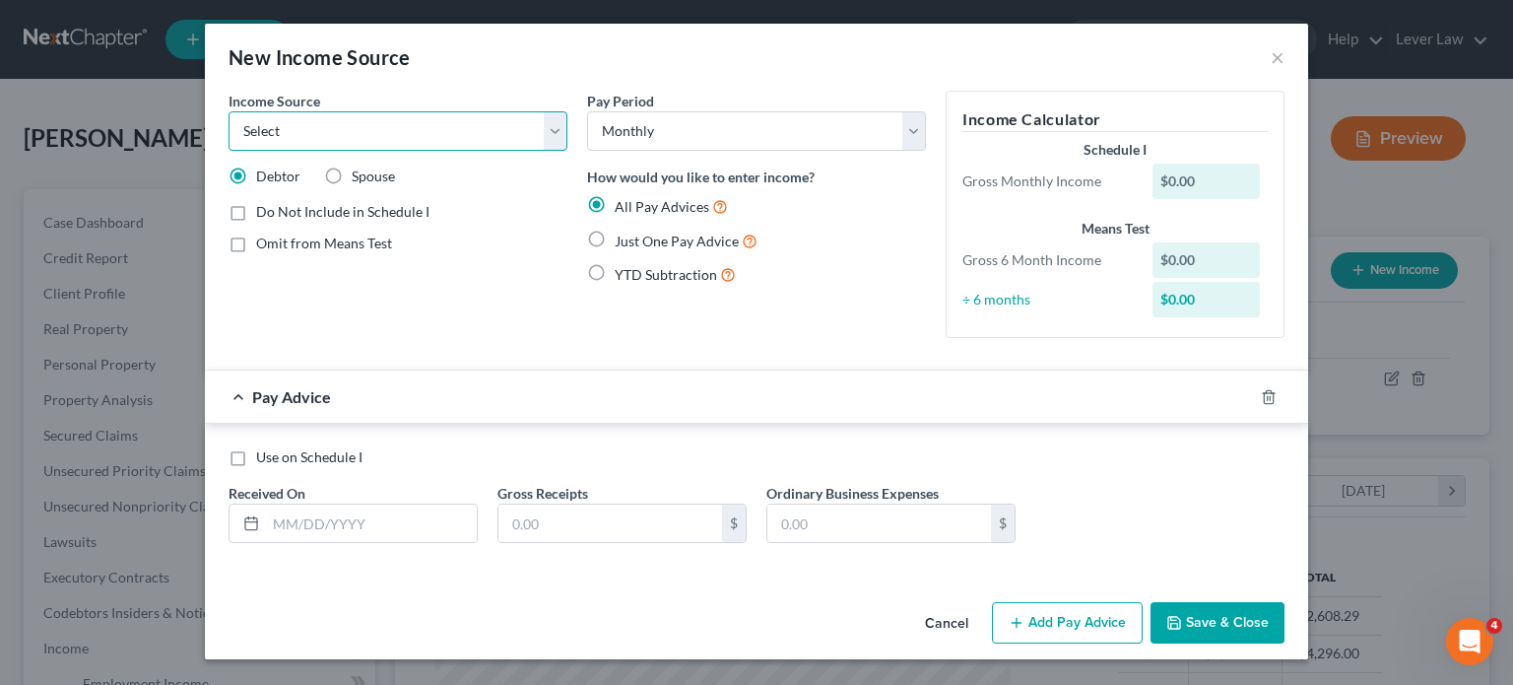
select select "8"
click at [229, 111] on select "Select Unemployment Disability (from employer) Pension Retirement Social Securi…" at bounding box center [398, 130] width 339 height 39
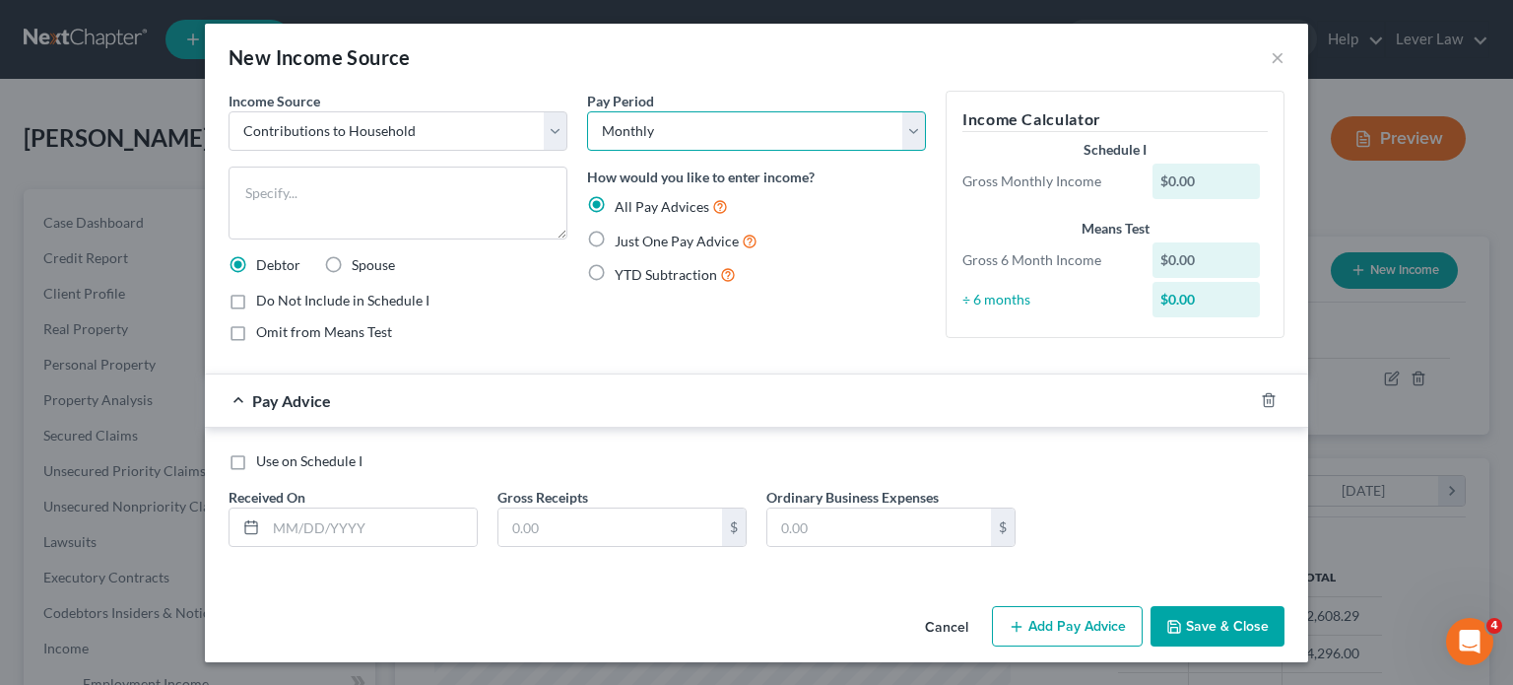
click at [684, 137] on select "Select Monthly Twice Monthly Every Other Week Weekly" at bounding box center [756, 130] width 339 height 39
drag, startPoint x: 292, startPoint y: 530, endPoint x: 365, endPoint y: 519, distance: 73.7
click at [292, 530] on input "text" at bounding box center [371, 526] width 211 height 37
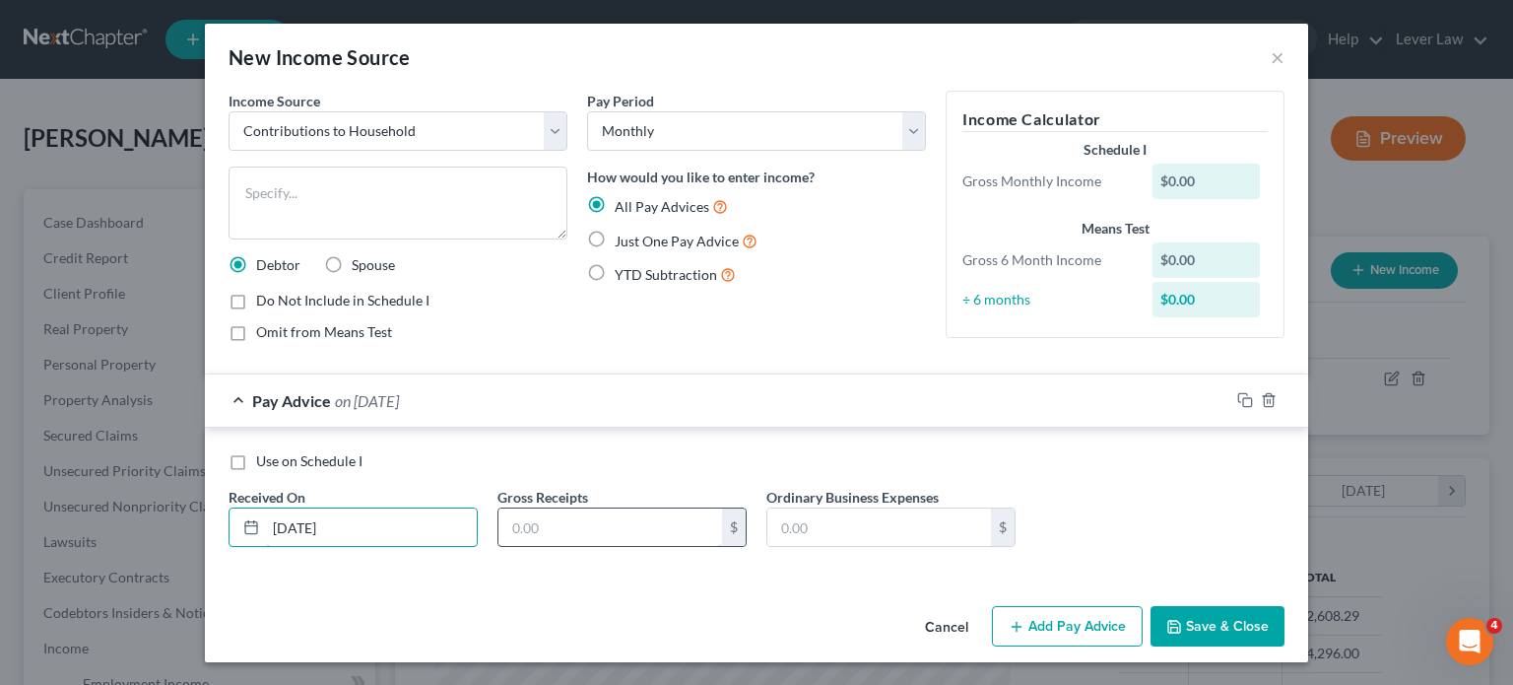
type input "[DATE]"
click at [598, 542] on input "text" at bounding box center [611, 526] width 224 height 37
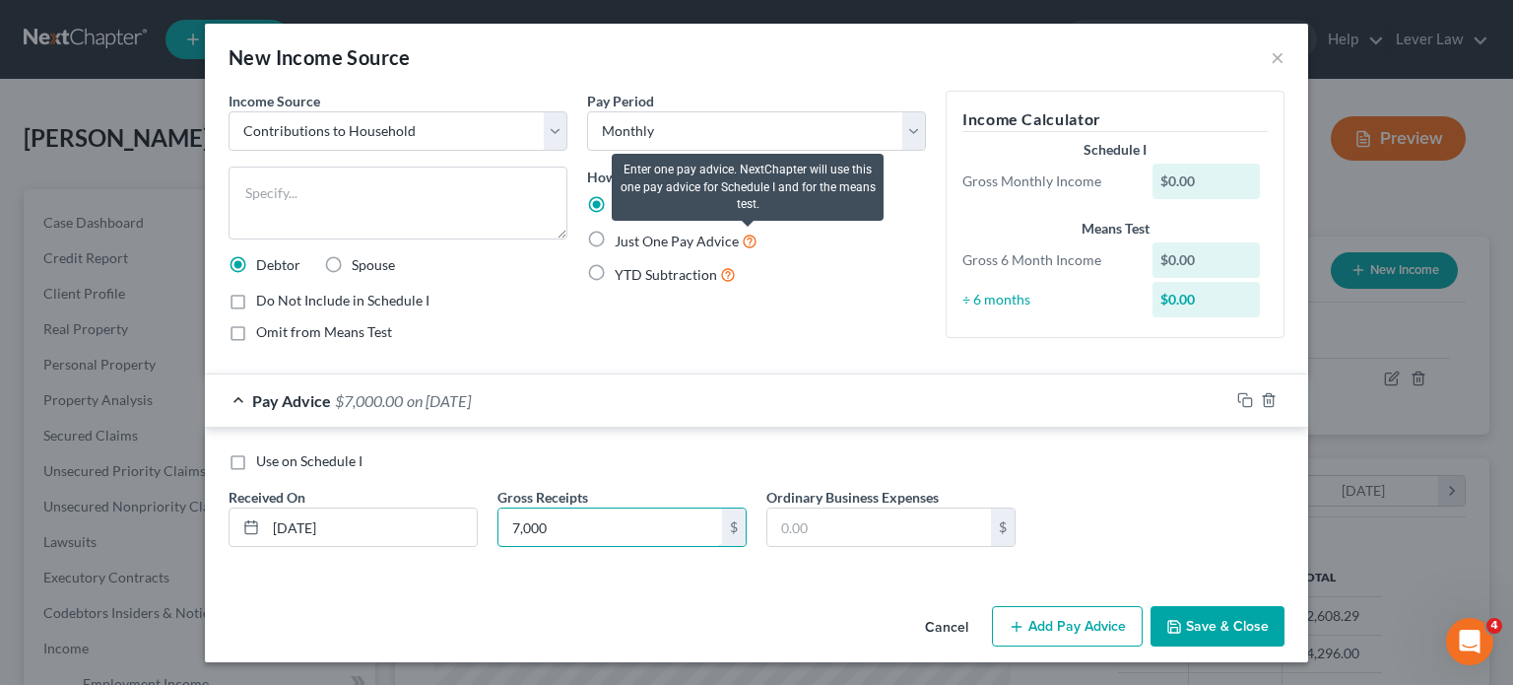
type input "7,000"
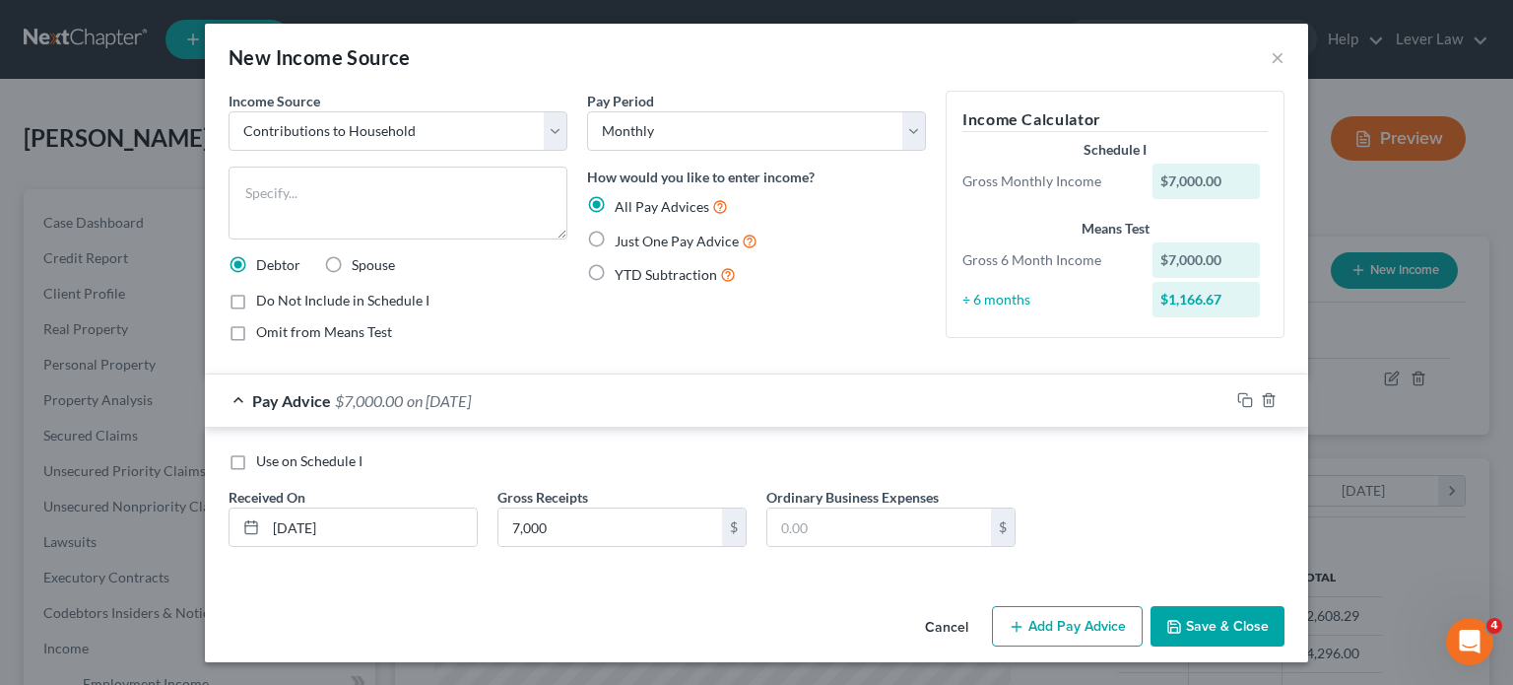
click at [707, 233] on span "Just One Pay Advice" at bounding box center [677, 241] width 124 height 17
click at [635, 232] on input "Just One Pay Advice" at bounding box center [629, 236] width 13 height 13
radio input "true"
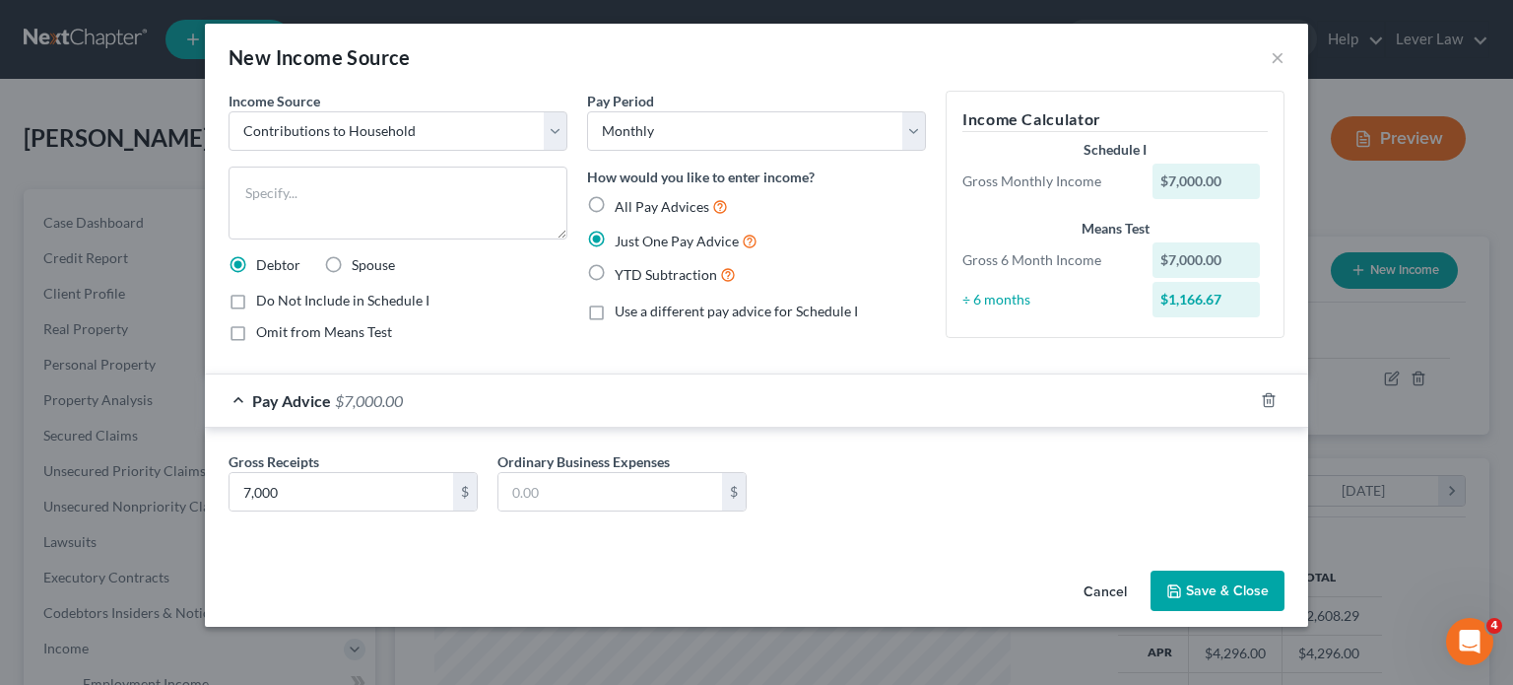
click at [1170, 600] on button "Save & Close" at bounding box center [1218, 590] width 134 height 41
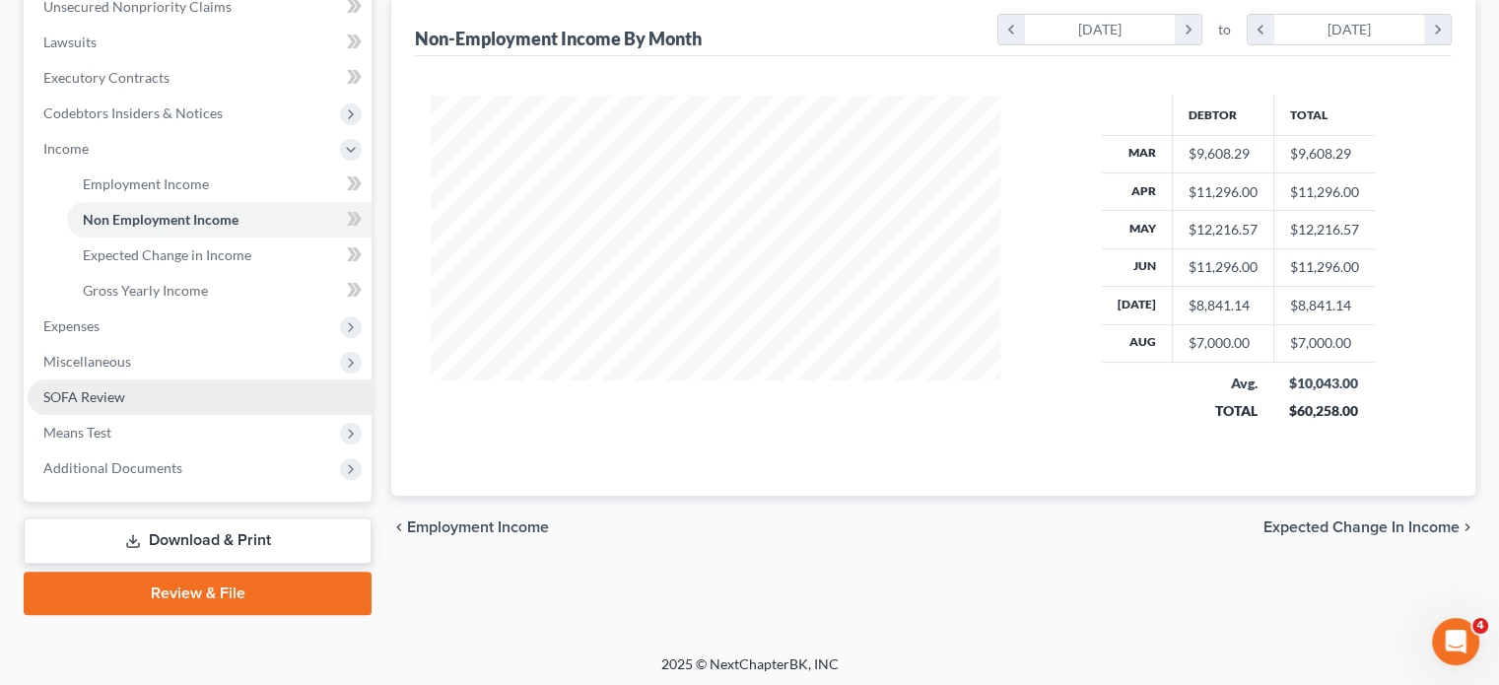
scroll to position [502, 0]
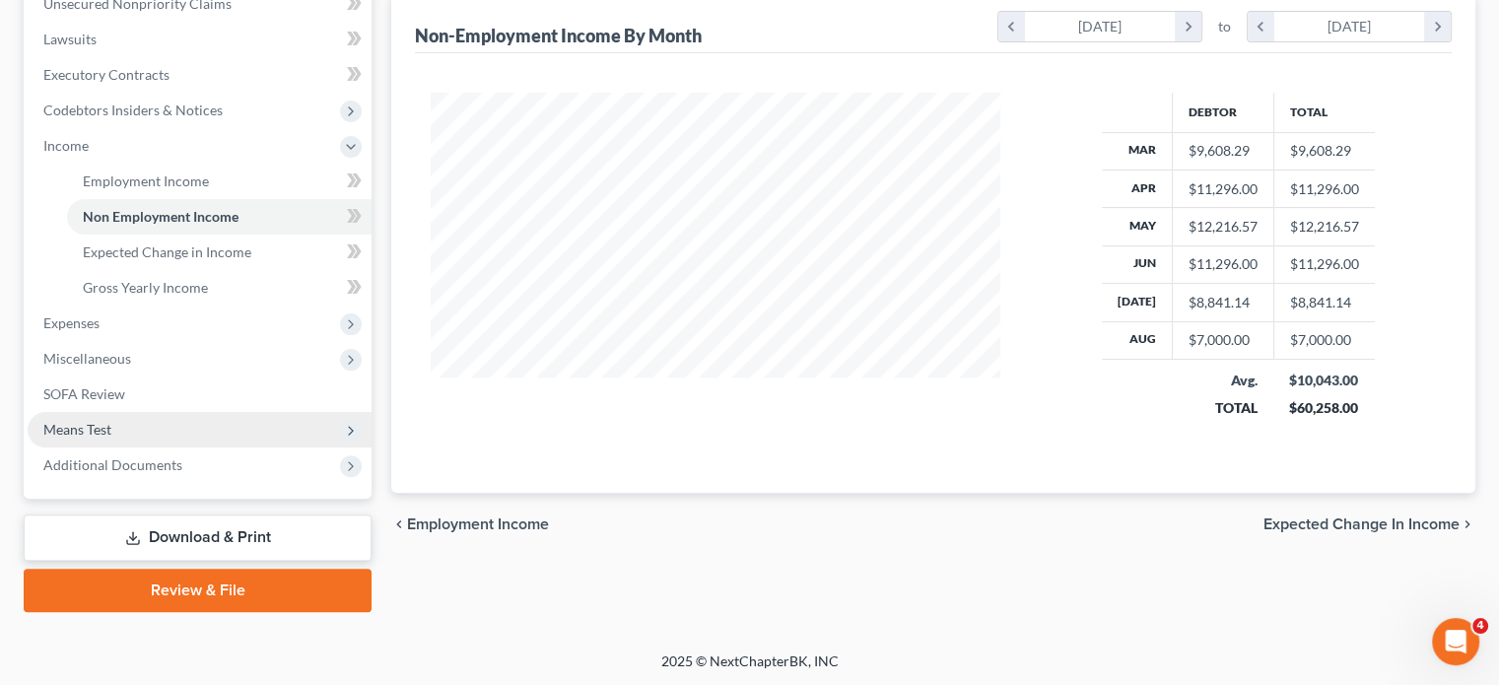
click at [51, 423] on span "Means Test" at bounding box center [77, 429] width 68 height 17
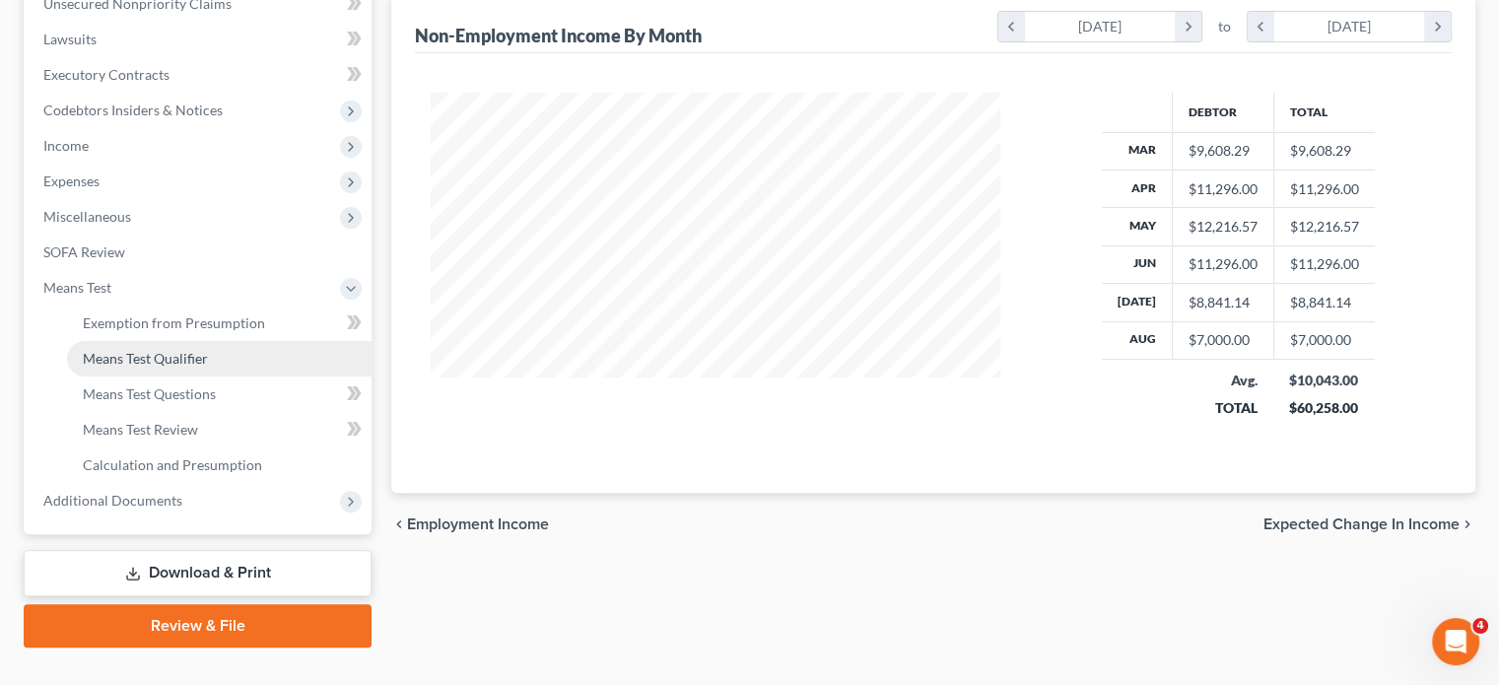
click at [111, 365] on span "Means Test Qualifier" at bounding box center [145, 358] width 125 height 17
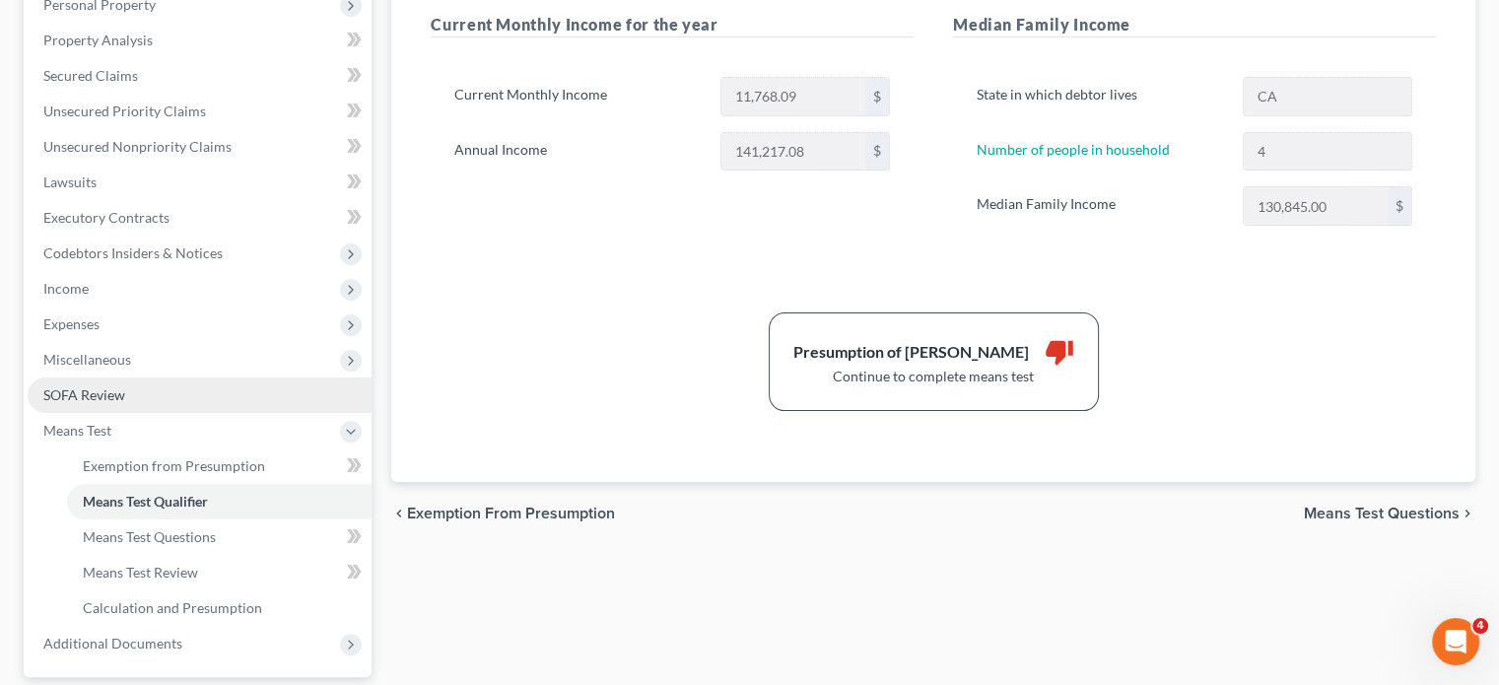
scroll to position [394, 0]
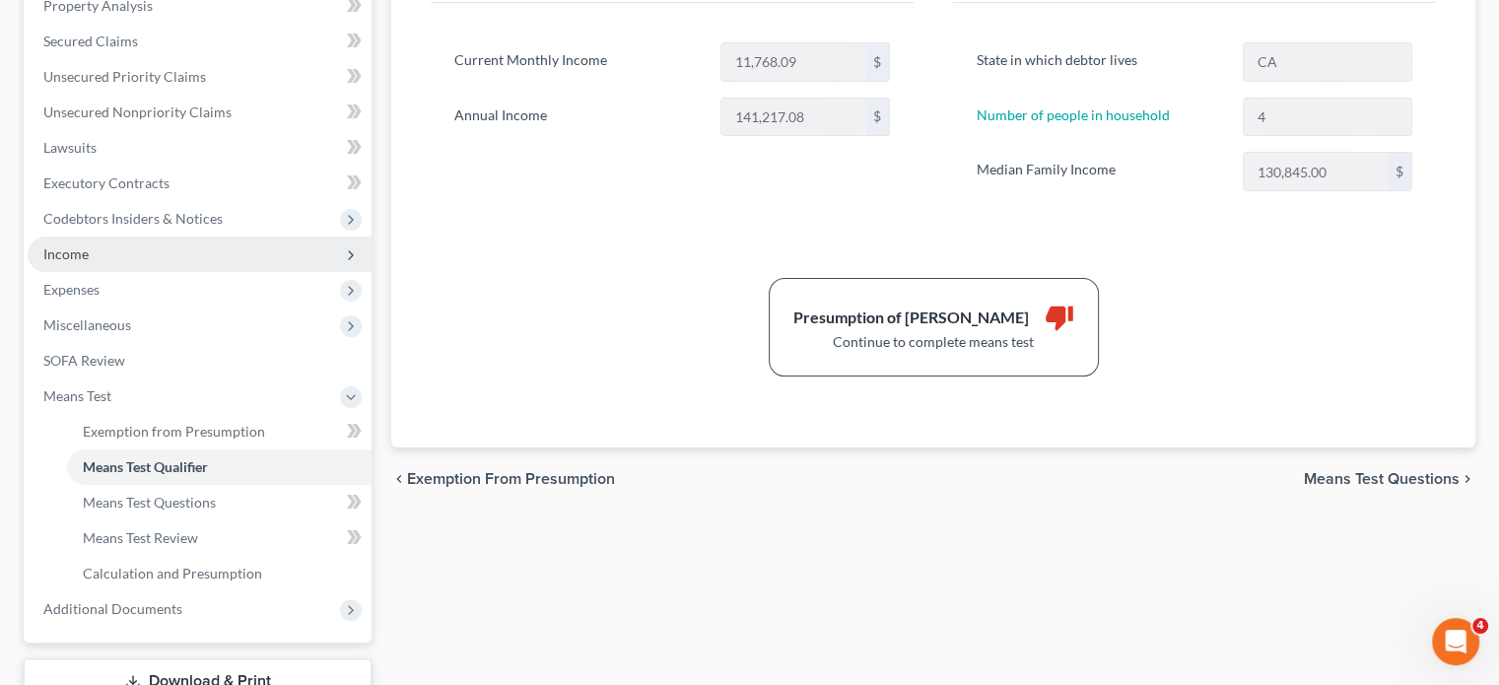
click at [87, 255] on span "Income" at bounding box center [65, 253] width 45 height 17
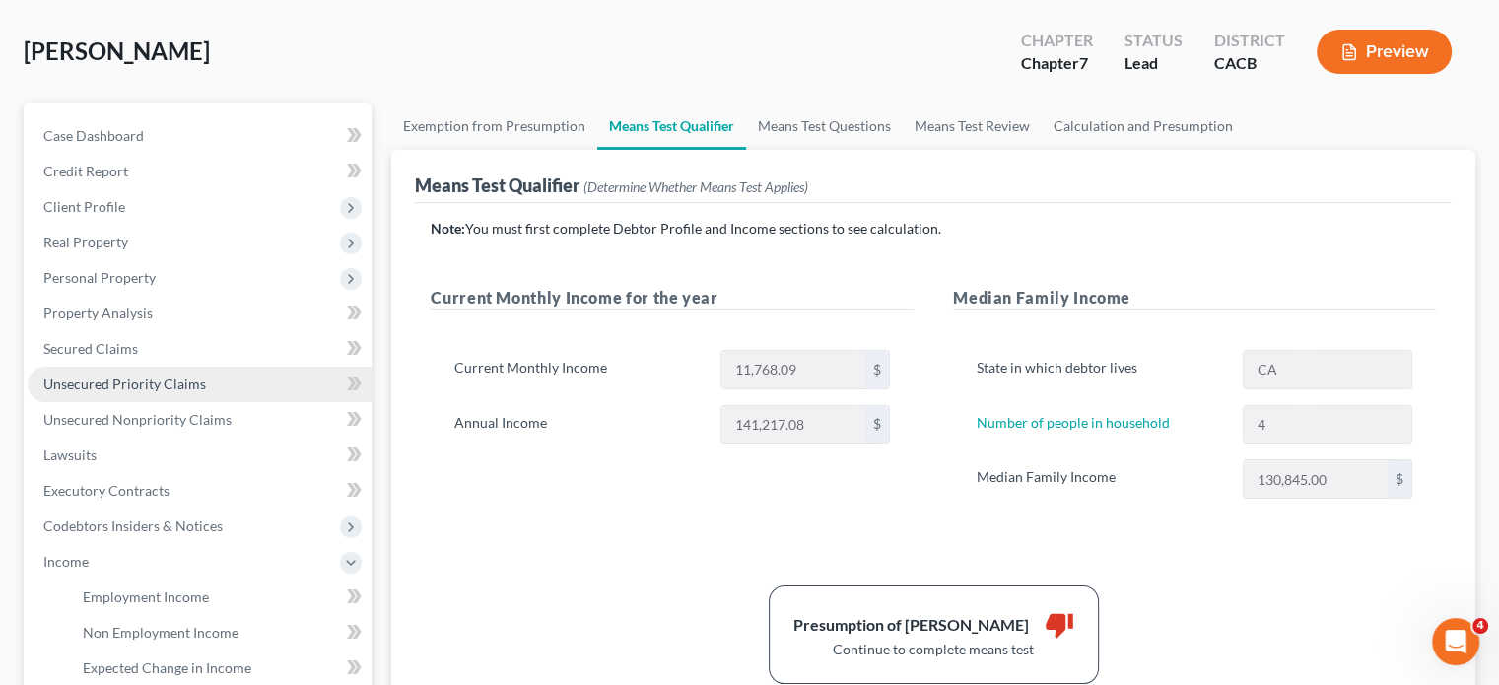
scroll to position [296, 0]
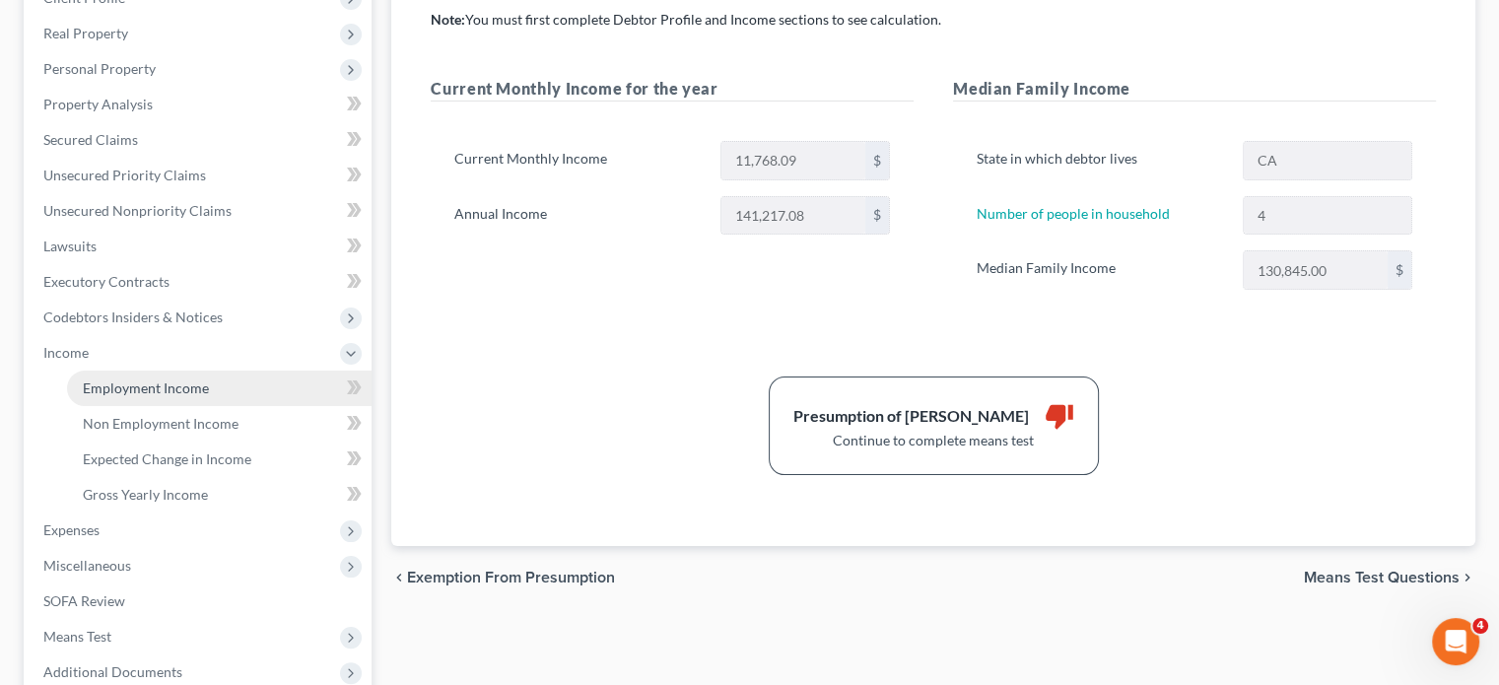
click at [95, 391] on span "Employment Income" at bounding box center [146, 387] width 126 height 17
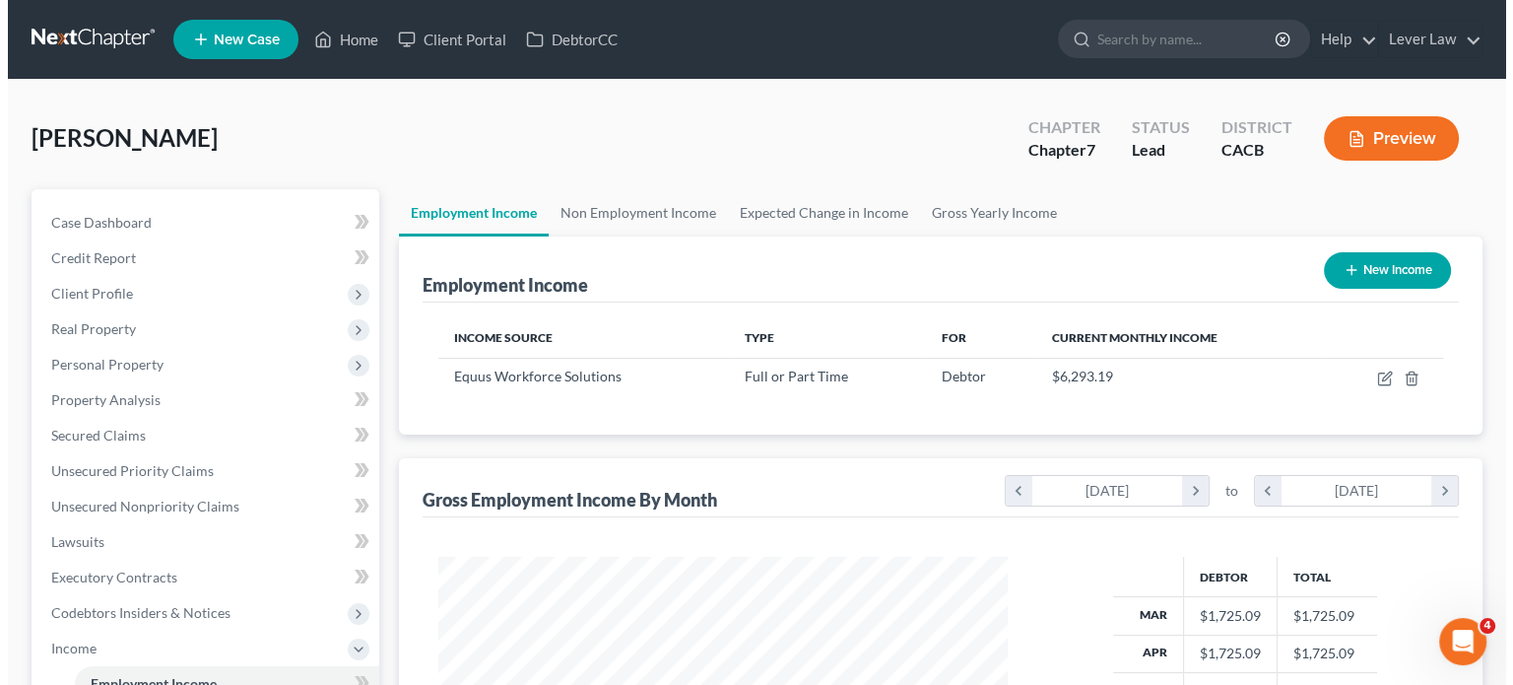
scroll to position [351, 608]
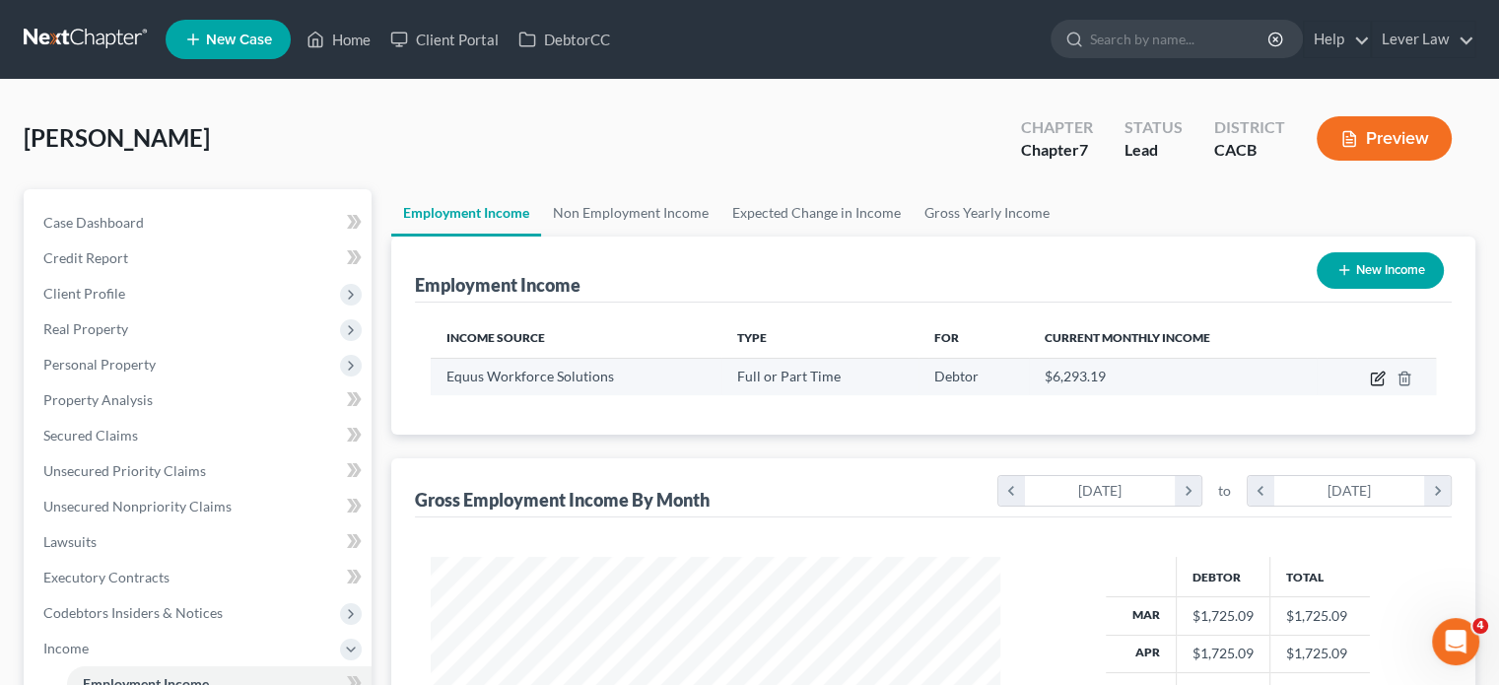
click at [1375, 378] on icon "button" at bounding box center [1378, 375] width 9 height 9
select select "0"
select select "4"
select select "2"
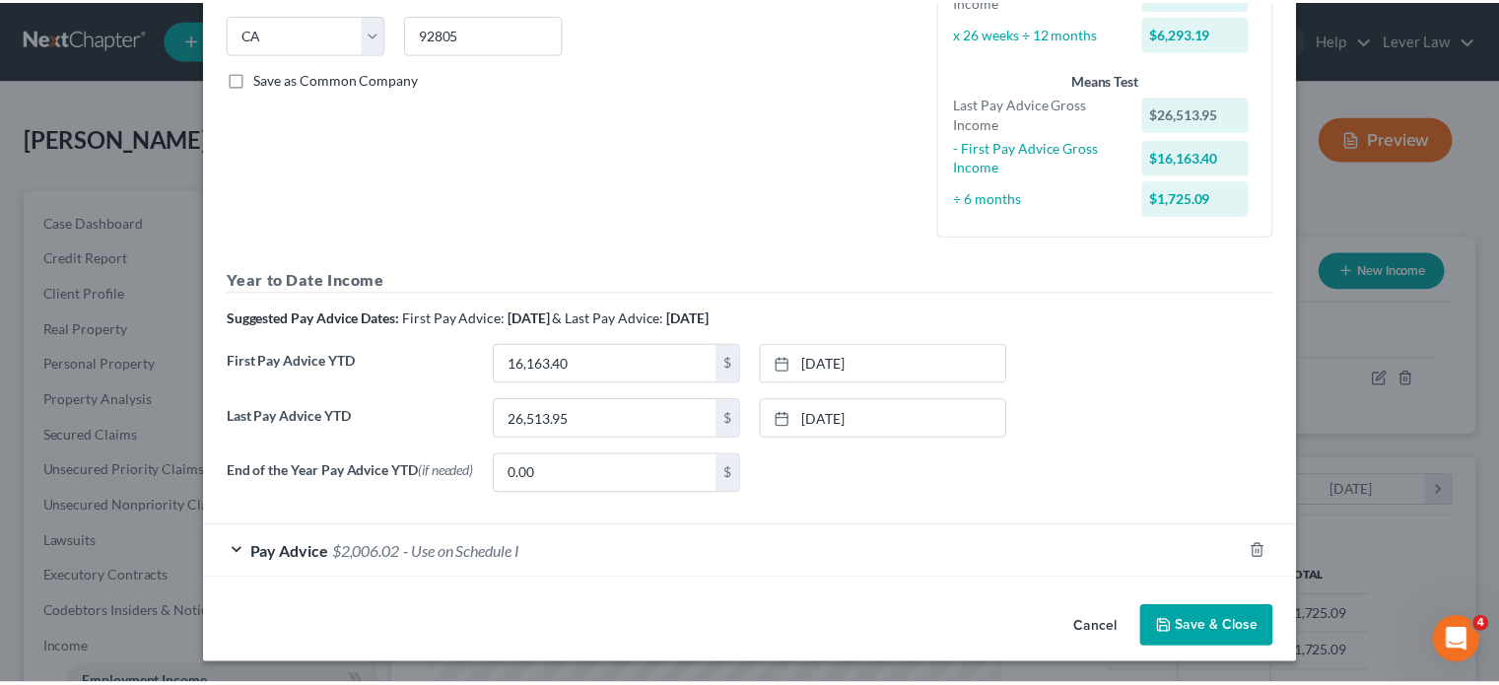
scroll to position [394, 0]
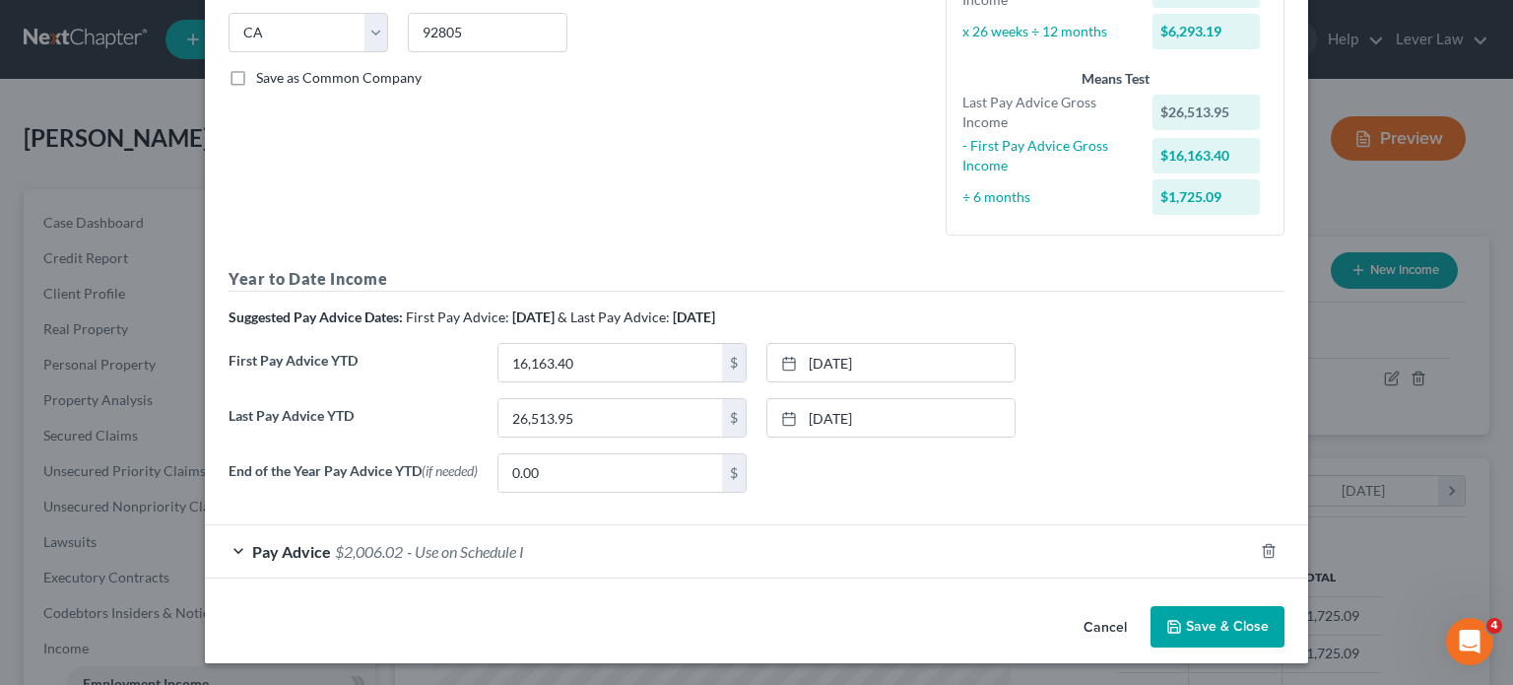
click at [1221, 626] on button "Save & Close" at bounding box center [1218, 626] width 134 height 41
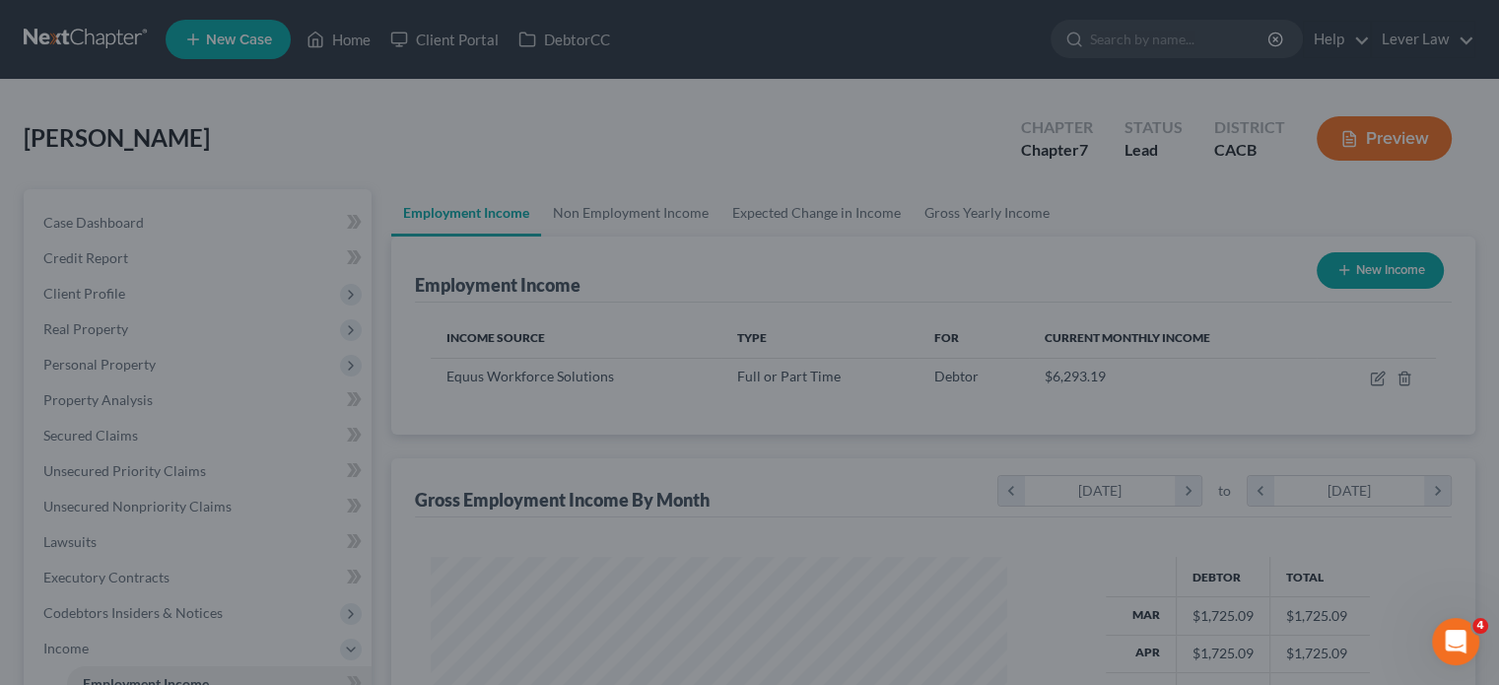
scroll to position [984896, 984638]
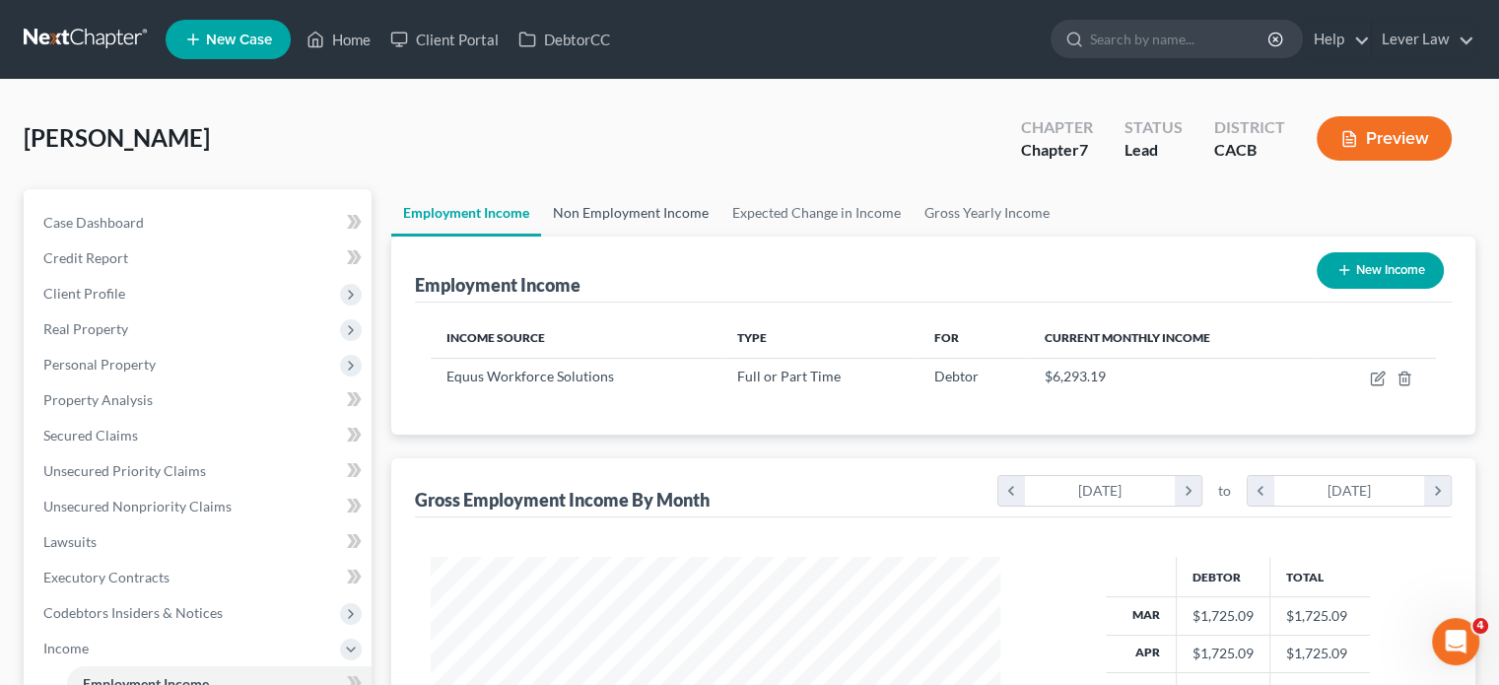
click at [624, 216] on link "Non Employment Income" at bounding box center [630, 212] width 179 height 47
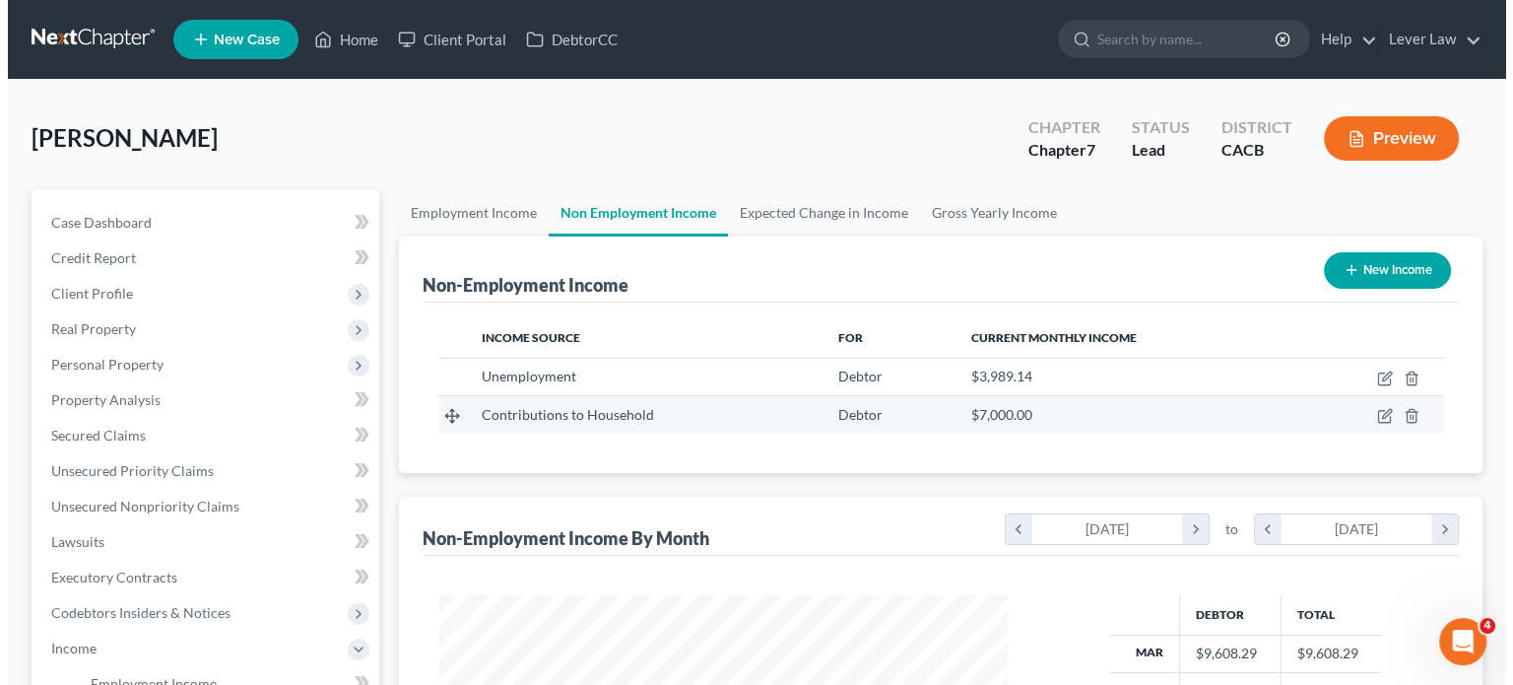
scroll to position [351, 608]
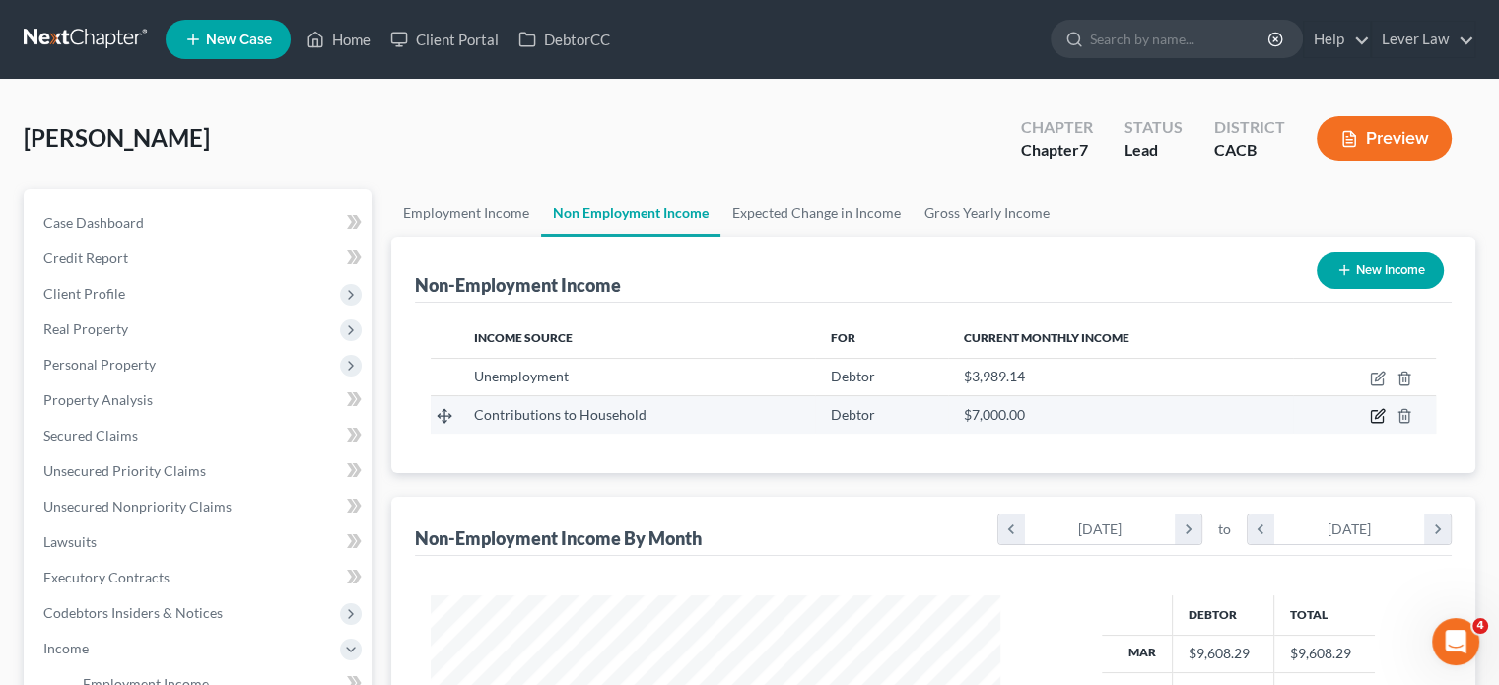
click at [1379, 413] on icon "button" at bounding box center [1377, 416] width 16 height 16
select select "8"
select select "0"
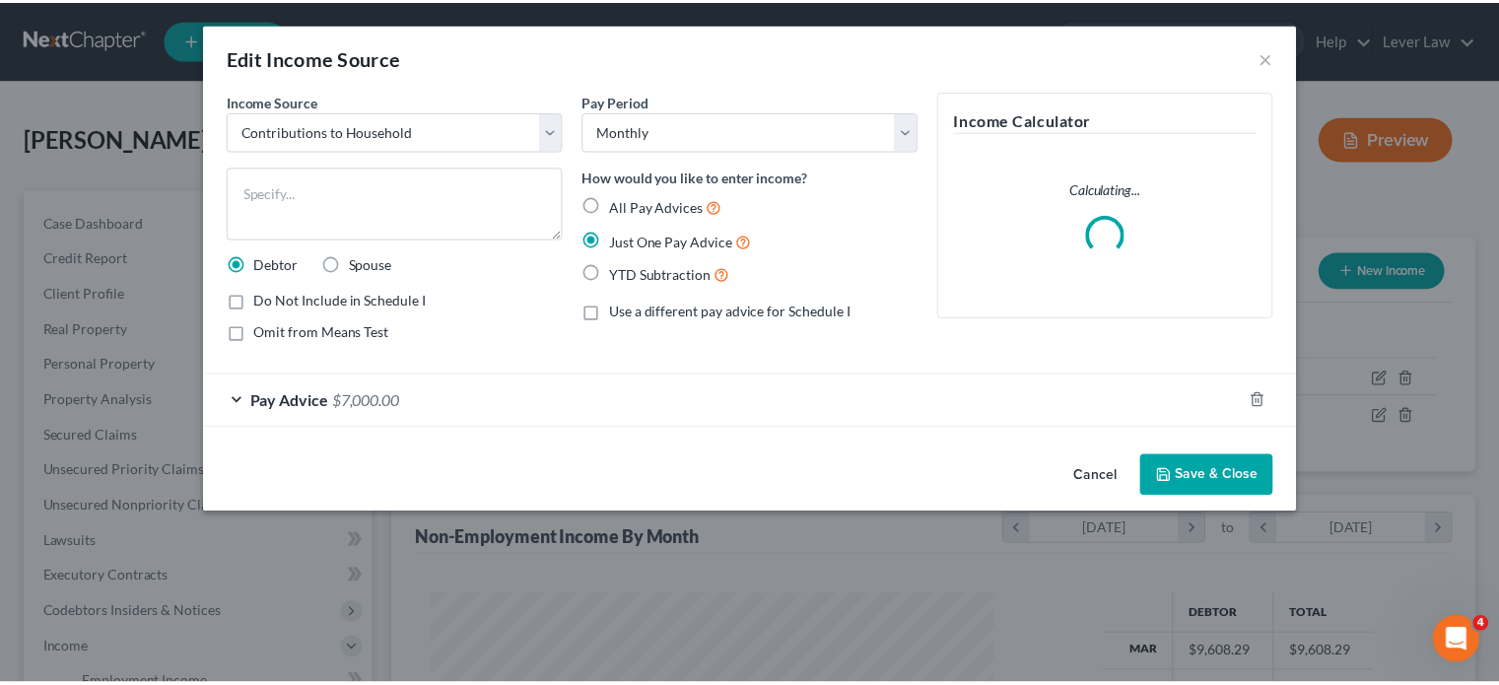
scroll to position [351, 615]
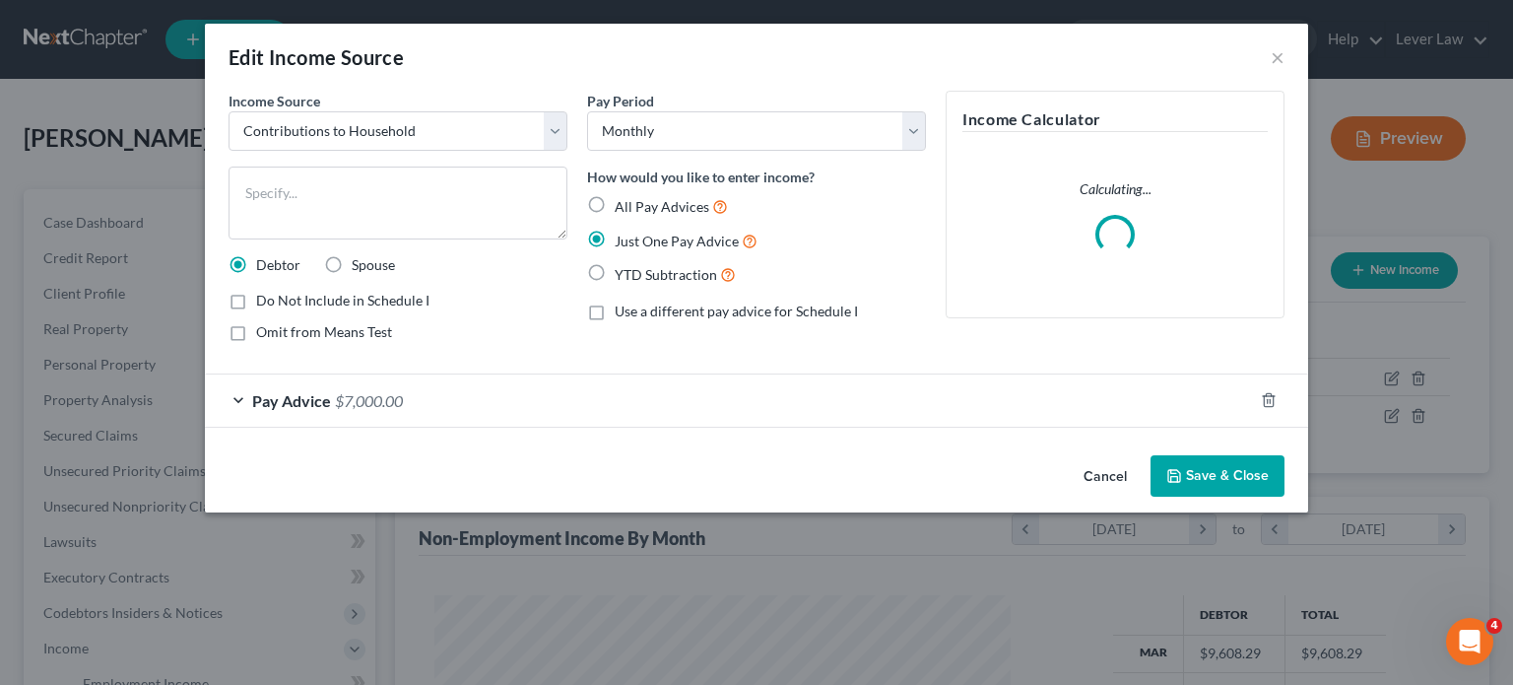
click at [601, 422] on div "Pay Advice $7,000.00" at bounding box center [729, 400] width 1048 height 52
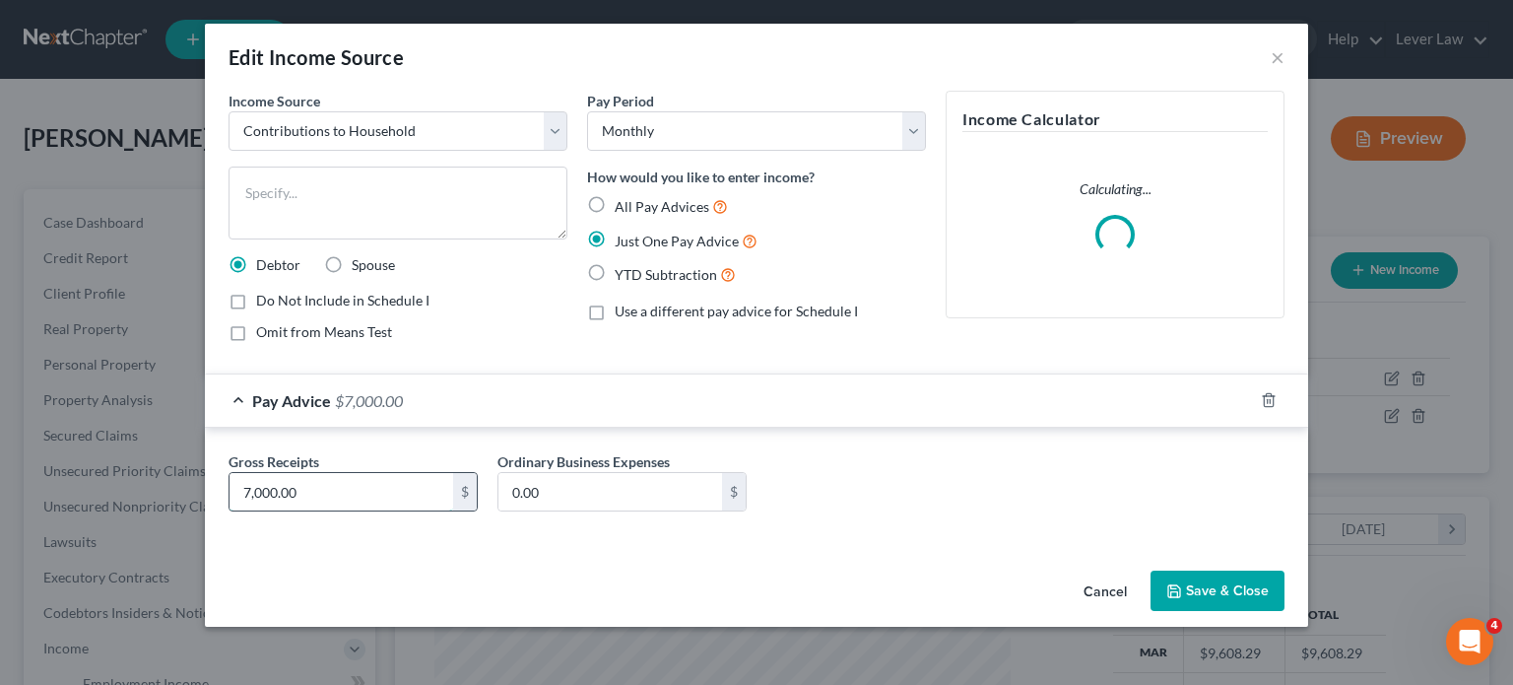
click at [432, 484] on input "7,000.00" at bounding box center [342, 491] width 224 height 37
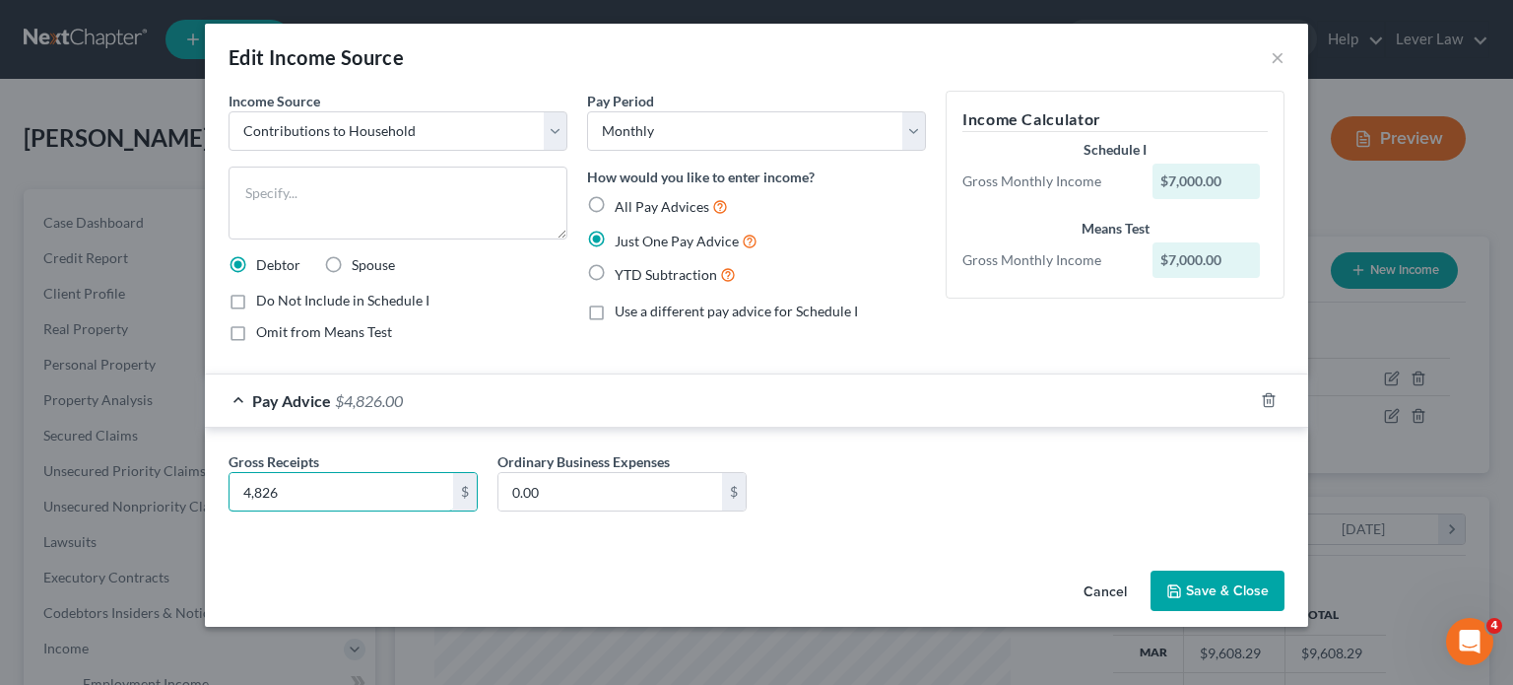
type input "4,826"
click at [1234, 586] on button "Save & Close" at bounding box center [1218, 590] width 134 height 41
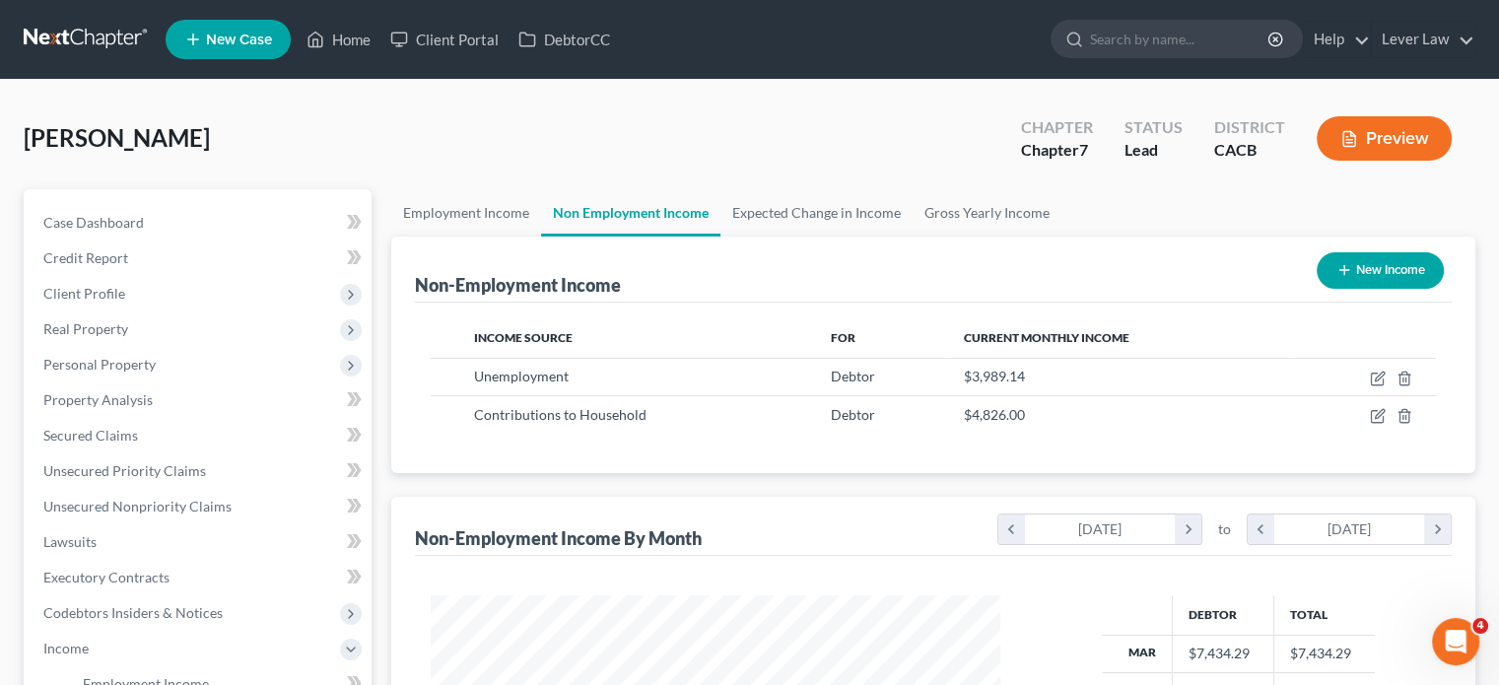
scroll to position [394, 0]
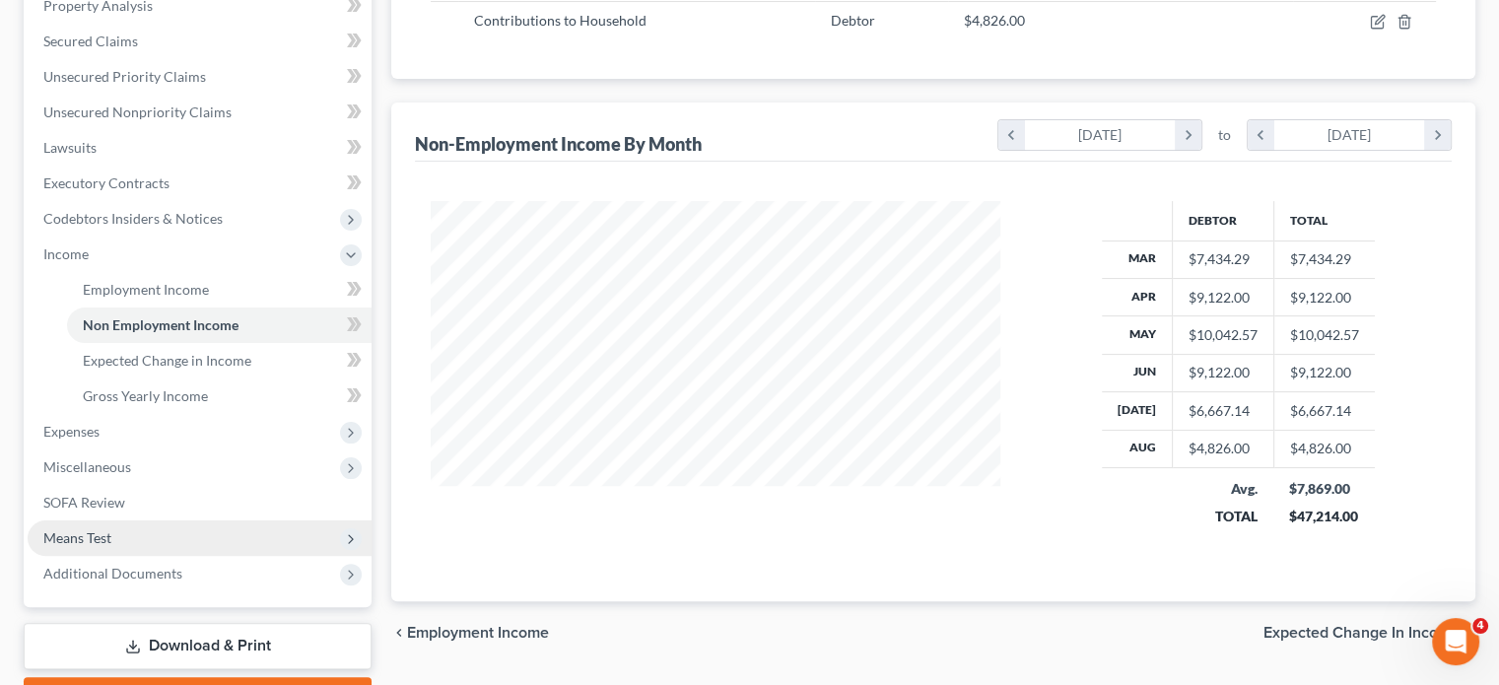
drag, startPoint x: 113, startPoint y: 542, endPoint x: 134, endPoint y: 540, distance: 20.8
click at [113, 542] on span "Means Test" at bounding box center [200, 537] width 344 height 35
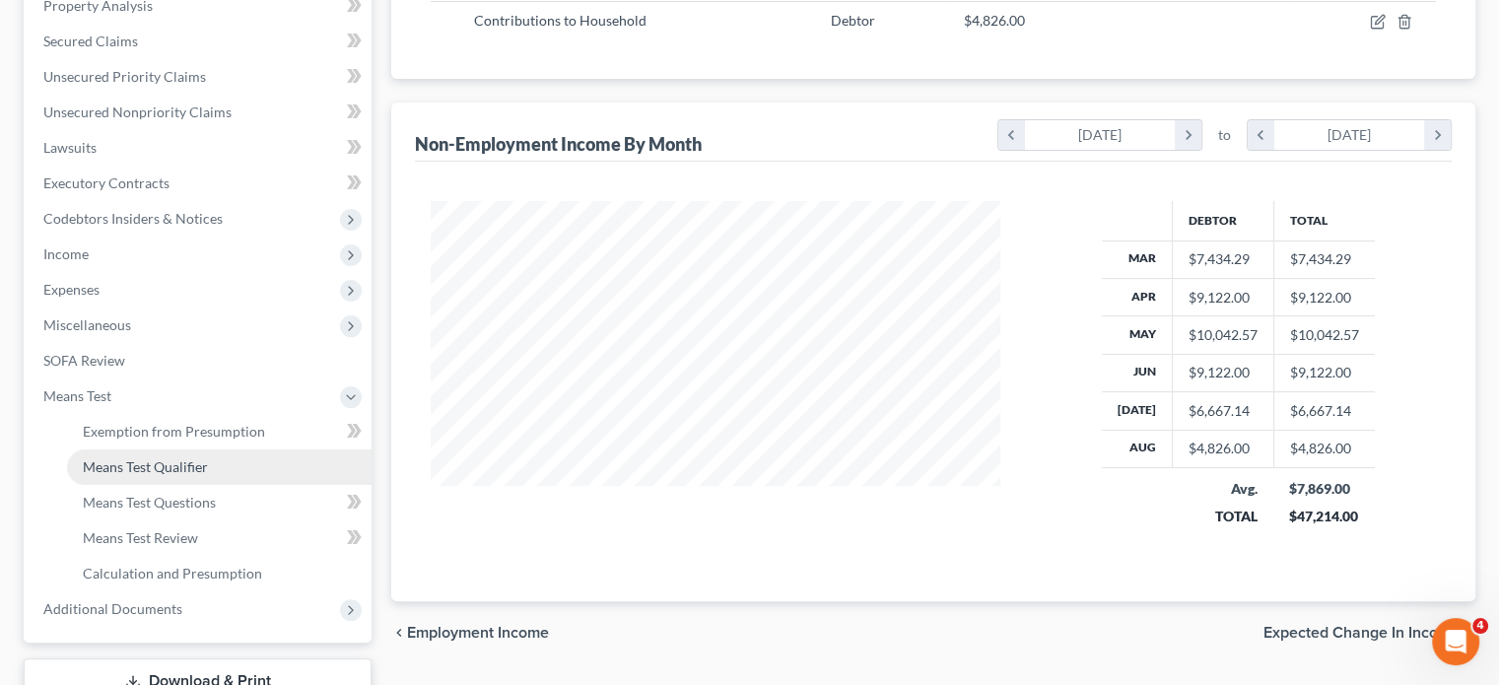
click at [179, 471] on span "Means Test Qualifier" at bounding box center [145, 466] width 125 height 17
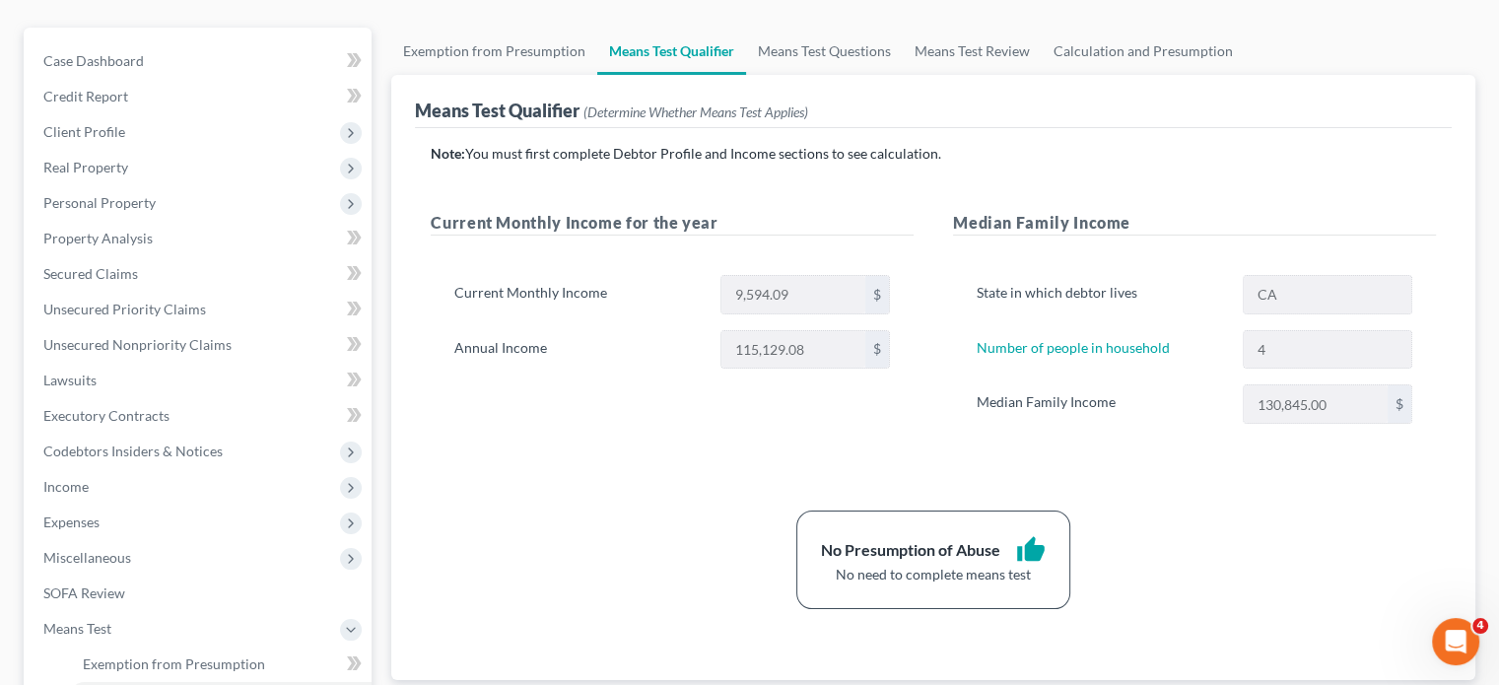
scroll to position [197, 0]
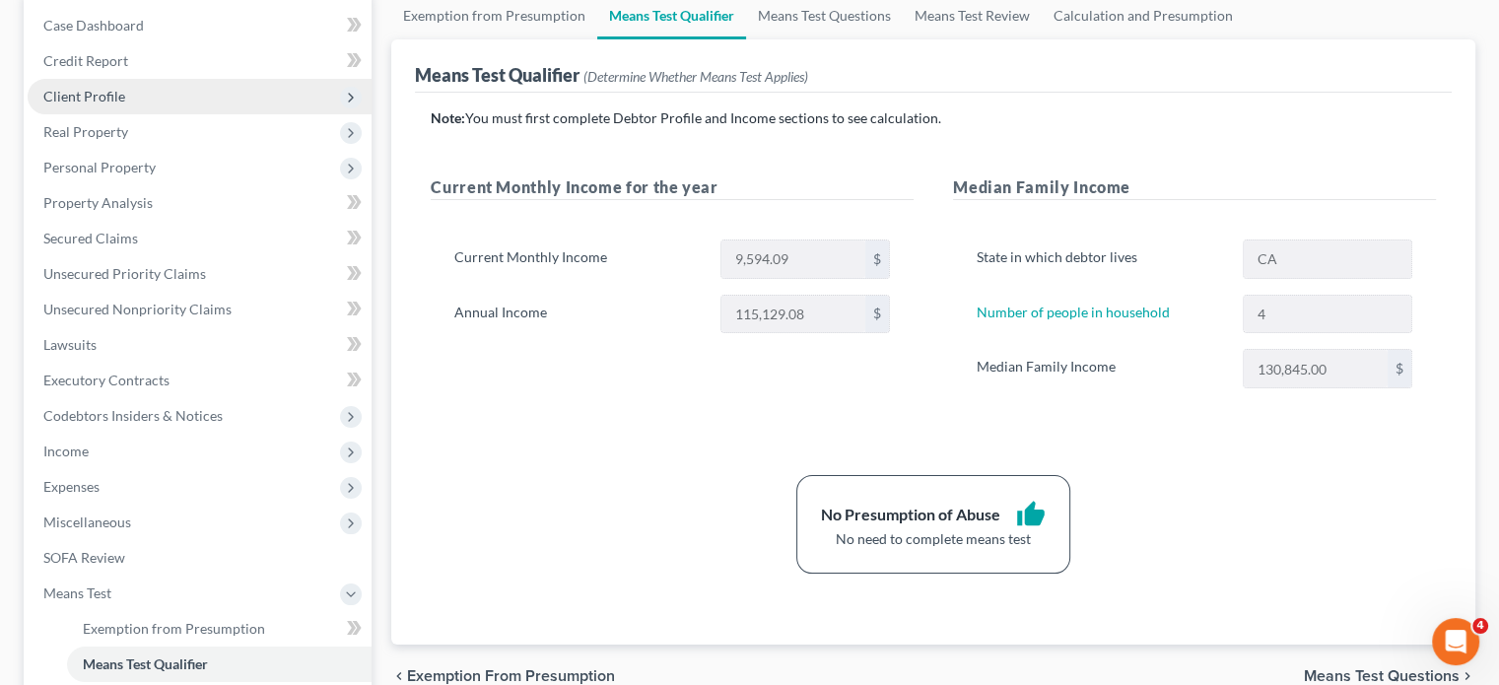
click at [154, 103] on span "Client Profile" at bounding box center [200, 96] width 344 height 35
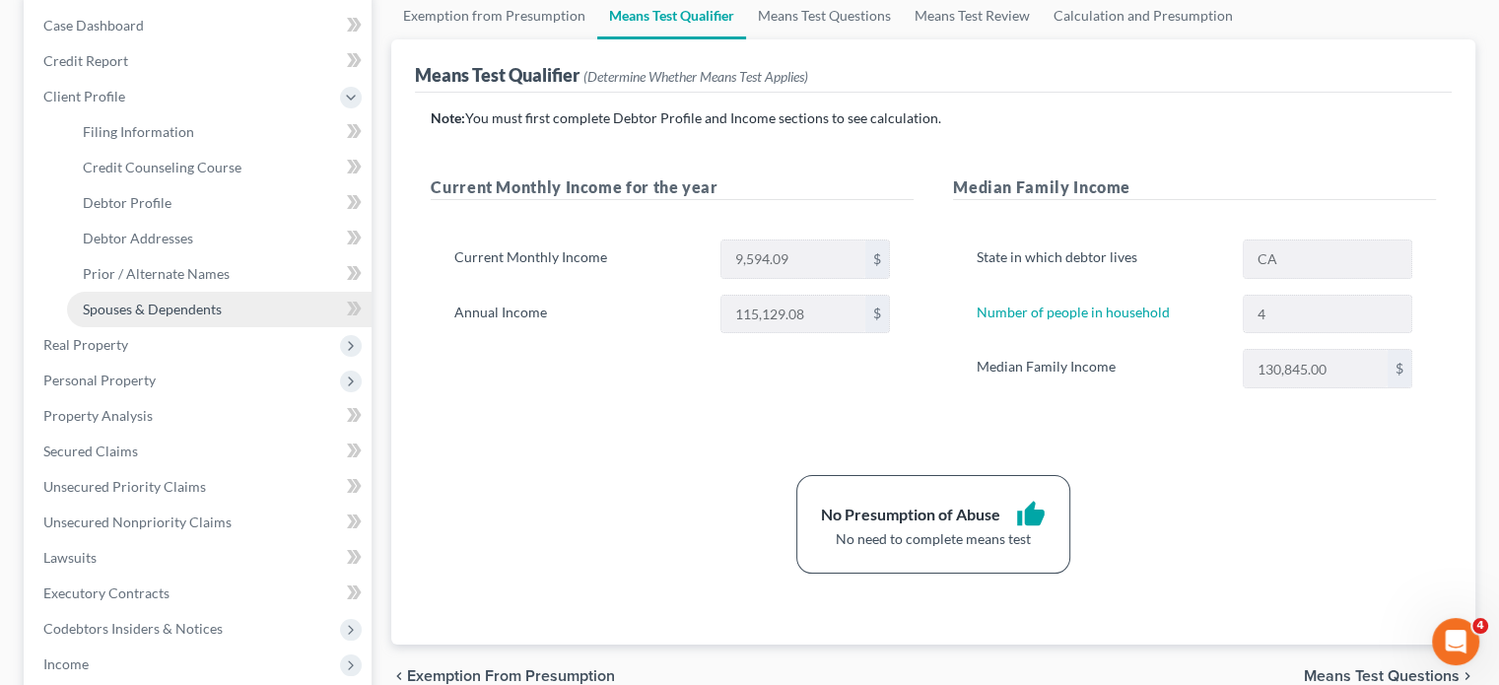
click at [169, 302] on span "Spouses & Dependents" at bounding box center [152, 309] width 139 height 17
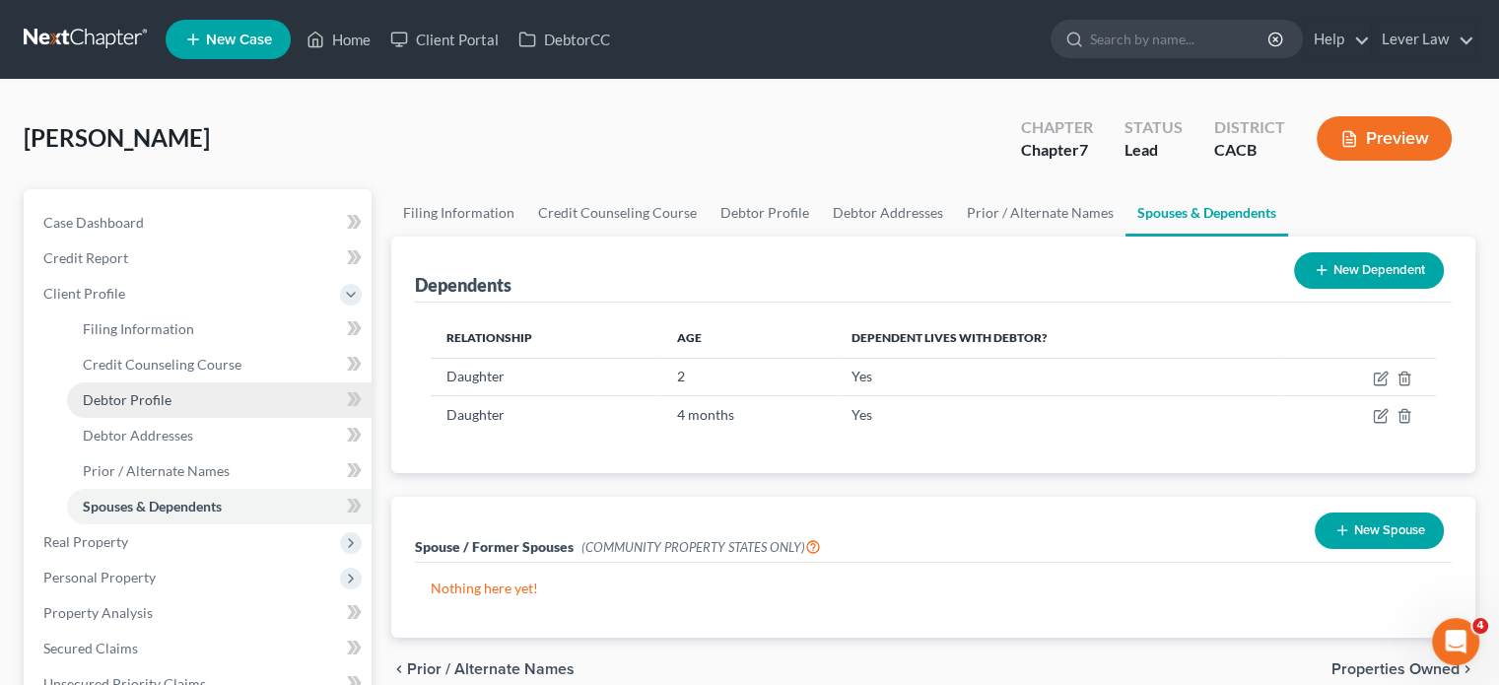
click at [160, 399] on span "Debtor Profile" at bounding box center [127, 399] width 89 height 17
select select "0"
select select "3"
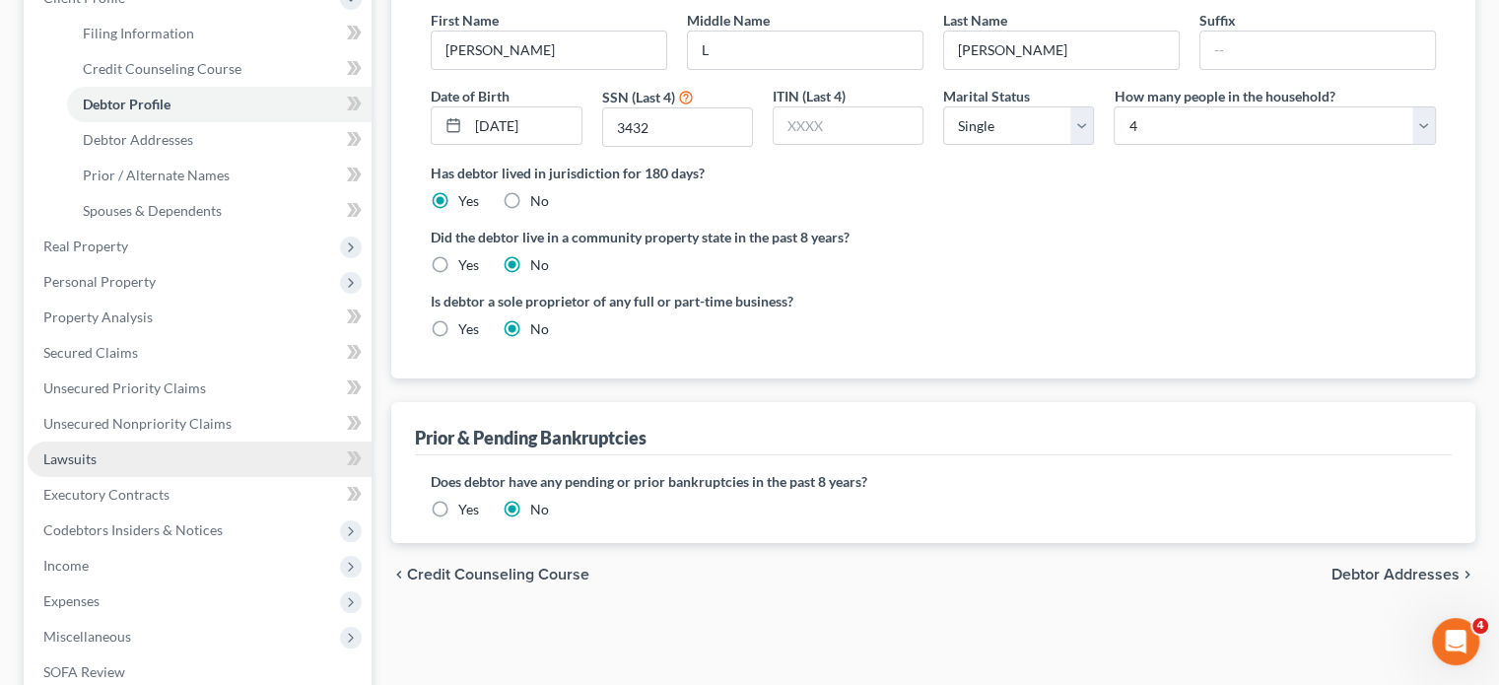
scroll to position [573, 0]
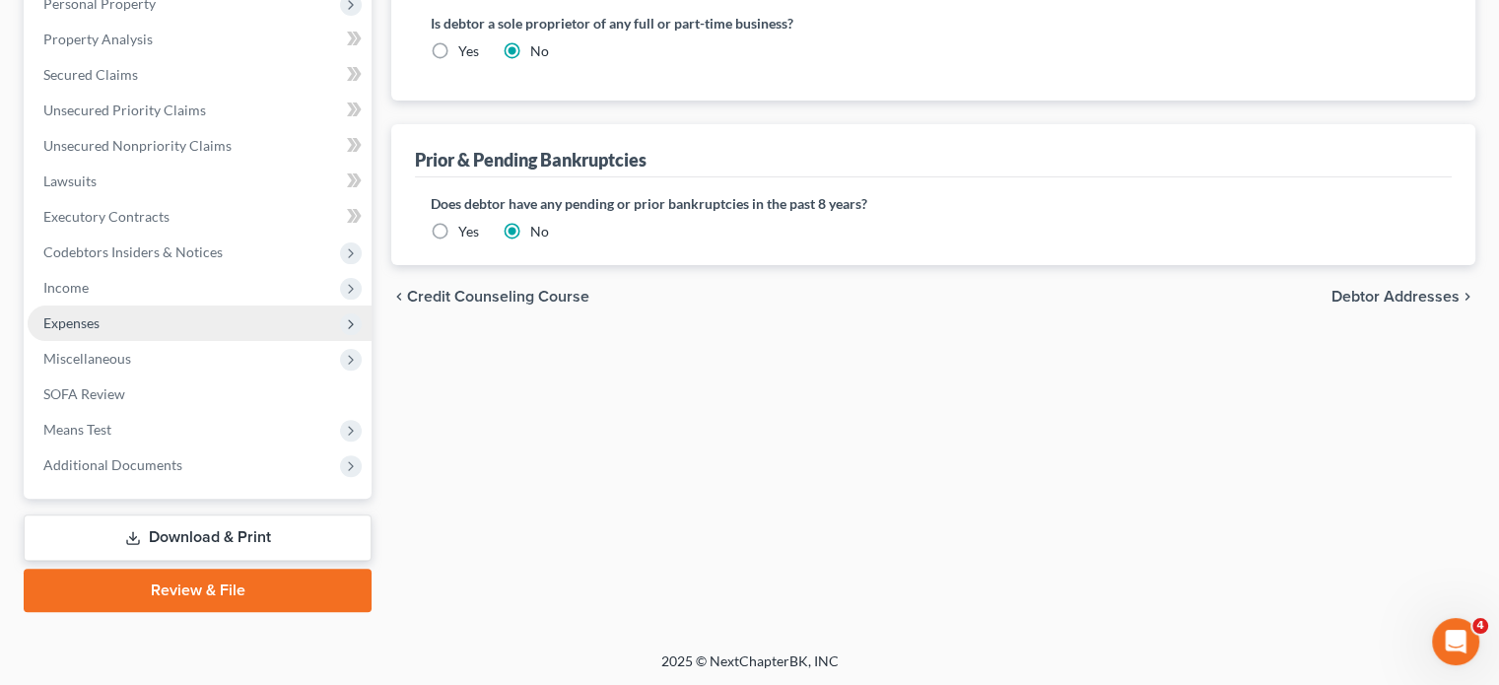
drag, startPoint x: 103, startPoint y: 283, endPoint x: 112, endPoint y: 306, distance: 25.3
click at [103, 283] on span "Income" at bounding box center [200, 287] width 344 height 35
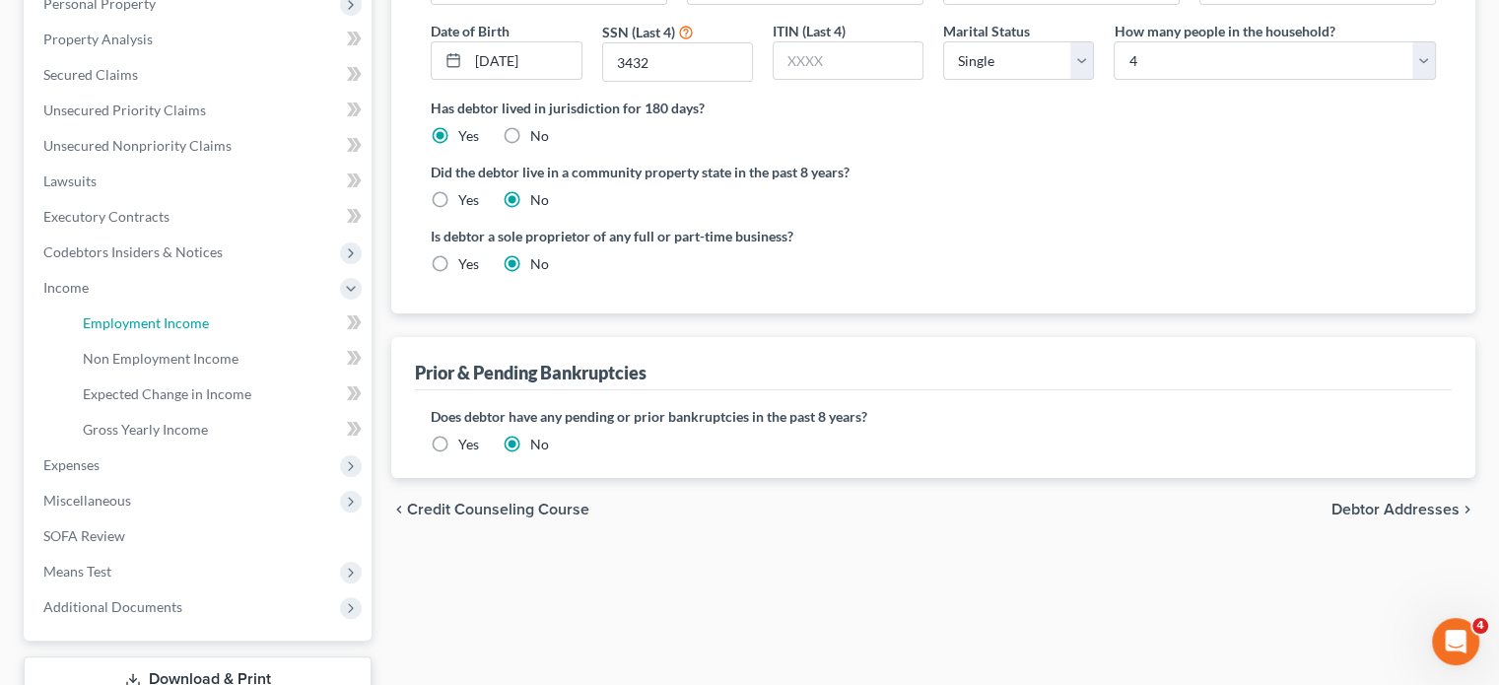
click at [114, 309] on link "Employment Income" at bounding box center [219, 322] width 304 height 35
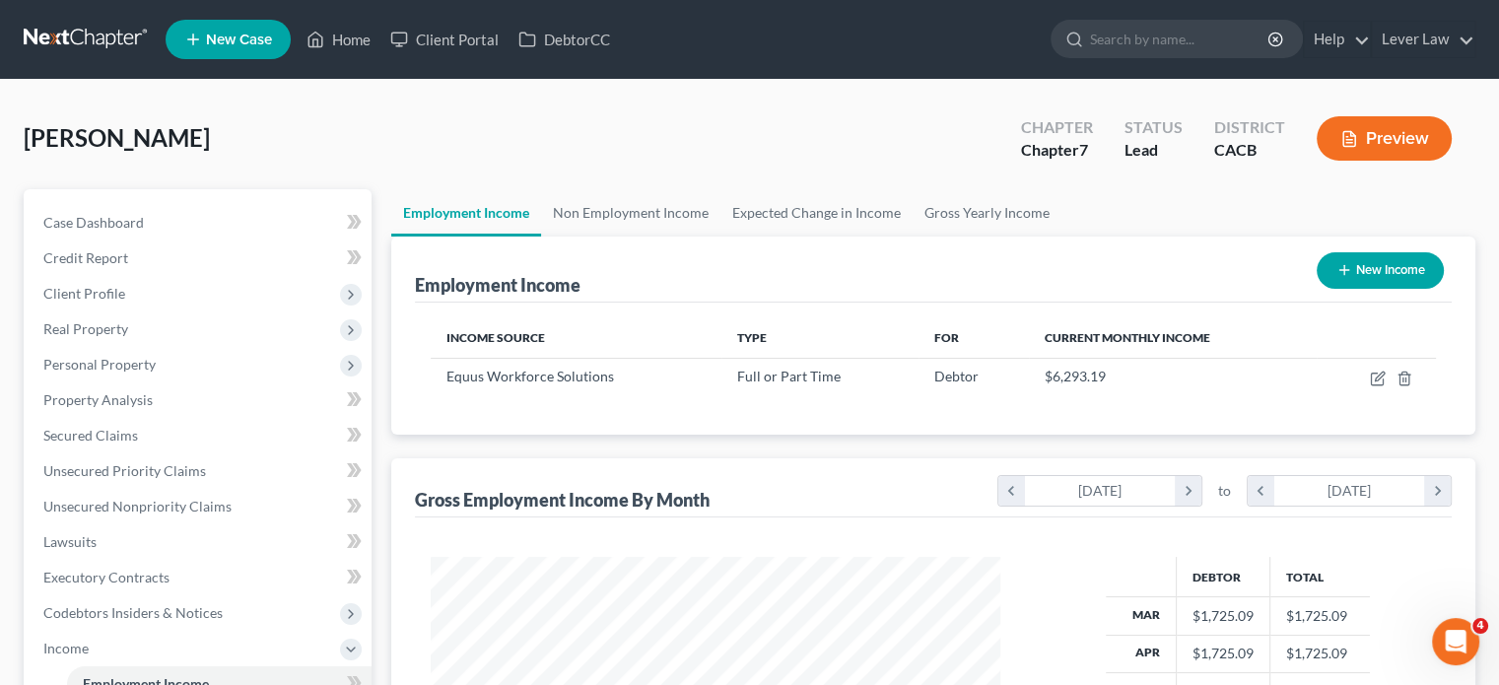
scroll to position [351, 608]
click at [631, 228] on link "Non Employment Income" at bounding box center [630, 212] width 179 height 47
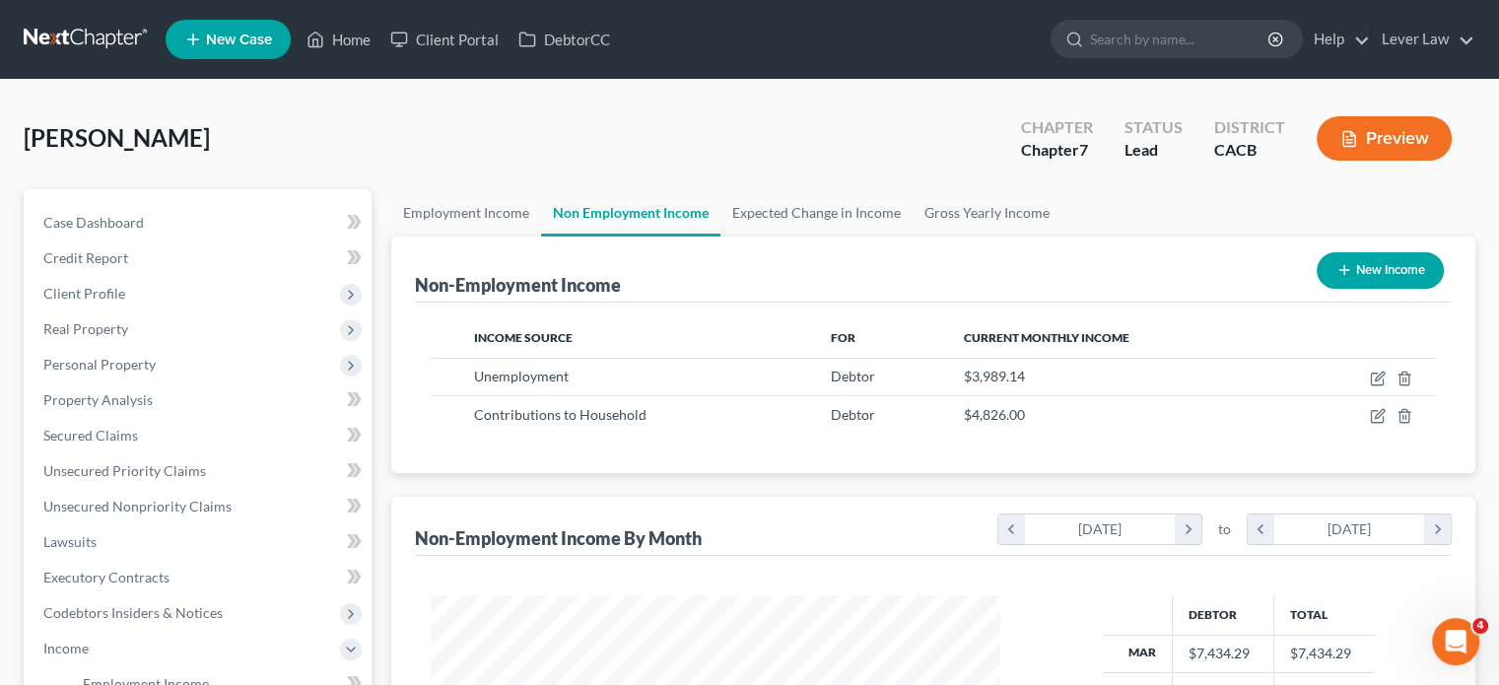
click at [86, 31] on link at bounding box center [87, 39] width 126 height 35
